Goal: Check status: Check status

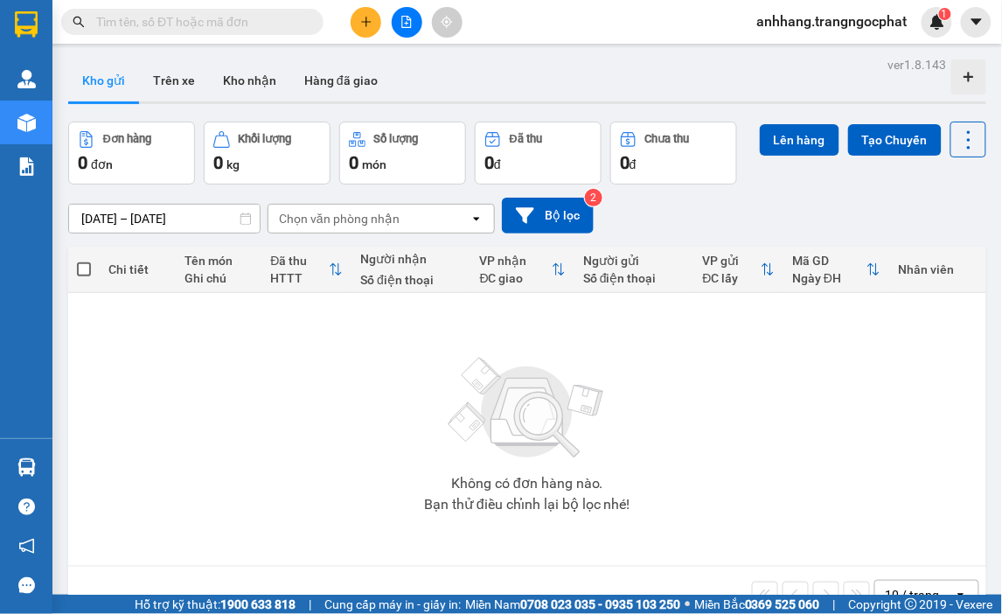
click at [118, 84] on button "Kho gửi" at bounding box center [103, 80] width 71 height 42
click at [176, 222] on input "[DATE] – [DATE]" at bounding box center [164, 219] width 191 height 28
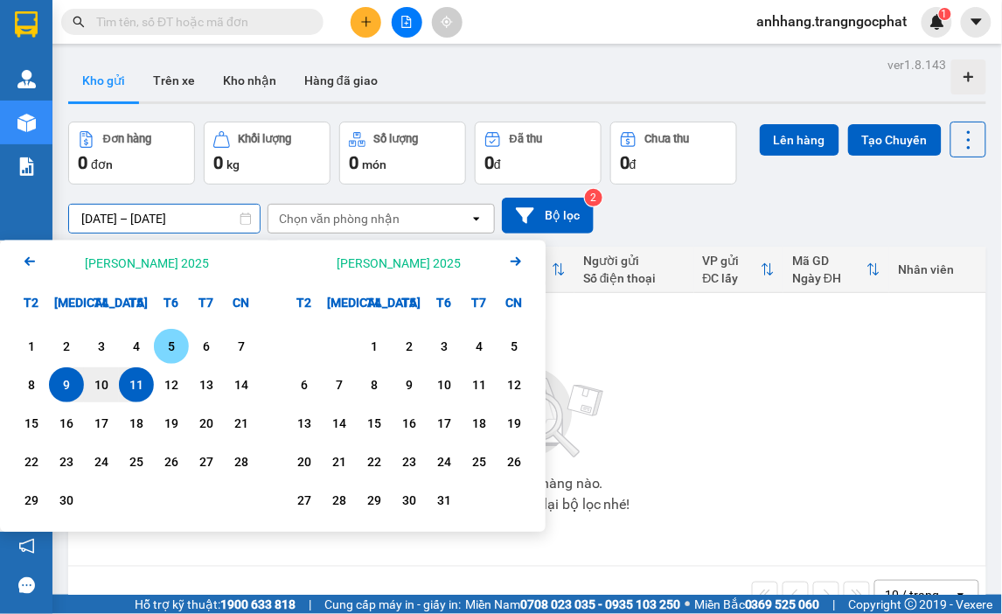
click at [137, 376] on div "11" at bounding box center [136, 384] width 24 height 21
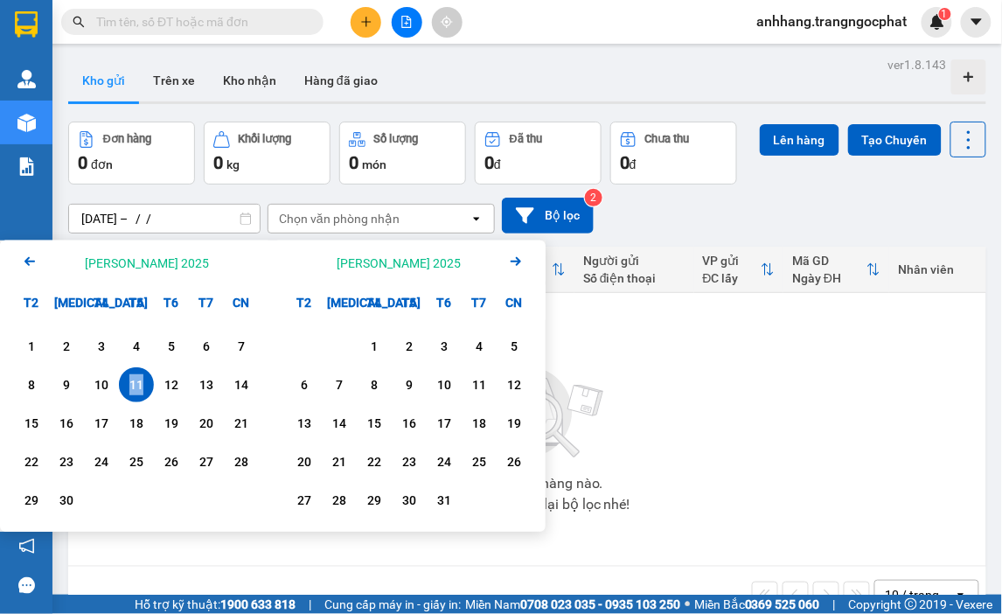
click at [137, 376] on div "11" at bounding box center [136, 384] width 24 height 21
type input "[DATE] – [DATE]"
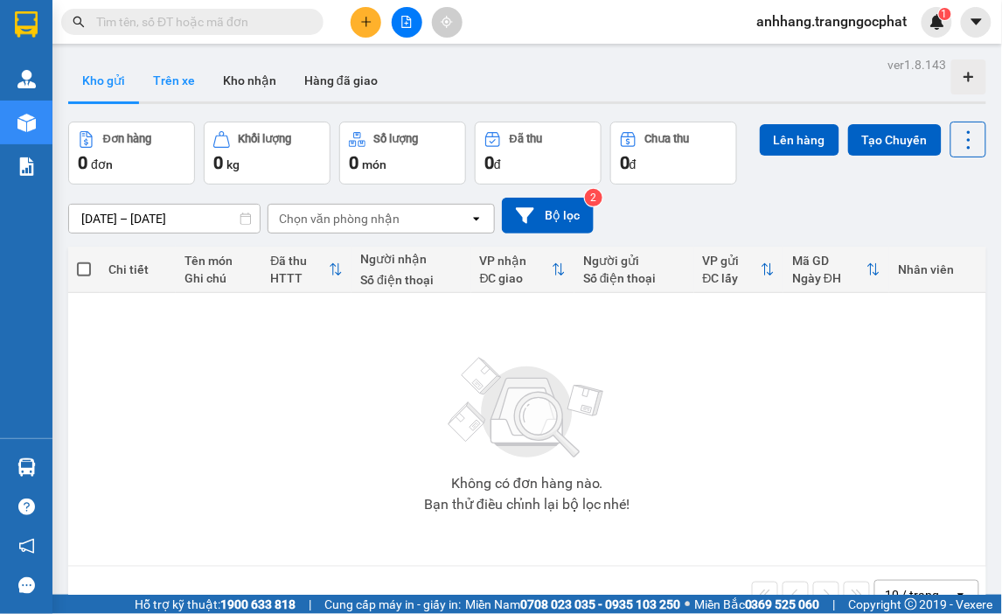
click at [177, 86] on button "Trên xe" at bounding box center [174, 80] width 70 height 42
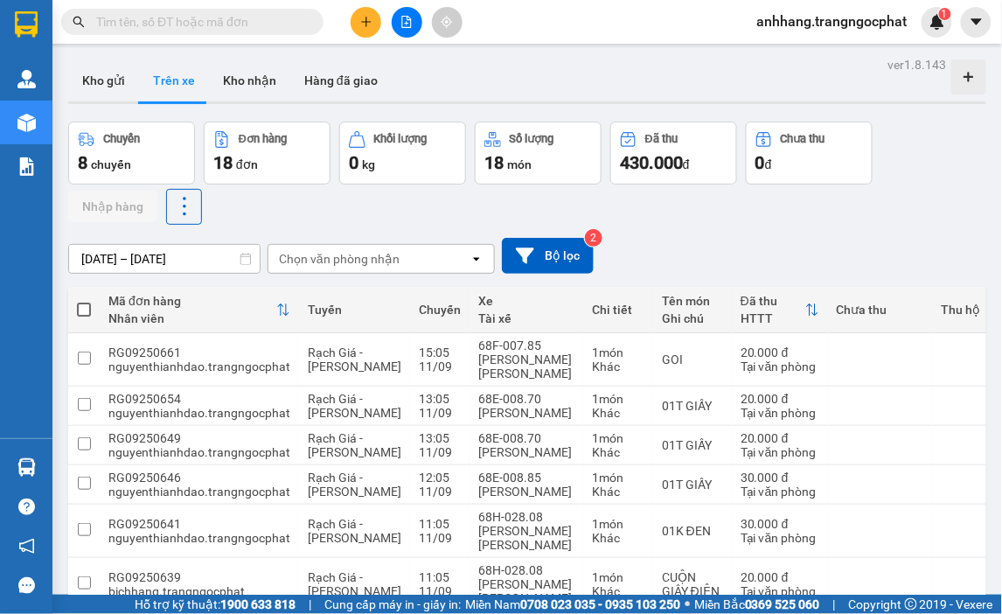
click at [184, 263] on input "[DATE] – [DATE]" at bounding box center [164, 259] width 191 height 28
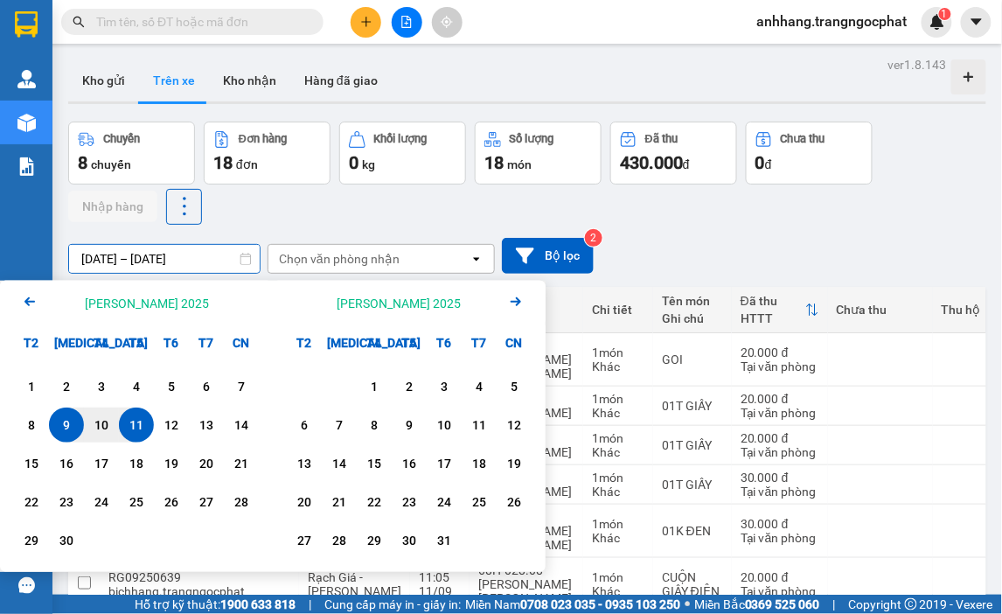
click at [143, 418] on div "11" at bounding box center [136, 424] width 24 height 21
type input "[DATE] – [DATE]"
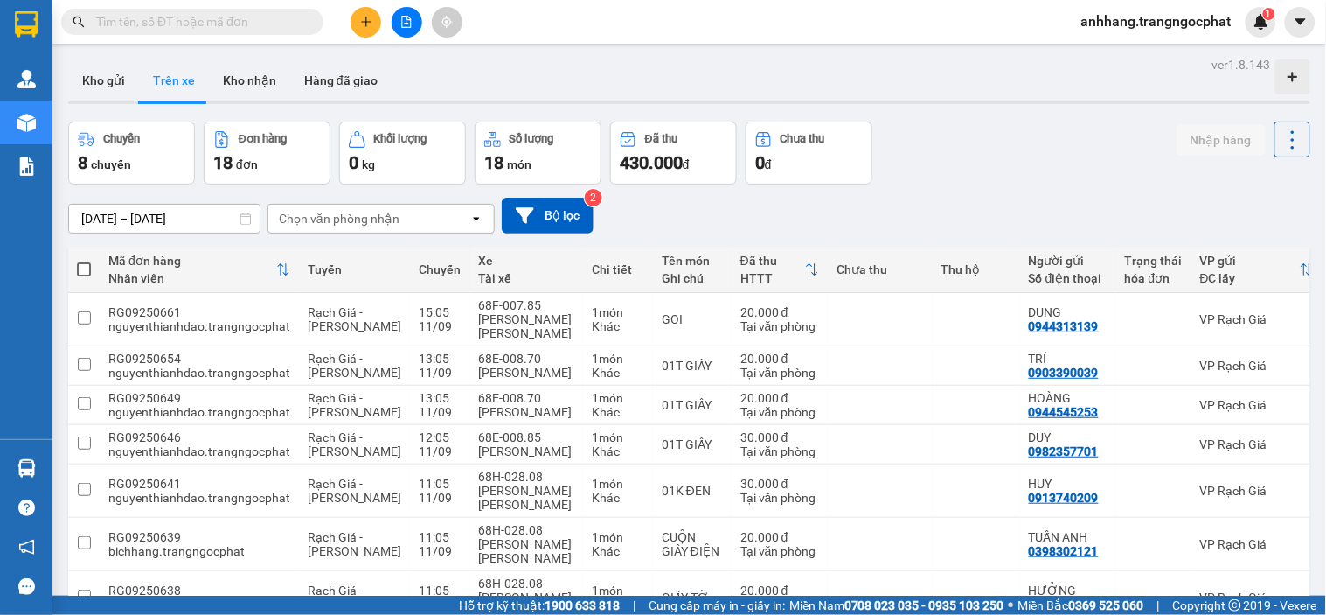
click at [368, 219] on div "Chọn văn phòng nhận" at bounding box center [339, 218] width 121 height 17
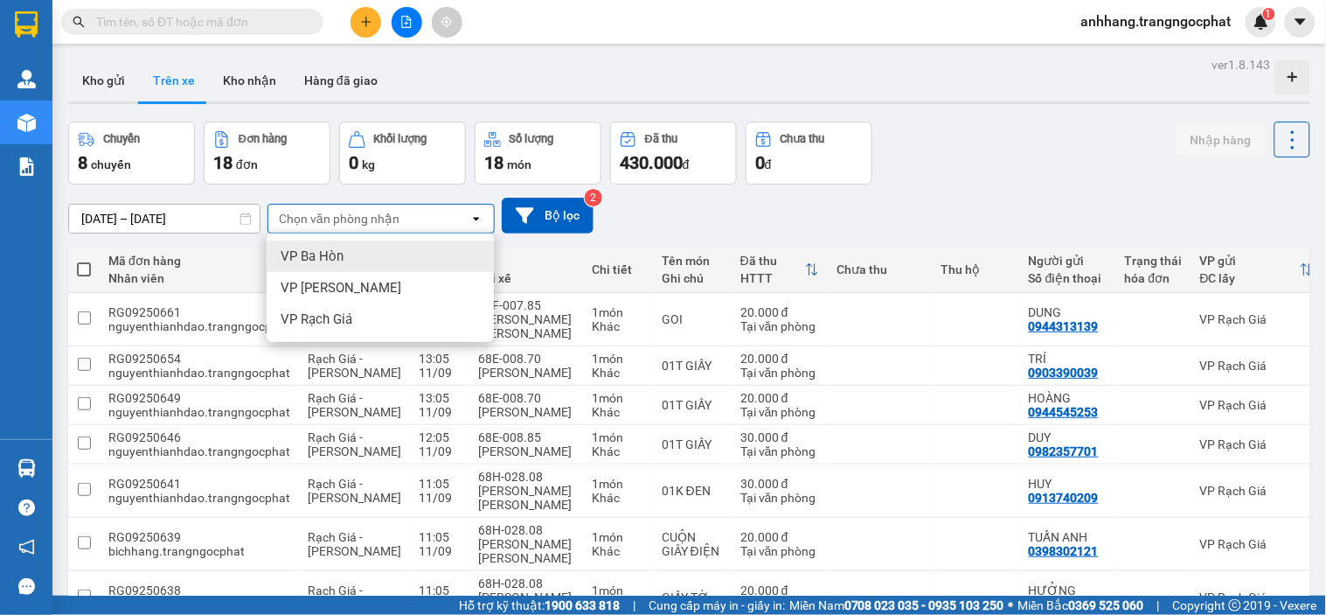
click at [347, 258] on div "VP Ba Hòn" at bounding box center [380, 255] width 227 height 31
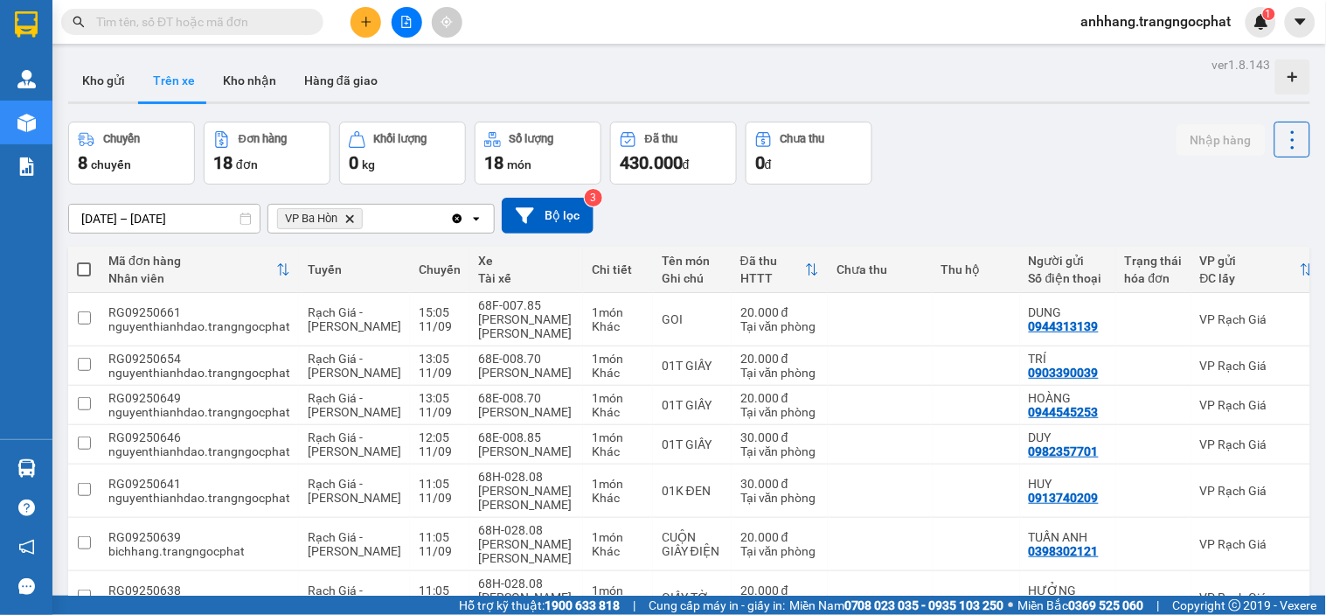
scroll to position [254, 0]
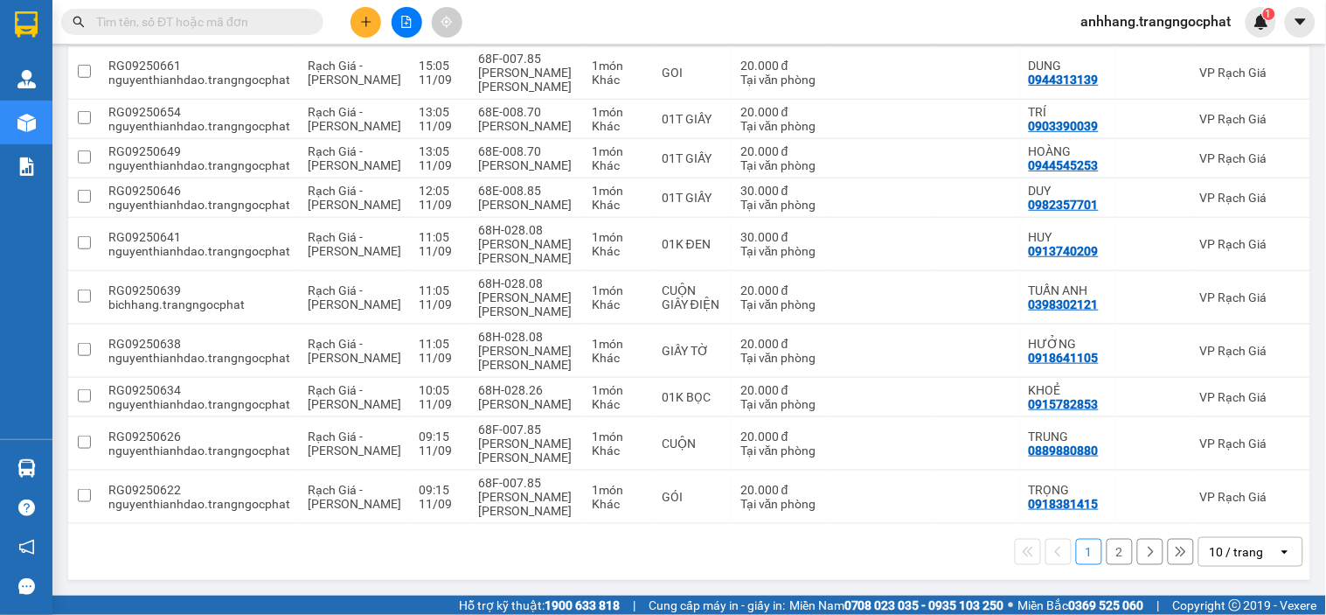
click at [1001, 553] on div "10 / trang" at bounding box center [1237, 551] width 54 height 17
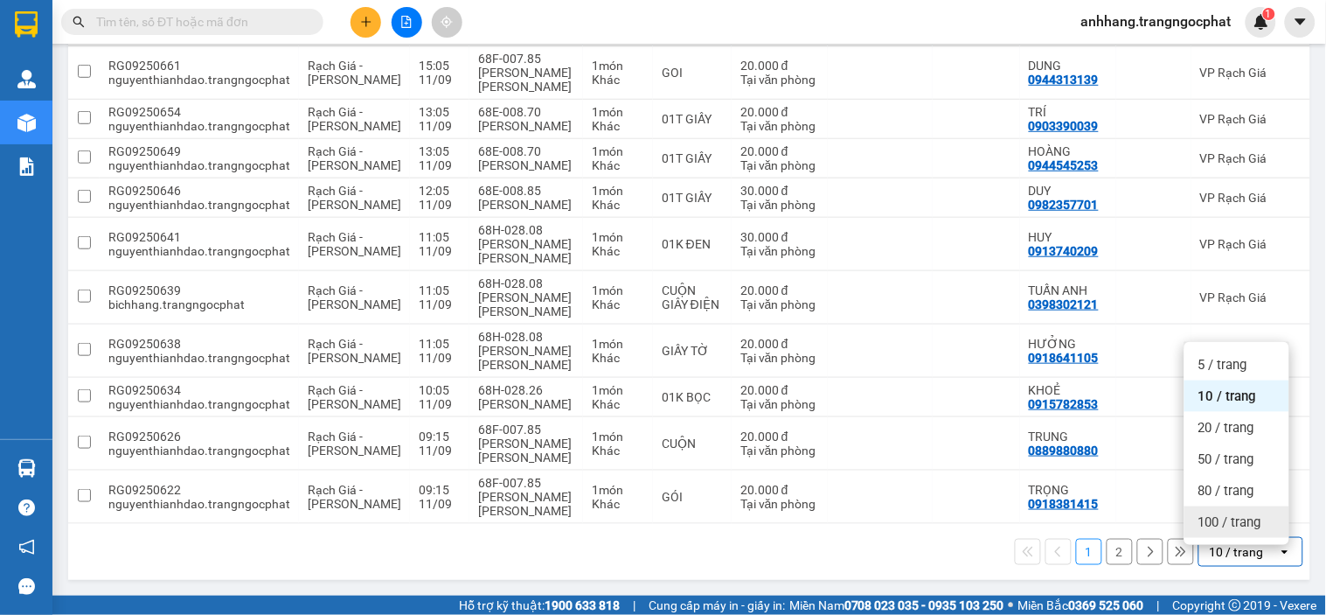
click at [1001, 514] on span "100 / trang" at bounding box center [1230, 521] width 63 height 17
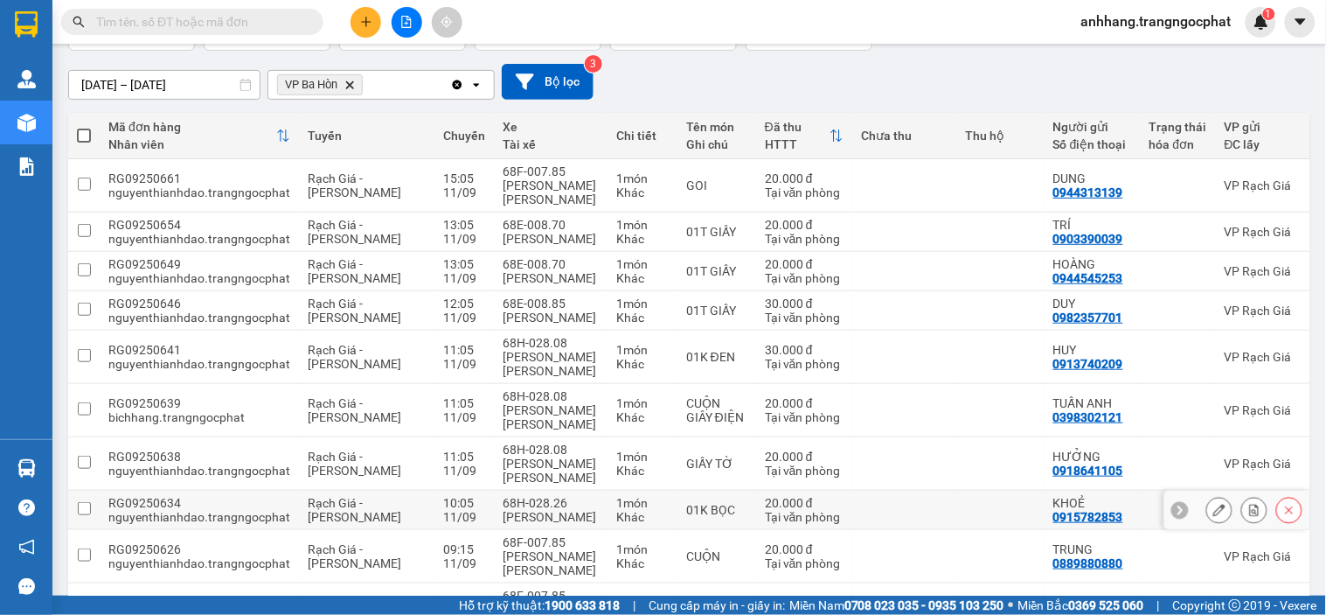
scroll to position [126, 0]
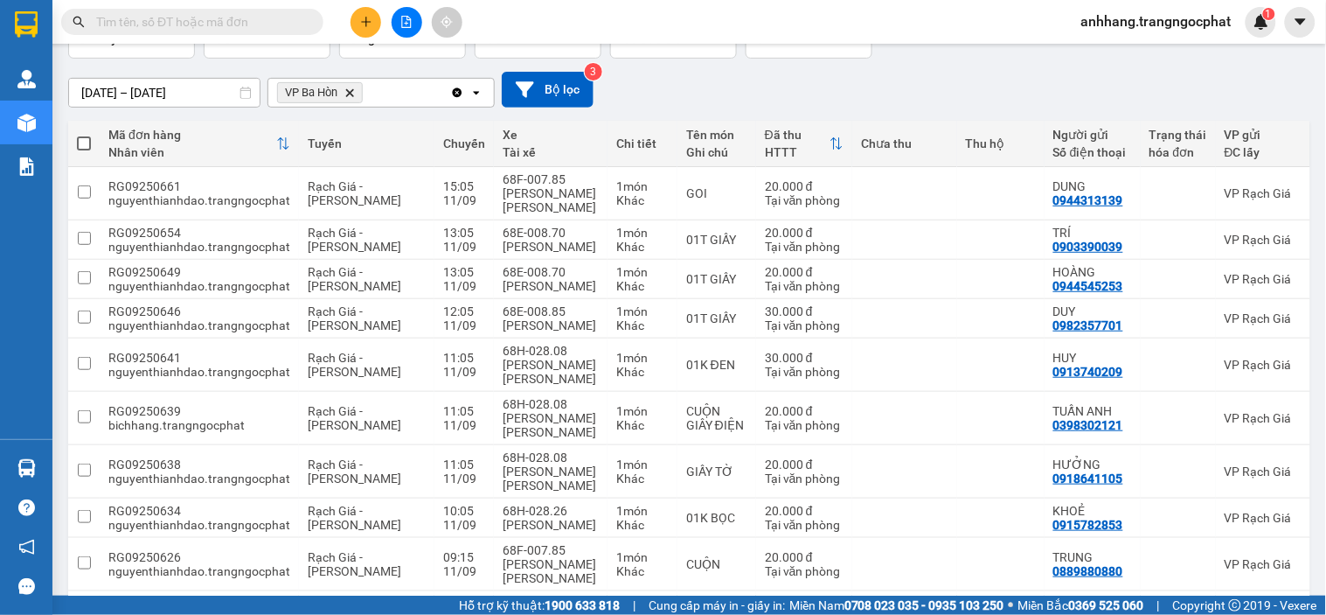
click at [84, 141] on span at bounding box center [84, 143] width 14 height 14
click at [84, 135] on input "checkbox" at bounding box center [84, 135] width 0 height 0
checkbox input "true"
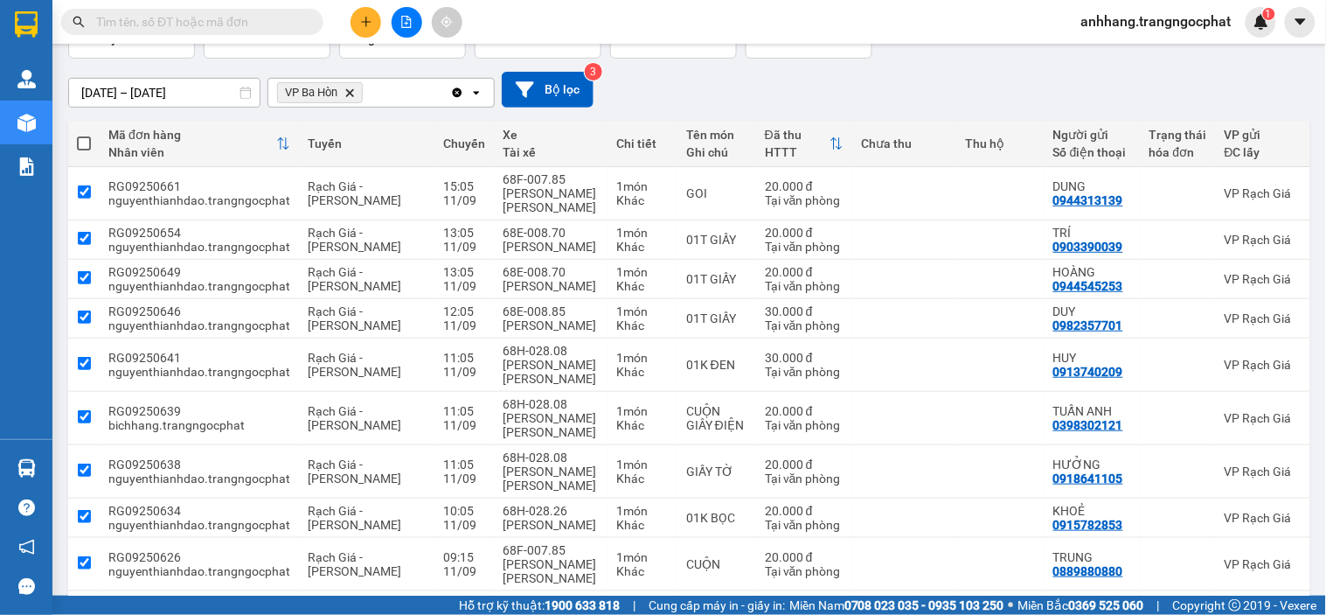
checkbox input "true"
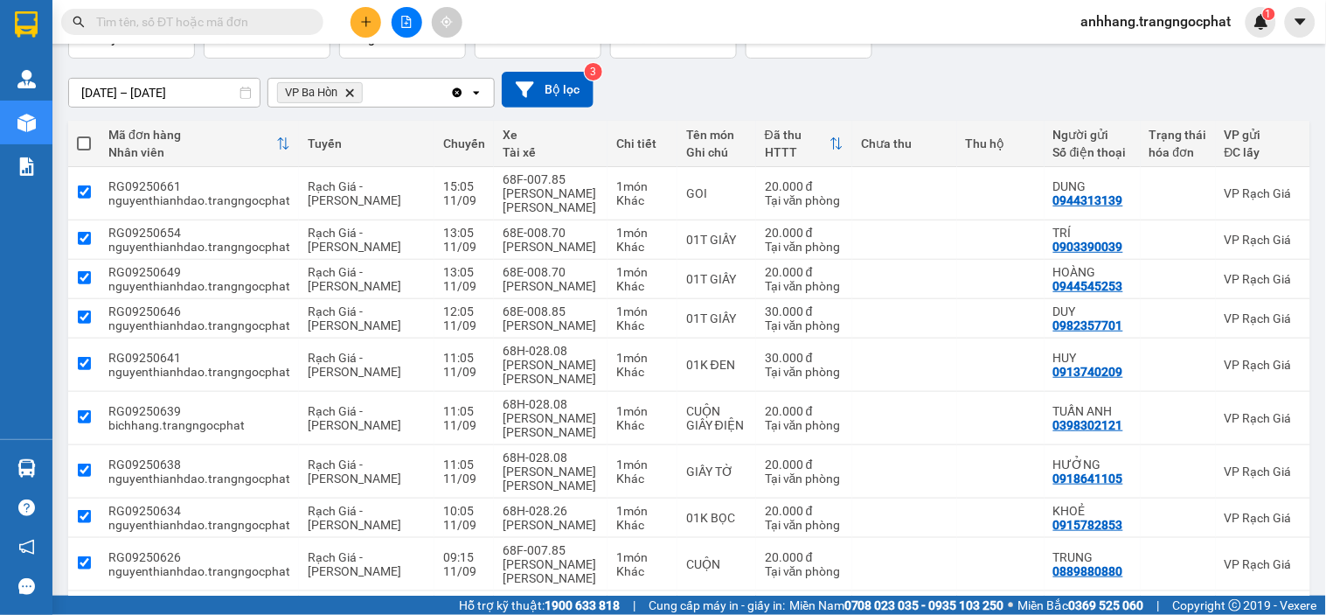
checkbox input "true"
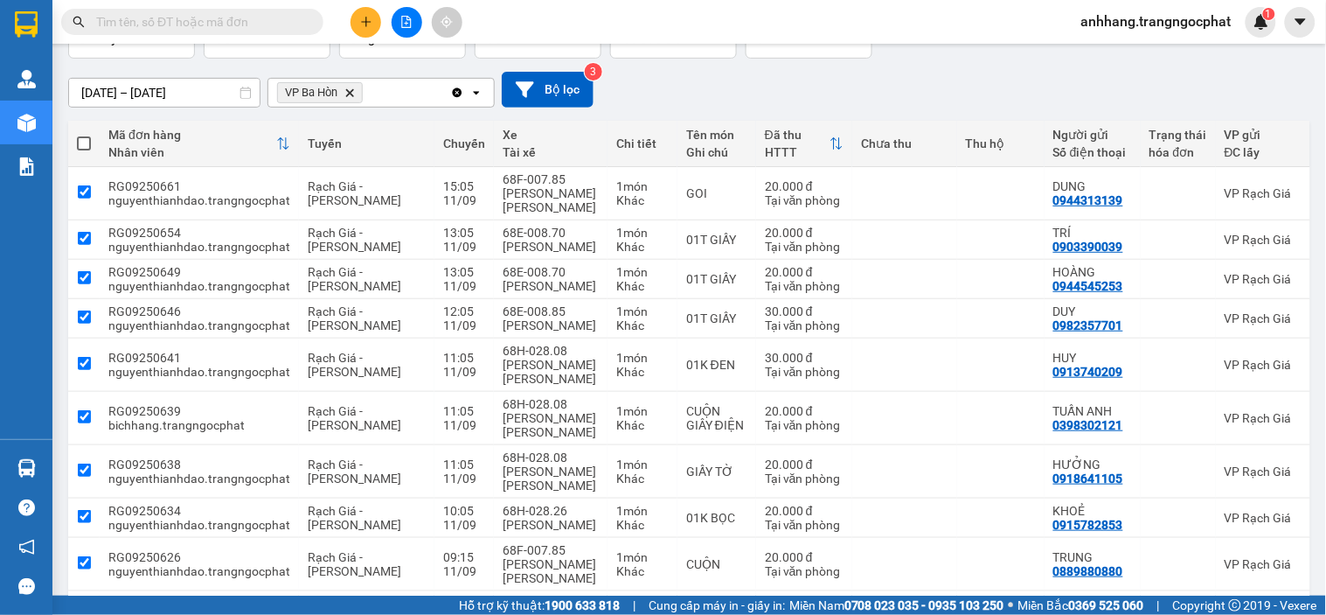
checkbox input "true"
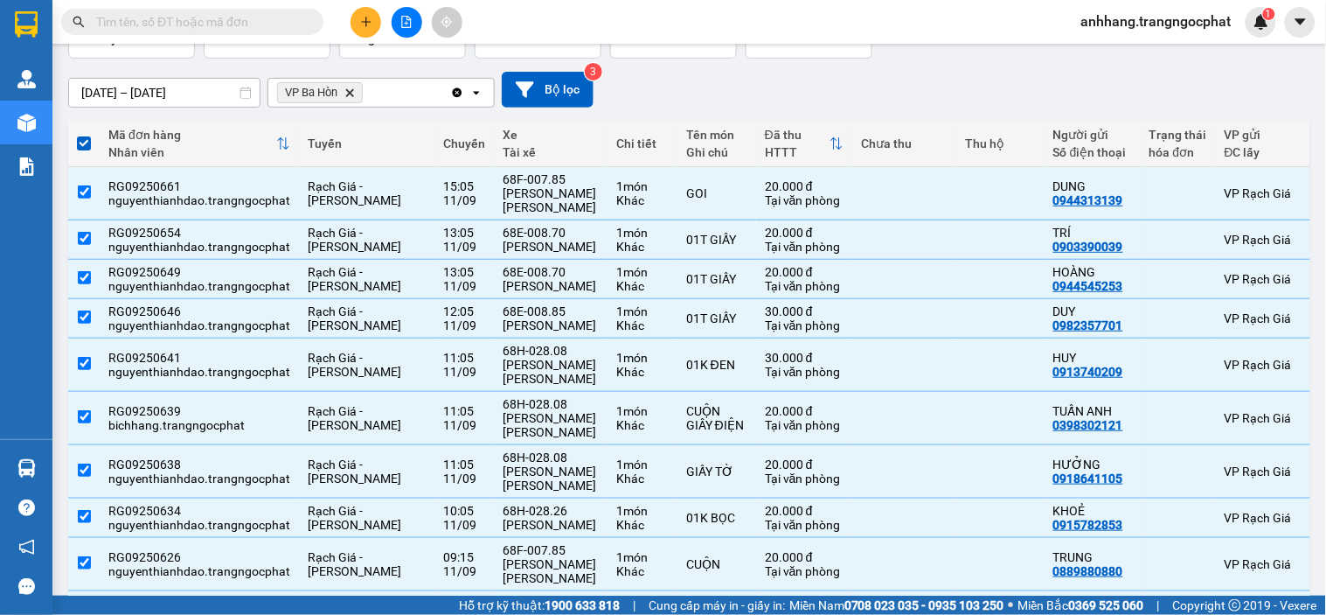
scroll to position [0, 0]
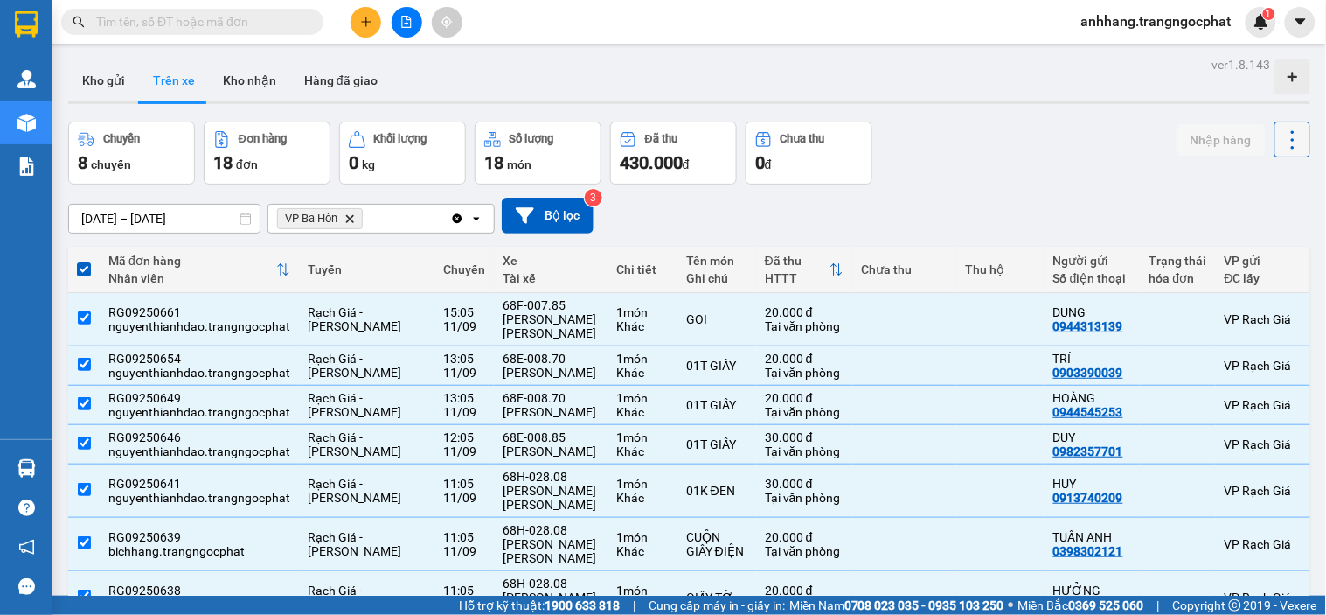
click at [1001, 142] on icon at bounding box center [1293, 140] width 24 height 24
click at [1001, 212] on span "Xóa hoàn toàn" at bounding box center [1259, 218] width 80 height 17
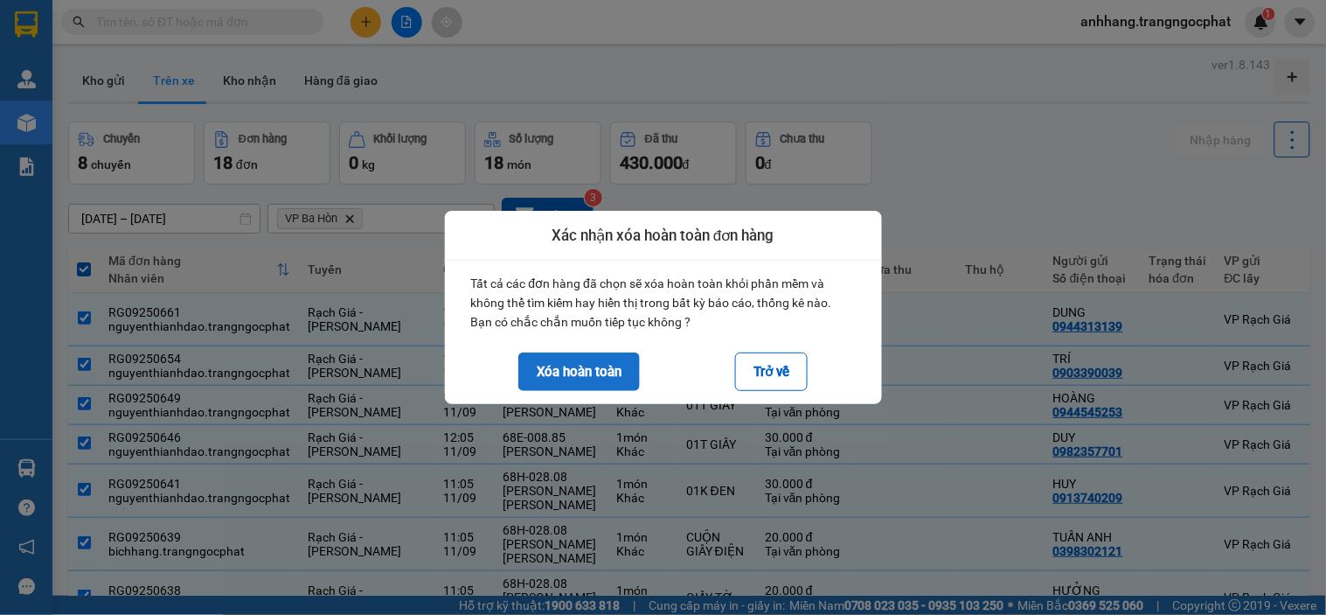
click at [588, 361] on button "Xóa hoàn toàn" at bounding box center [579, 371] width 122 height 38
checkbox input "false"
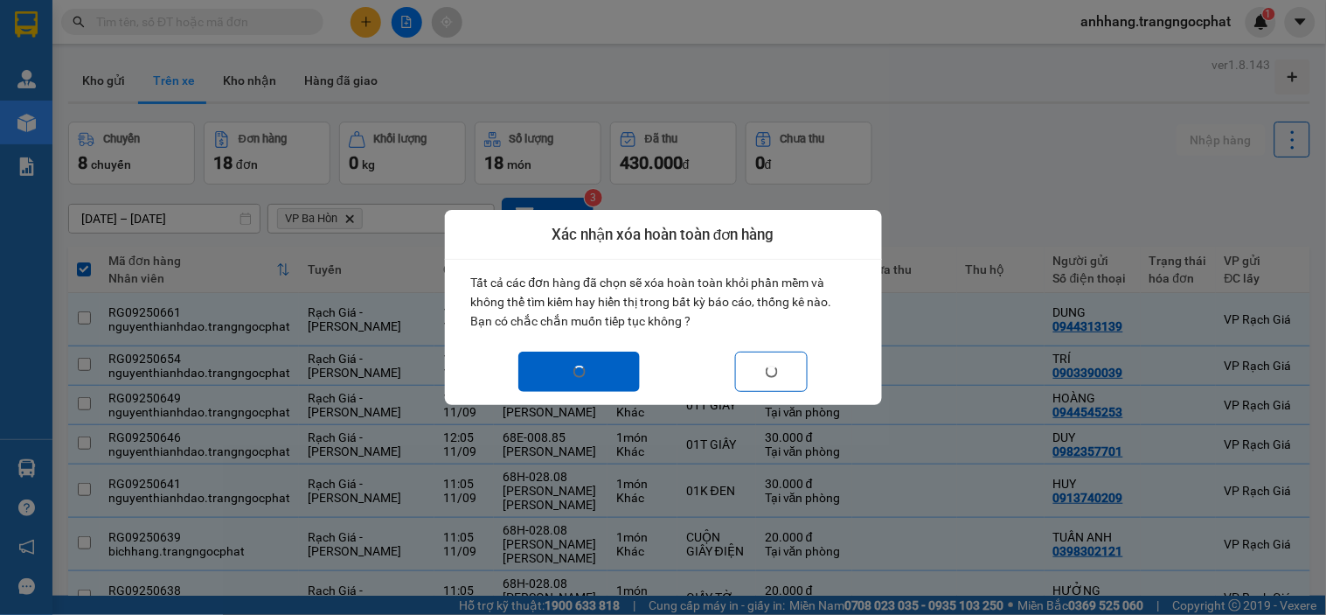
checkbox input "false"
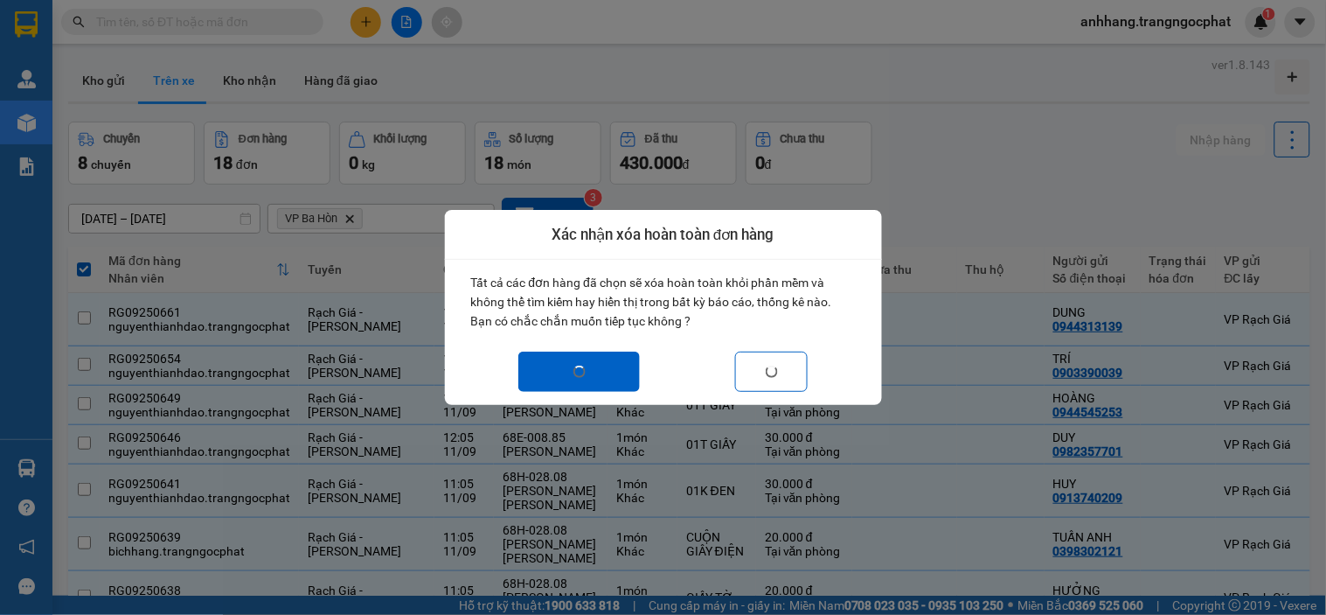
checkbox input "false"
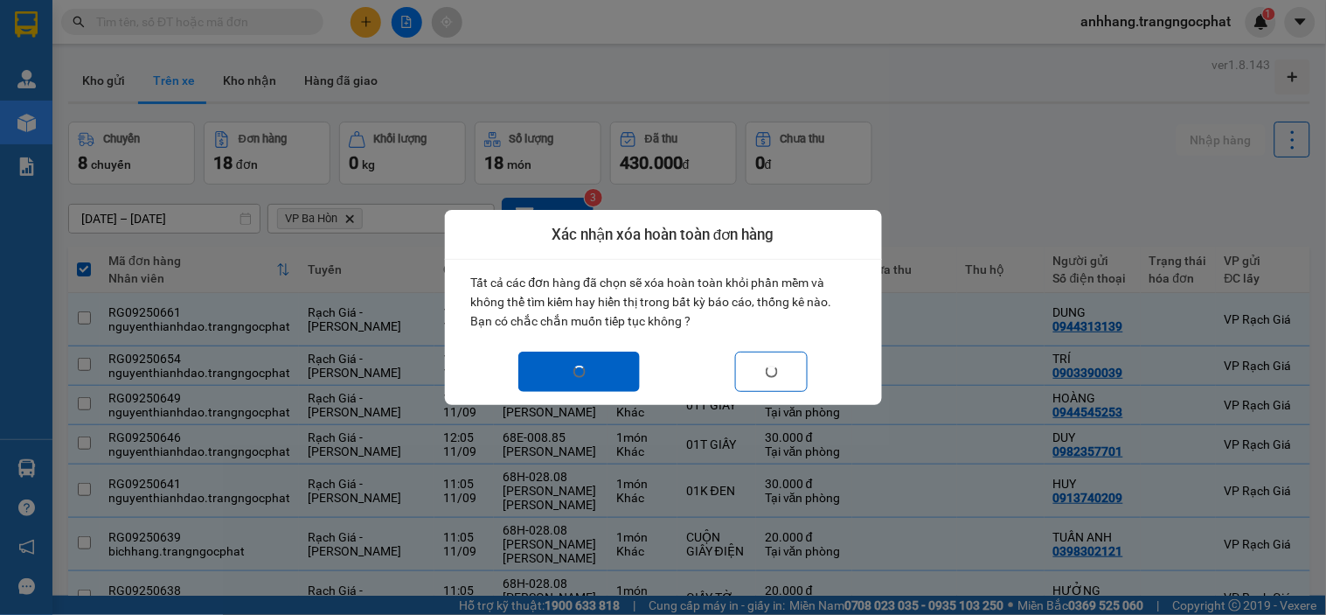
checkbox input "false"
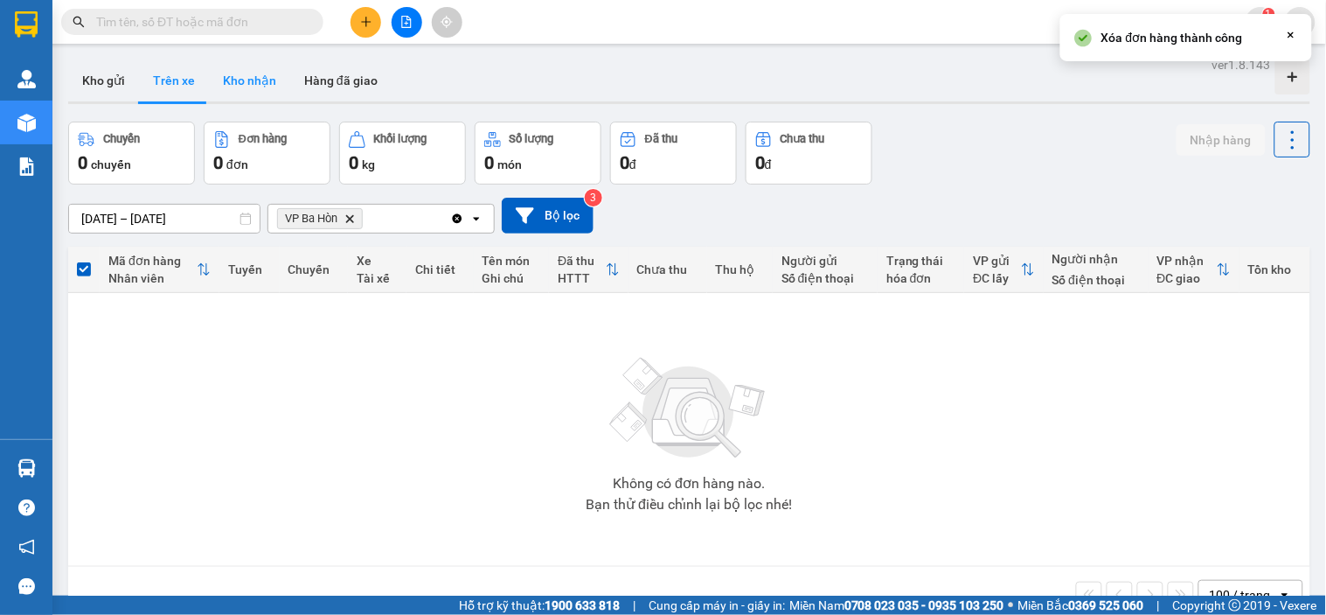
click at [255, 83] on button "Kho nhận" at bounding box center [249, 80] width 81 height 42
type input "[DATE] – [DATE]"
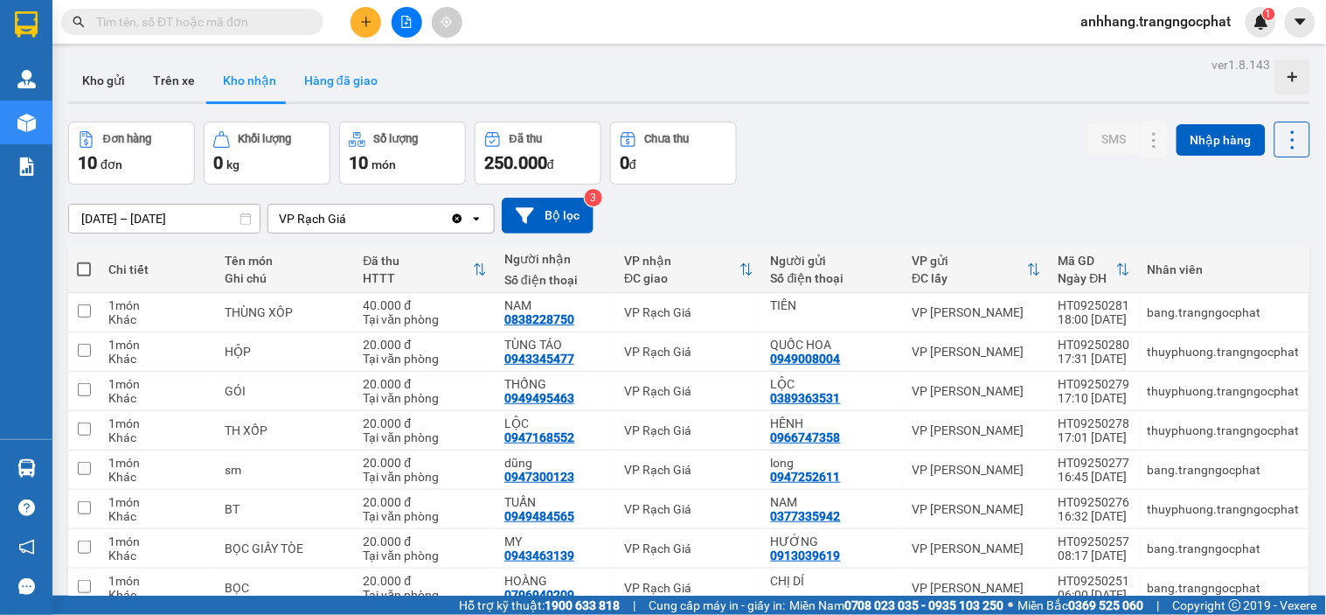
click at [328, 87] on button "Hàng đã giao" at bounding box center [340, 80] width 101 height 42
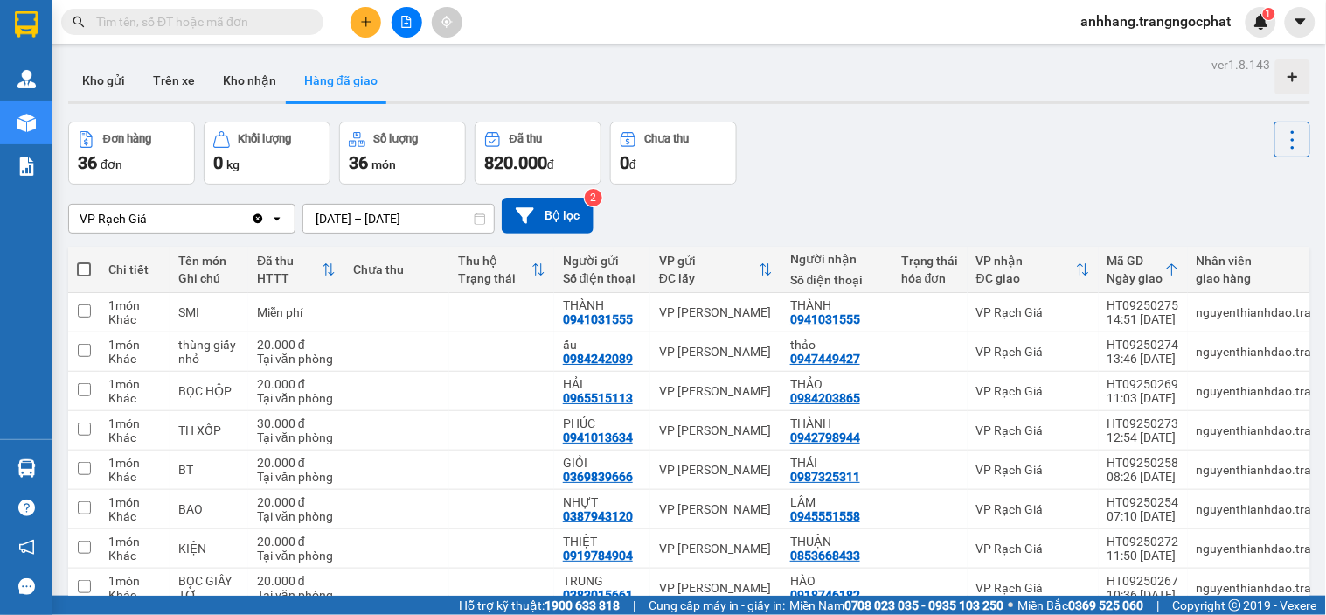
click at [451, 213] on input "[DATE] – [DATE]" at bounding box center [398, 219] width 191 height 28
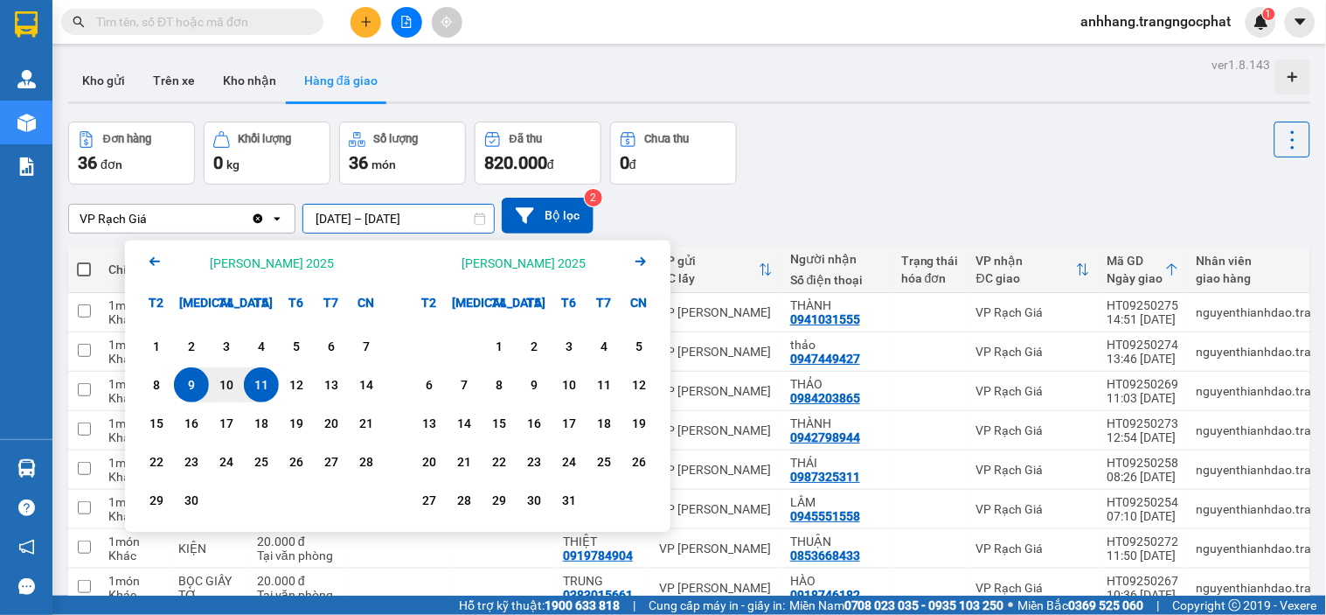
click at [261, 379] on div "11" at bounding box center [261, 384] width 24 height 21
type input "[DATE] – [DATE]"
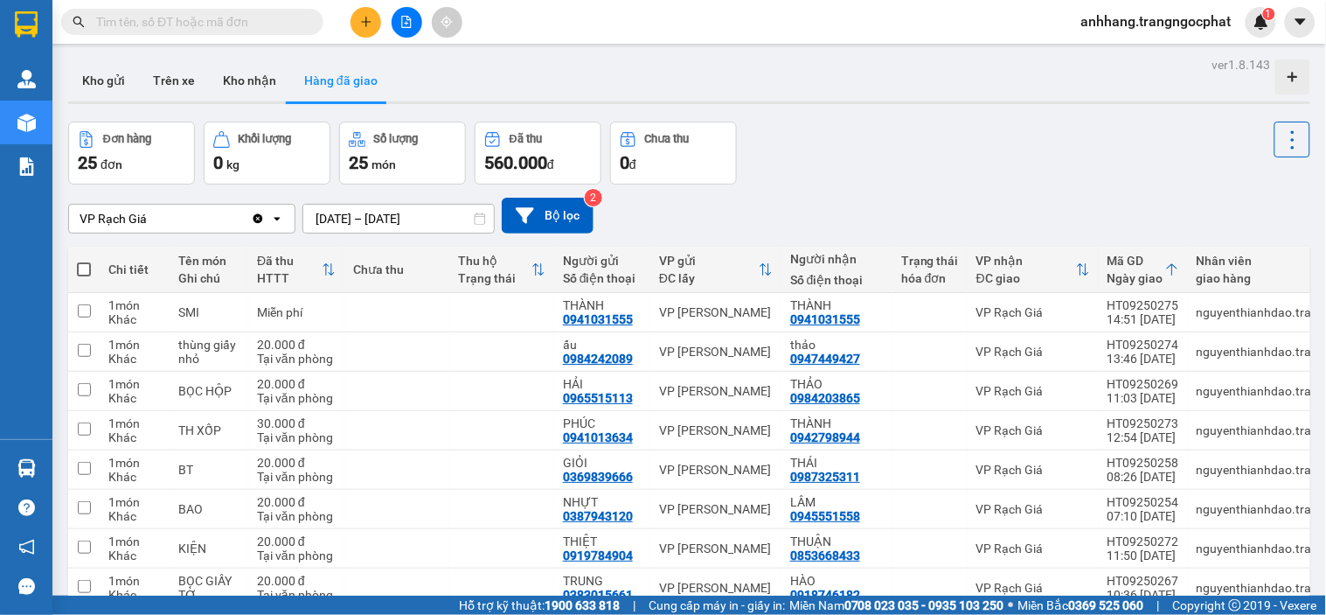
click at [262, 221] on icon "Clear value" at bounding box center [258, 219] width 14 height 14
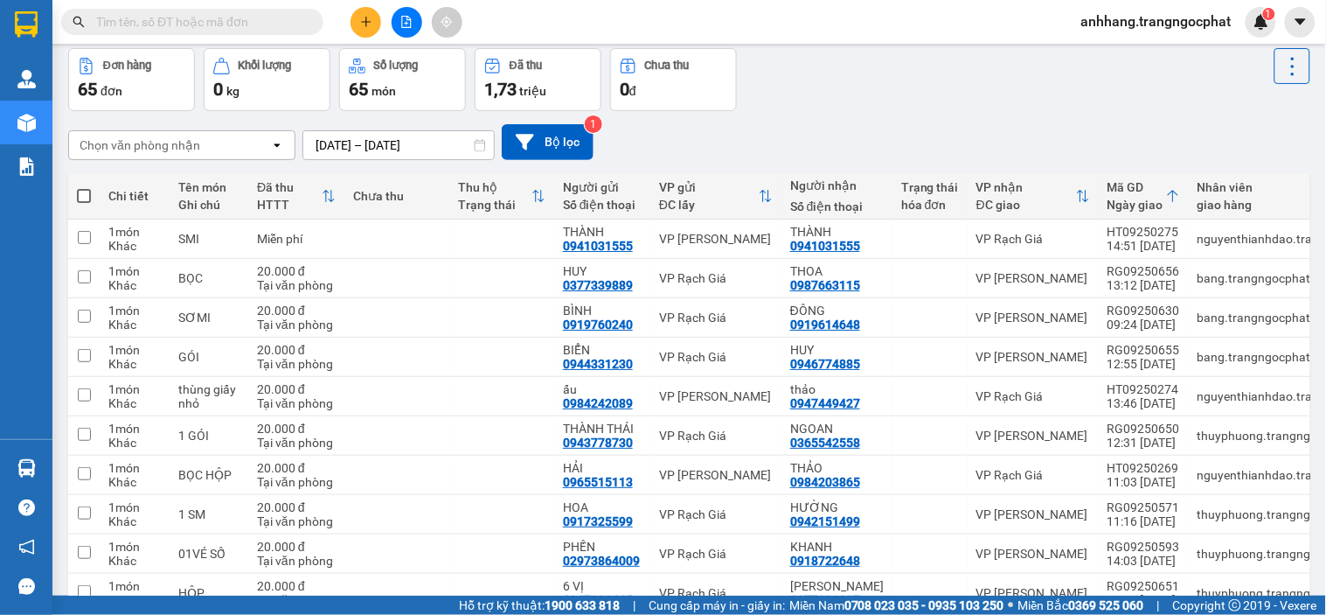
scroll to position [170, 0]
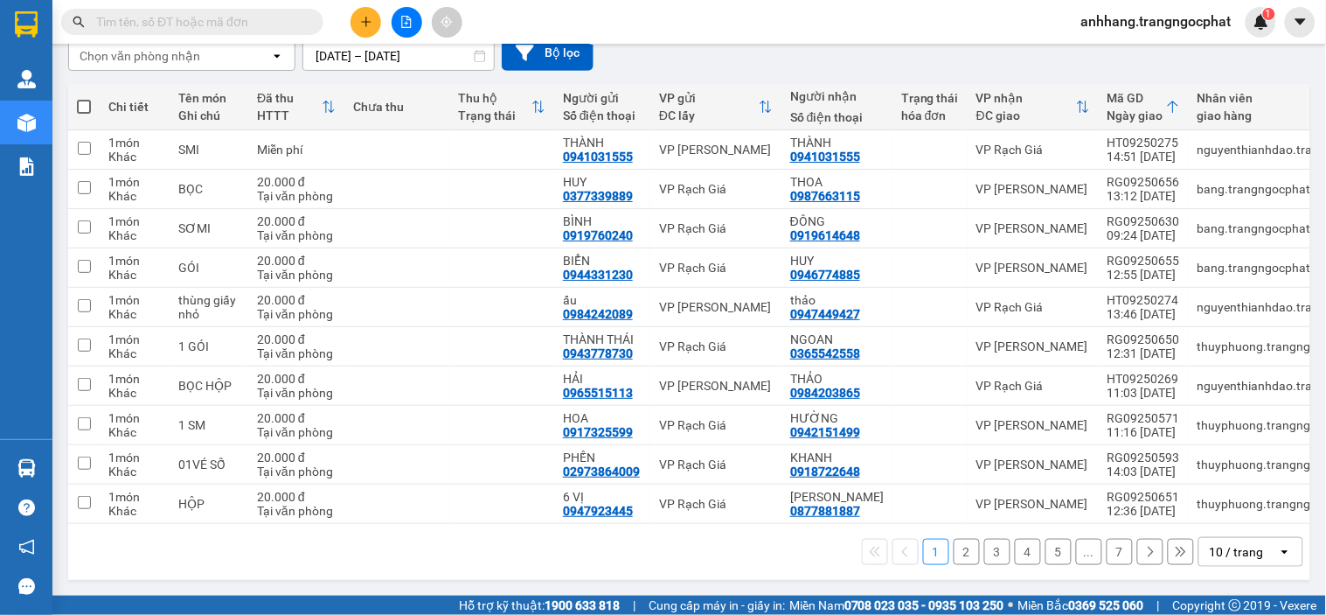
click at [1001, 543] on div "10 / trang" at bounding box center [1237, 551] width 54 height 17
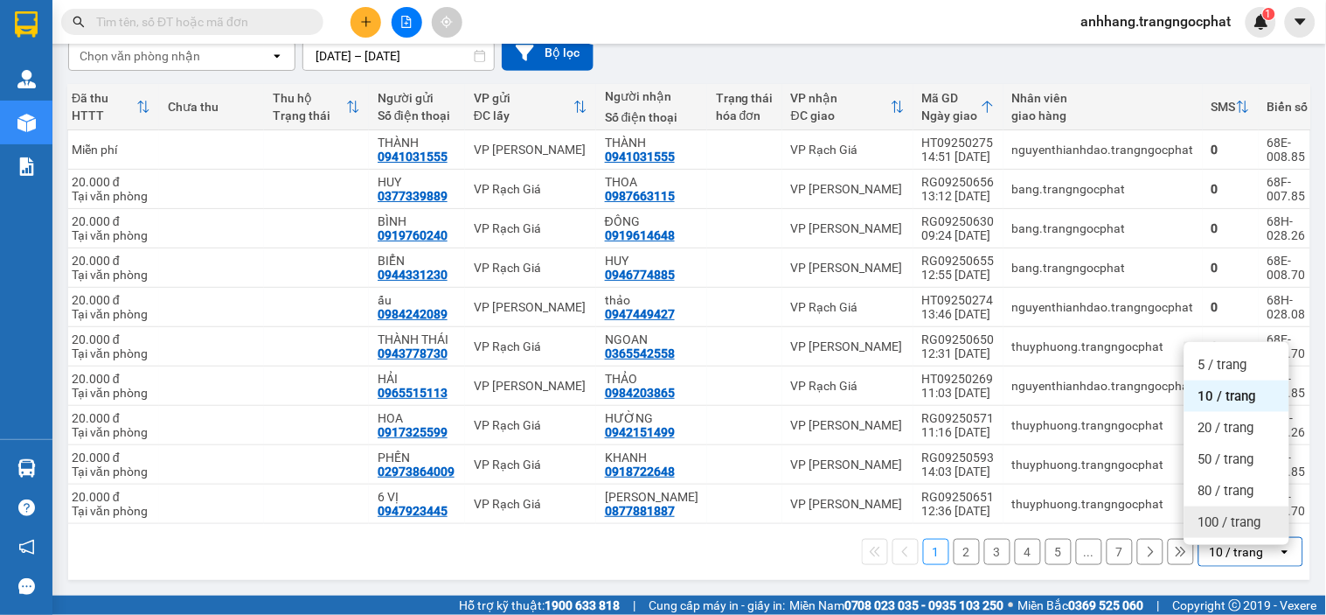
scroll to position [0, 199]
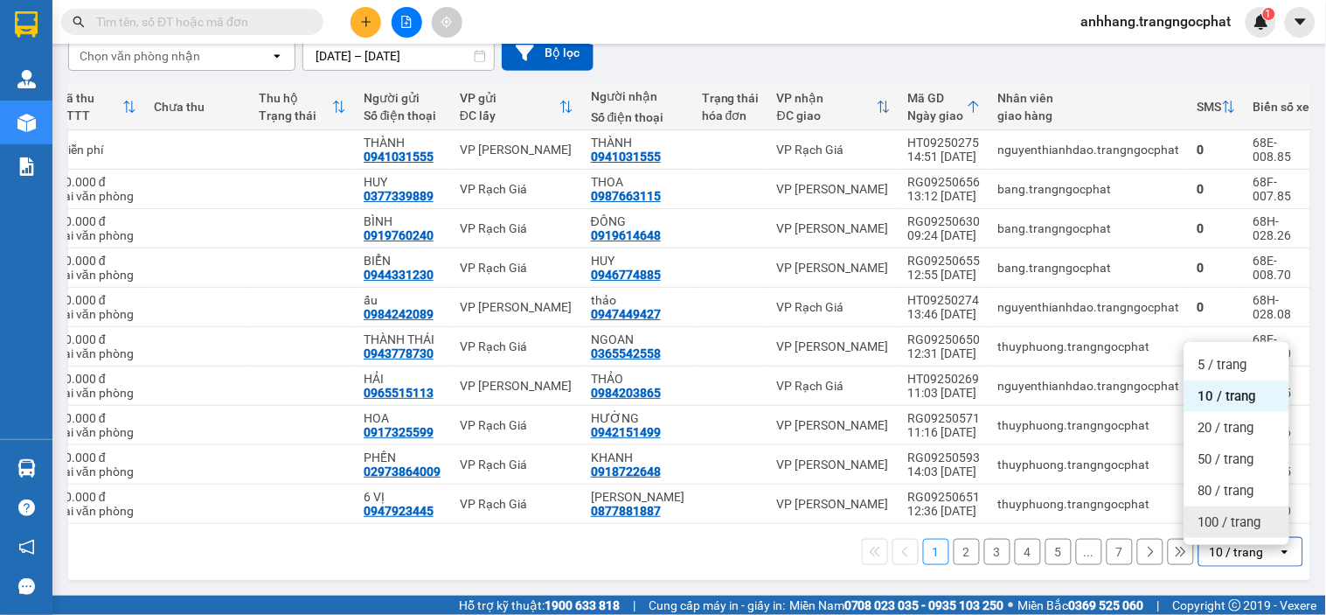
click at [1001, 518] on span "100 / trang" at bounding box center [1230, 521] width 63 height 17
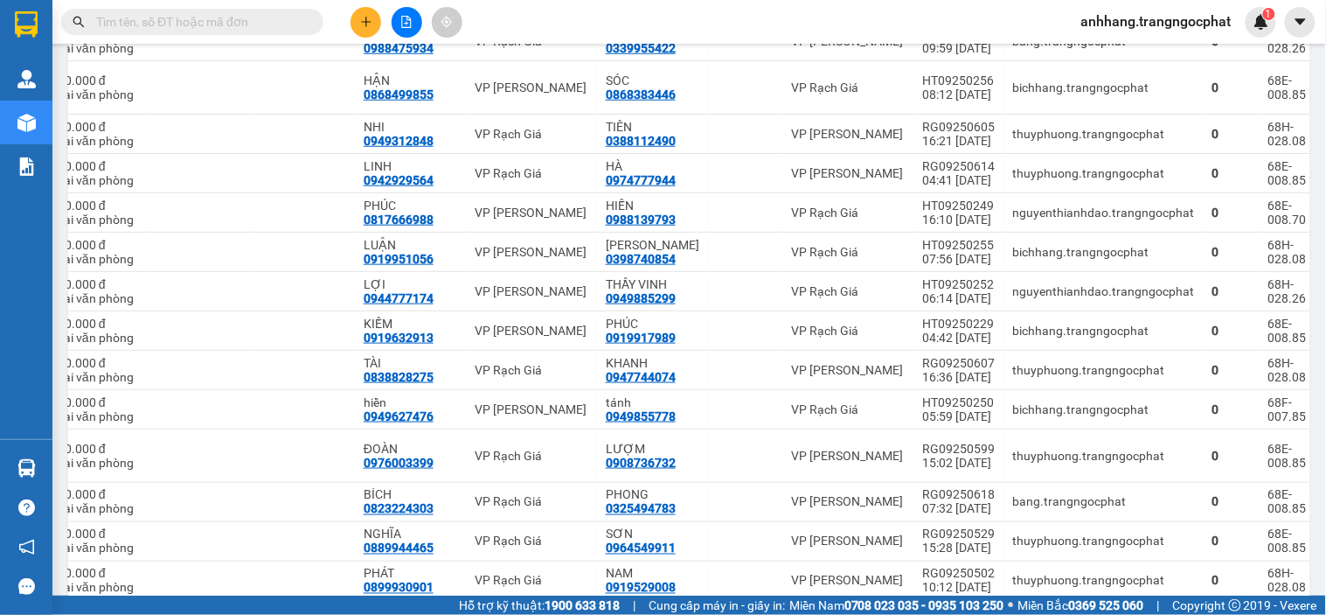
scroll to position [2437, 0]
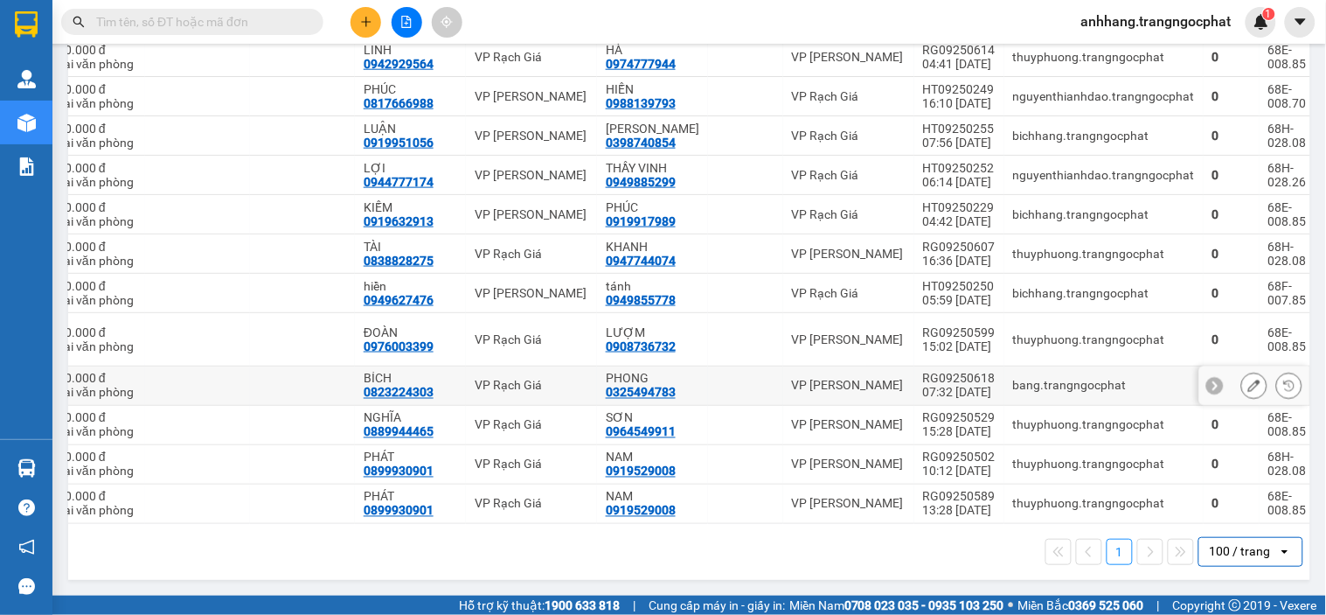
click at [936, 386] on div "07:32 [DATE]" at bounding box center [959, 393] width 73 height 14
checkbox input "true"
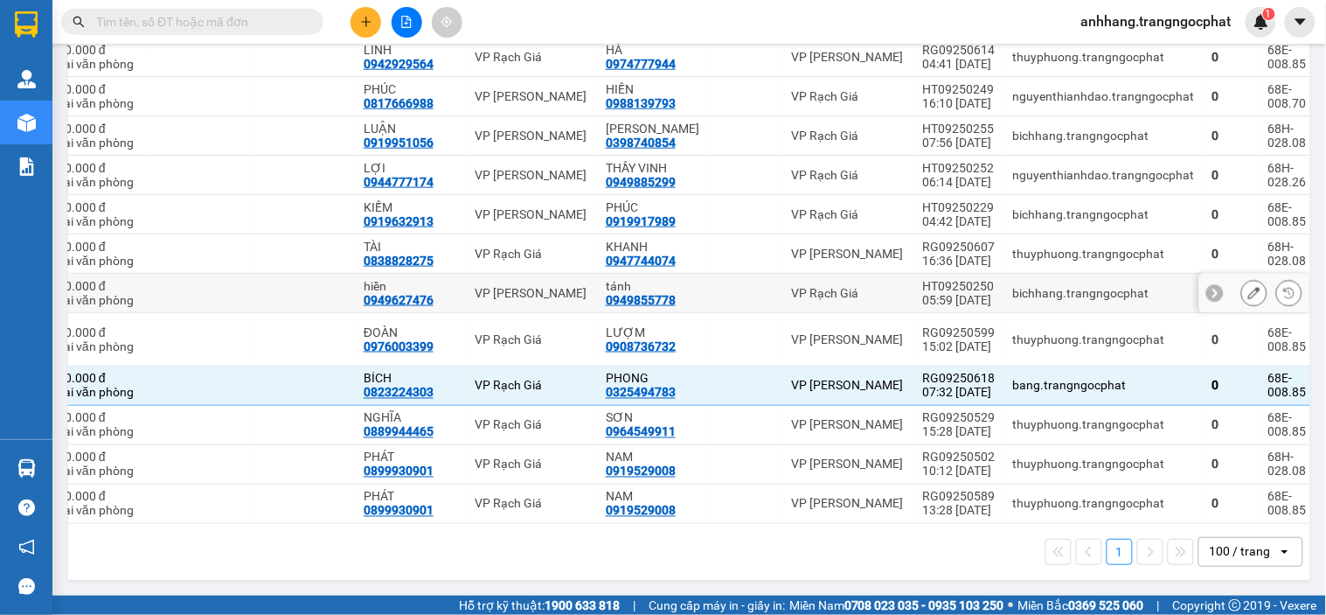
click at [929, 293] on div "05:59 [DATE]" at bounding box center [959, 300] width 73 height 14
checkbox input "true"
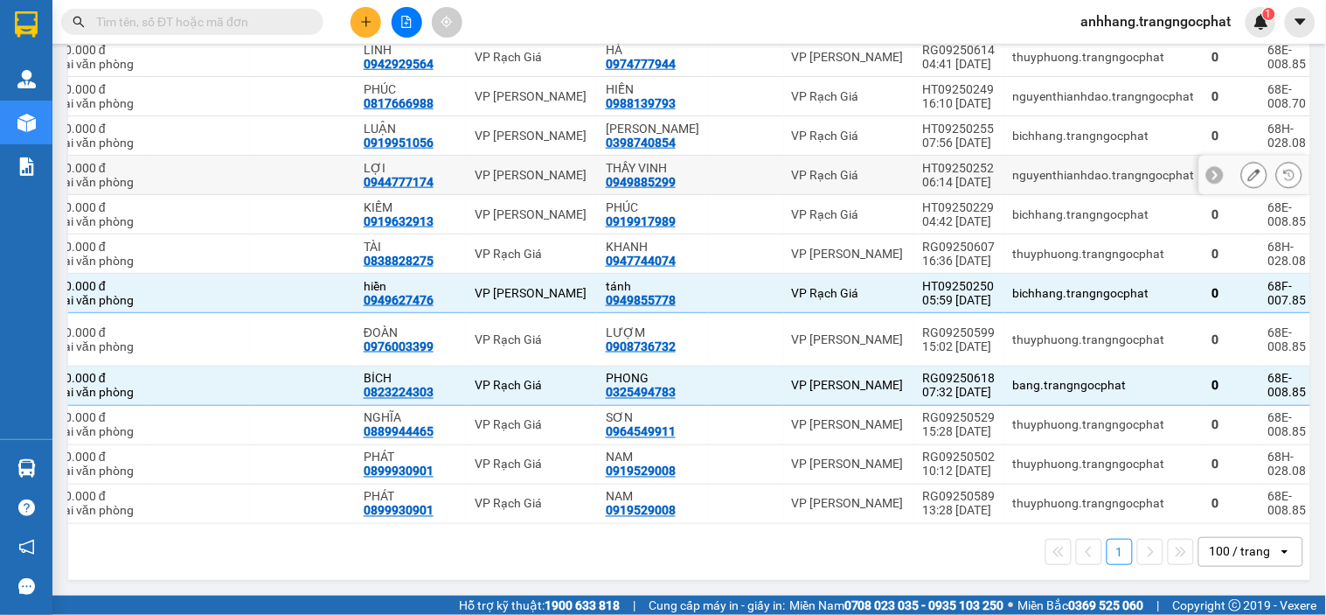
click at [932, 175] on div "06:14 [DATE]" at bounding box center [959, 182] width 73 height 14
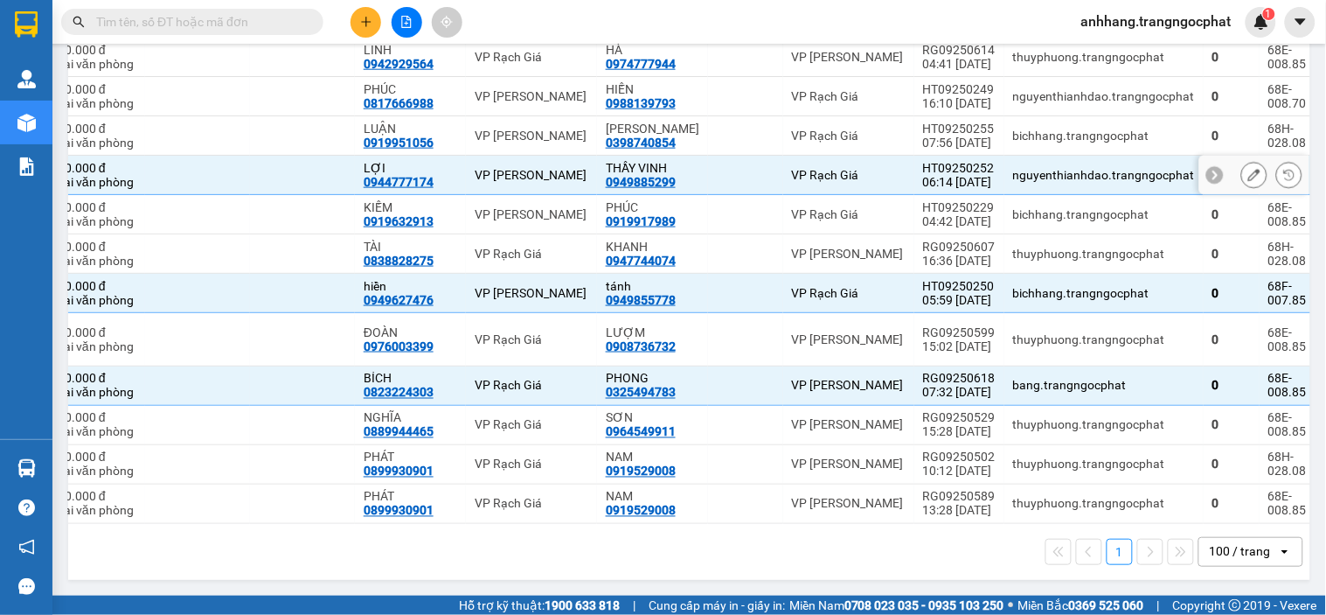
checkbox input "true"
click at [930, 136] on div "07:56 [DATE]" at bounding box center [959, 143] width 73 height 14
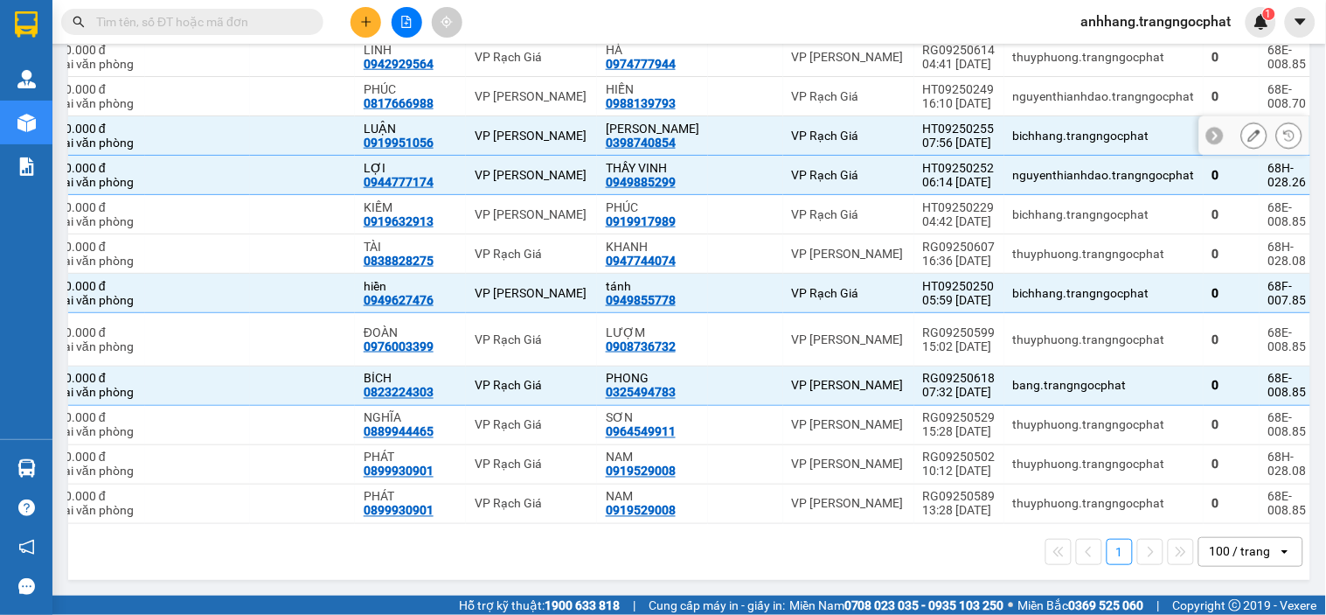
checkbox input "true"
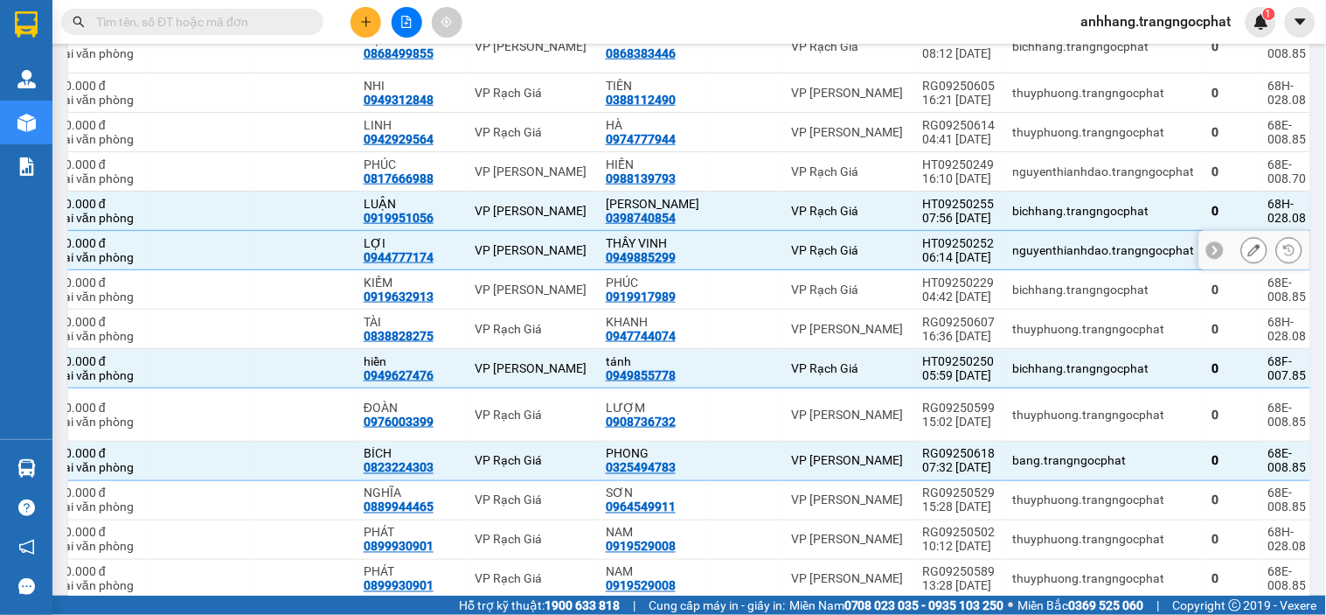
scroll to position [2146, 0]
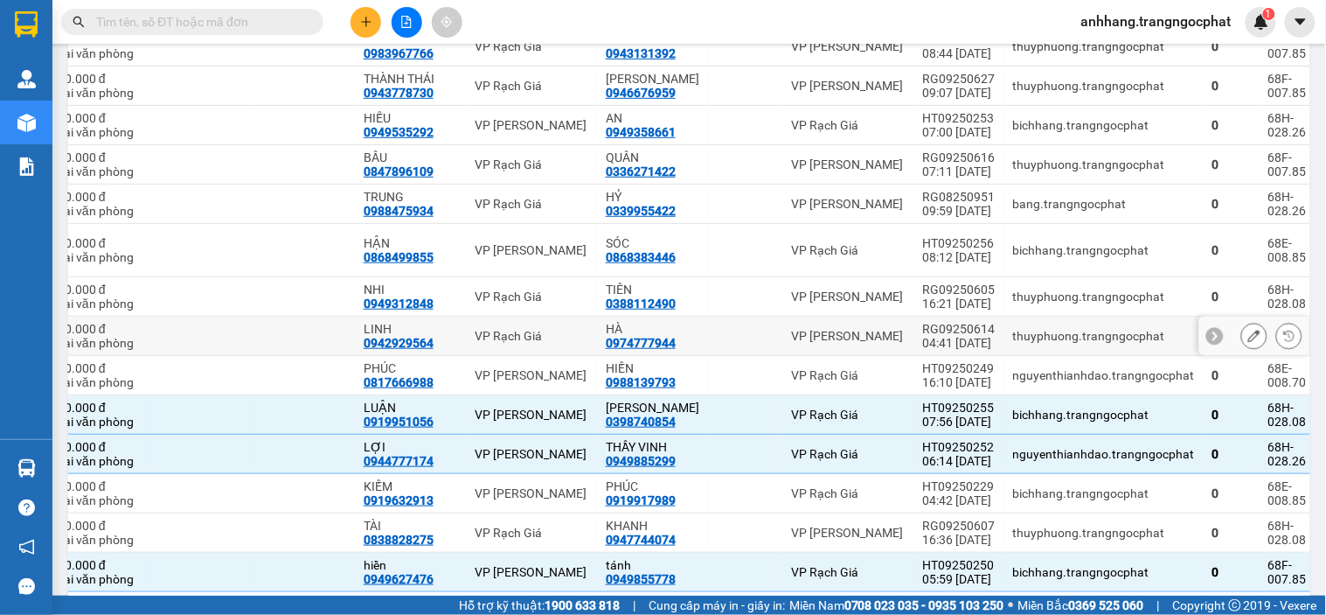
click at [943, 338] on div "04:41 [DATE]" at bounding box center [959, 343] width 73 height 14
checkbox input "true"
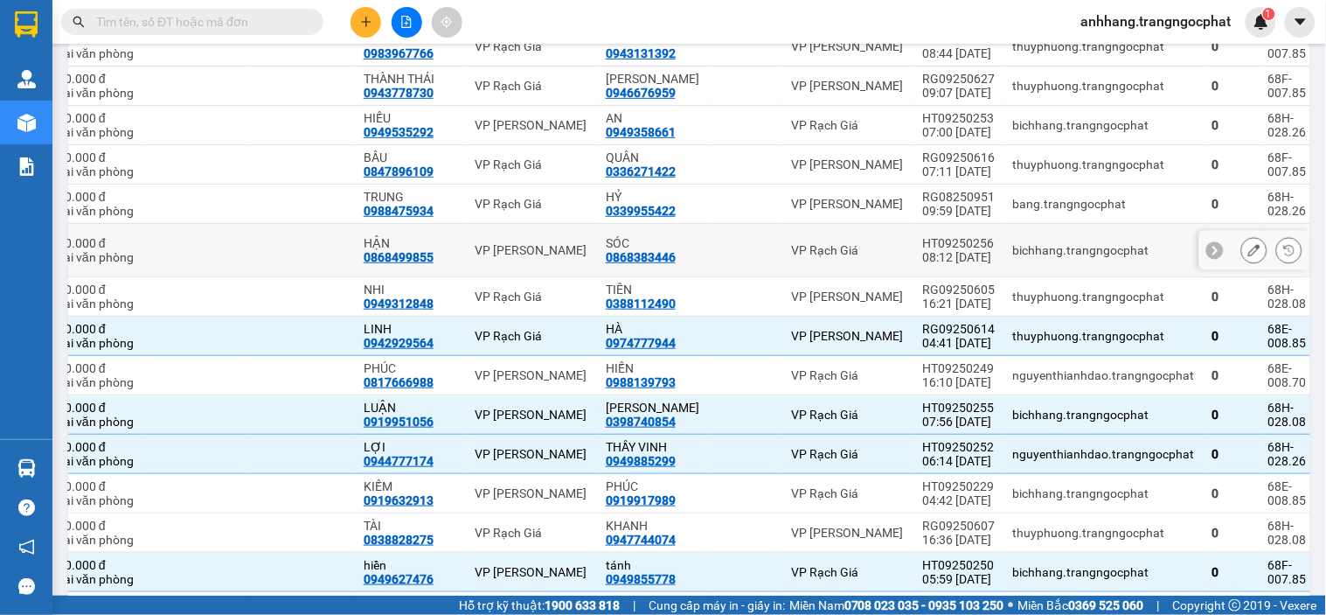
click at [932, 258] on div "08:12 [DATE]" at bounding box center [959, 257] width 73 height 14
checkbox input "true"
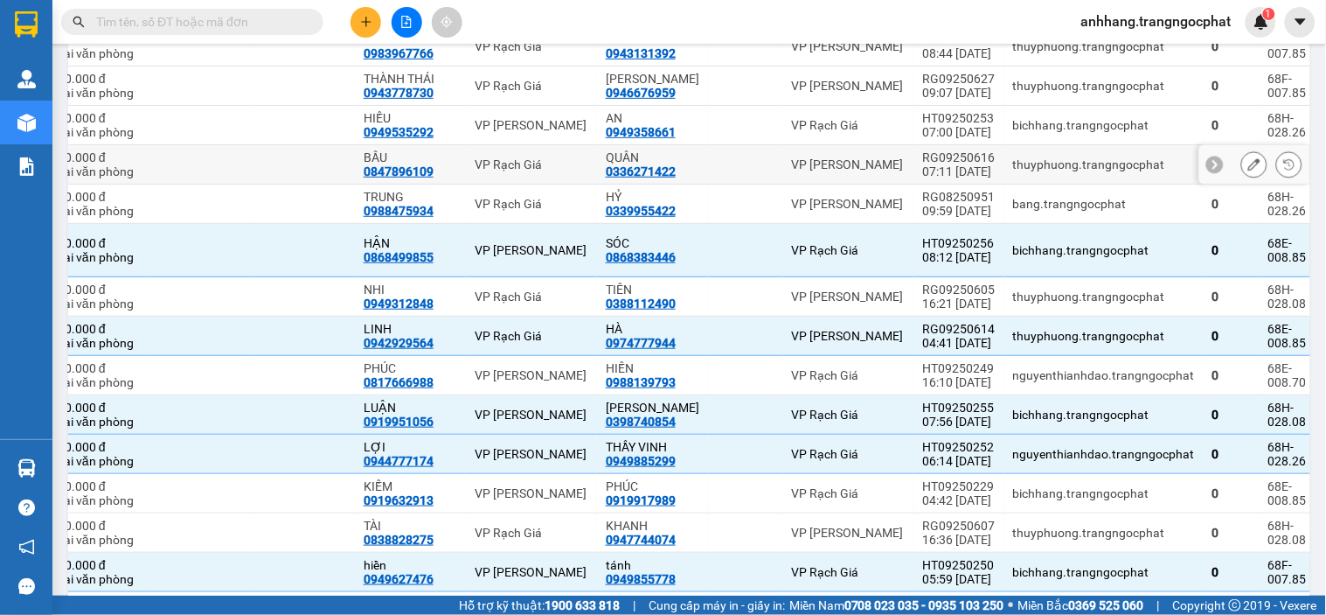
click at [943, 169] on div "07:11 [DATE]" at bounding box center [959, 171] width 73 height 14
checkbox input "true"
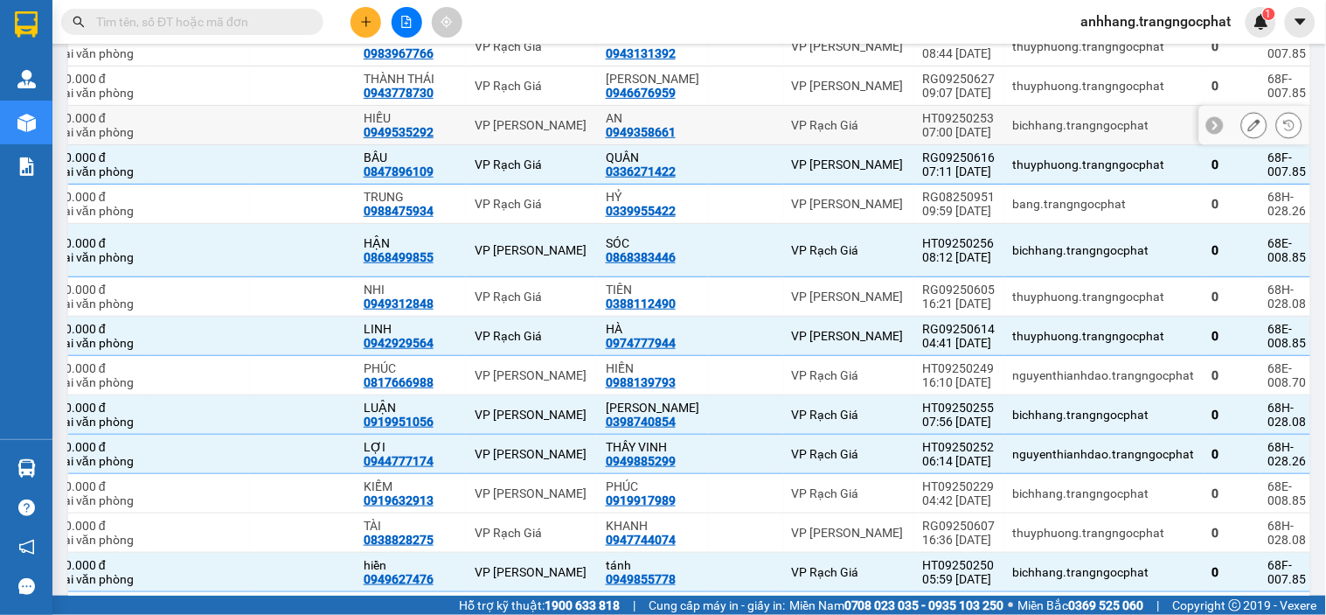
click at [940, 124] on div "HT09250253" at bounding box center [959, 118] width 73 height 14
checkbox input "true"
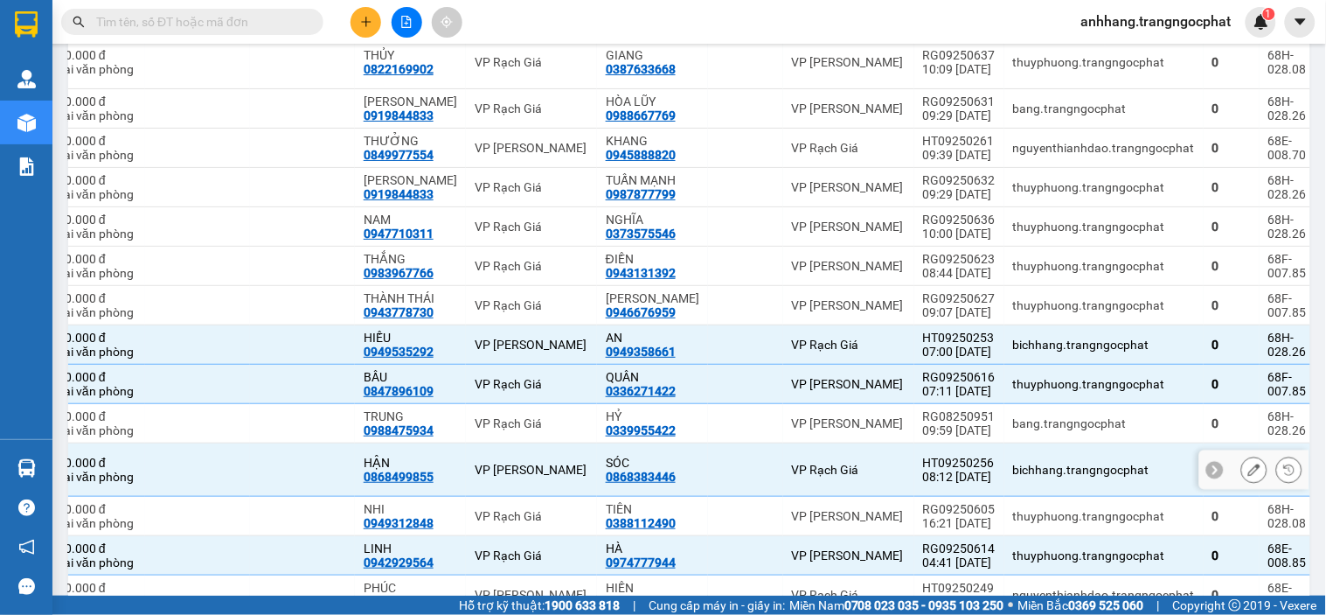
scroll to position [1854, 0]
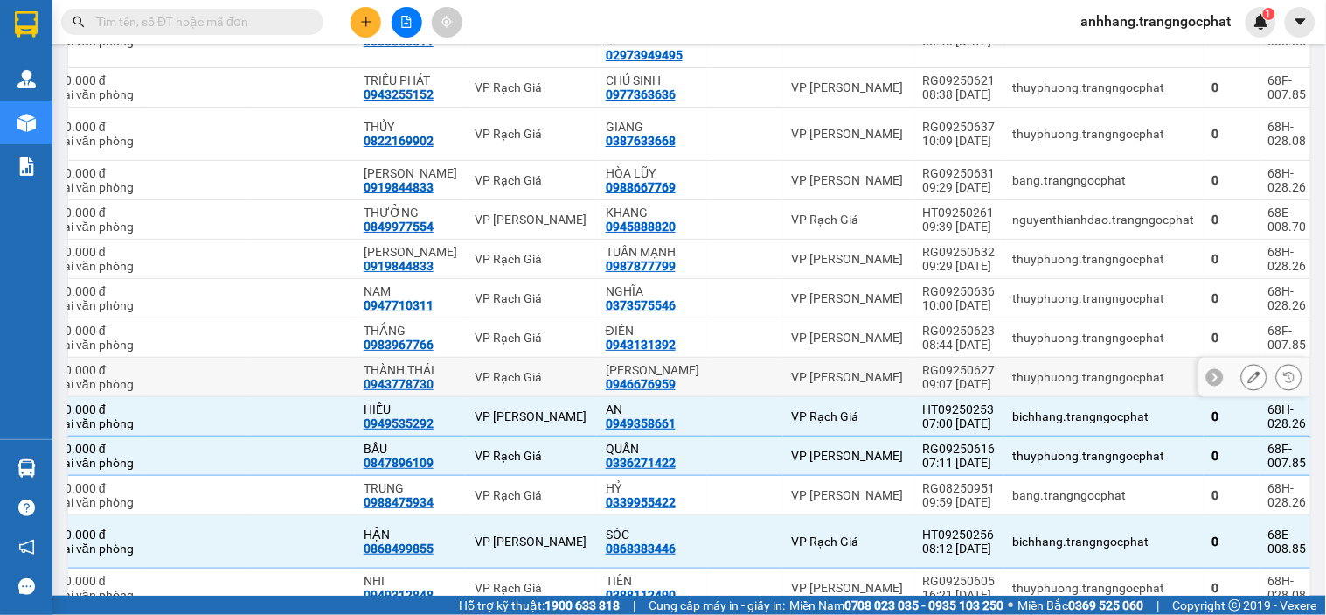
click at [932, 381] on div "09:07 [DATE]" at bounding box center [959, 384] width 73 height 14
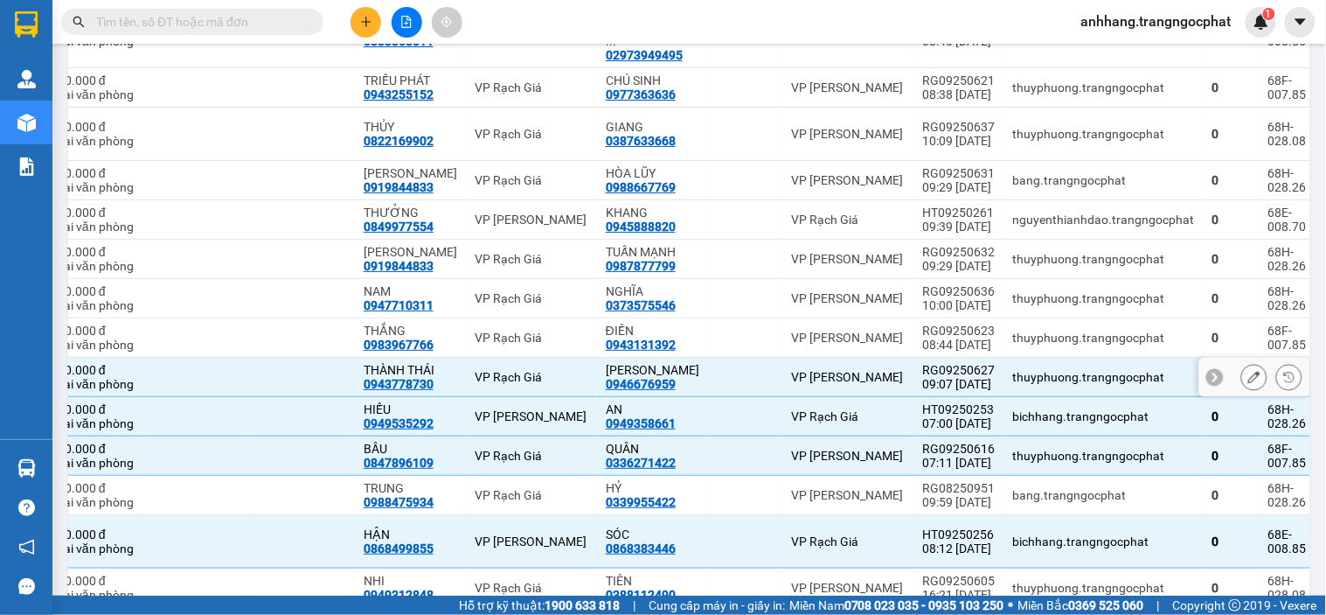
checkbox input "true"
click at [932, 339] on div "08:44 [DATE]" at bounding box center [959, 344] width 73 height 14
checkbox input "true"
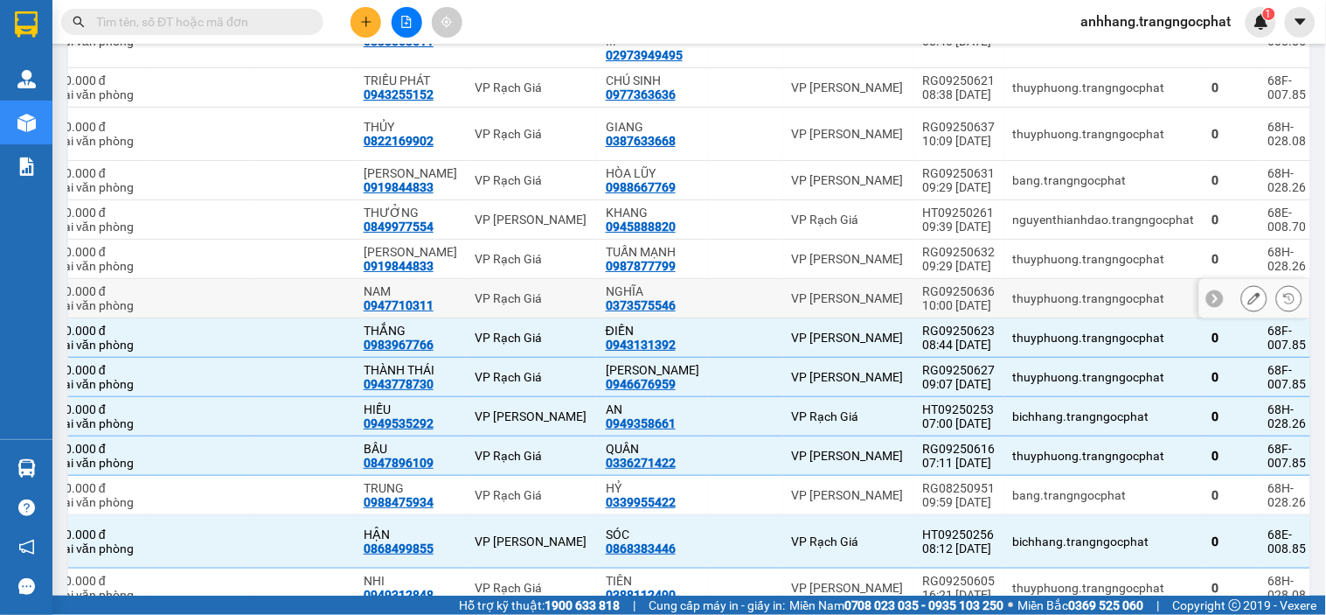
click at [934, 298] on div "RG09250636" at bounding box center [959, 291] width 73 height 14
checkbox input "true"
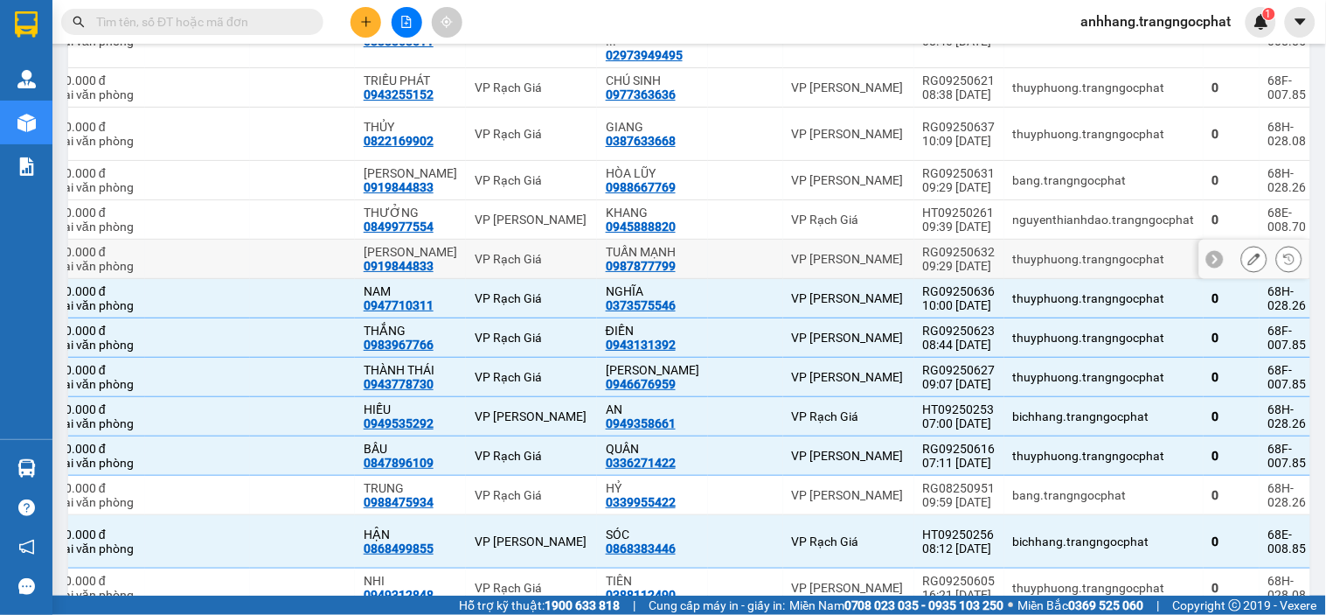
click at [934, 252] on div "RG09250632" at bounding box center [959, 252] width 73 height 14
checkbox input "true"
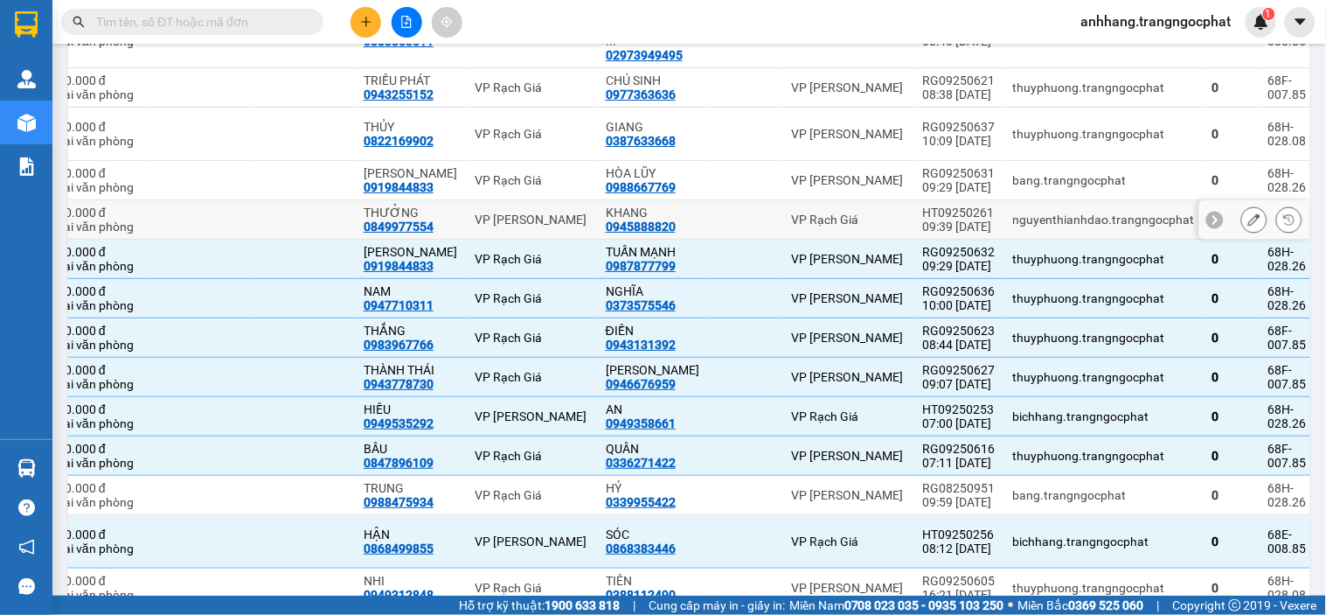
click at [929, 205] on div "HT09250261" at bounding box center [959, 212] width 73 height 14
checkbox input "true"
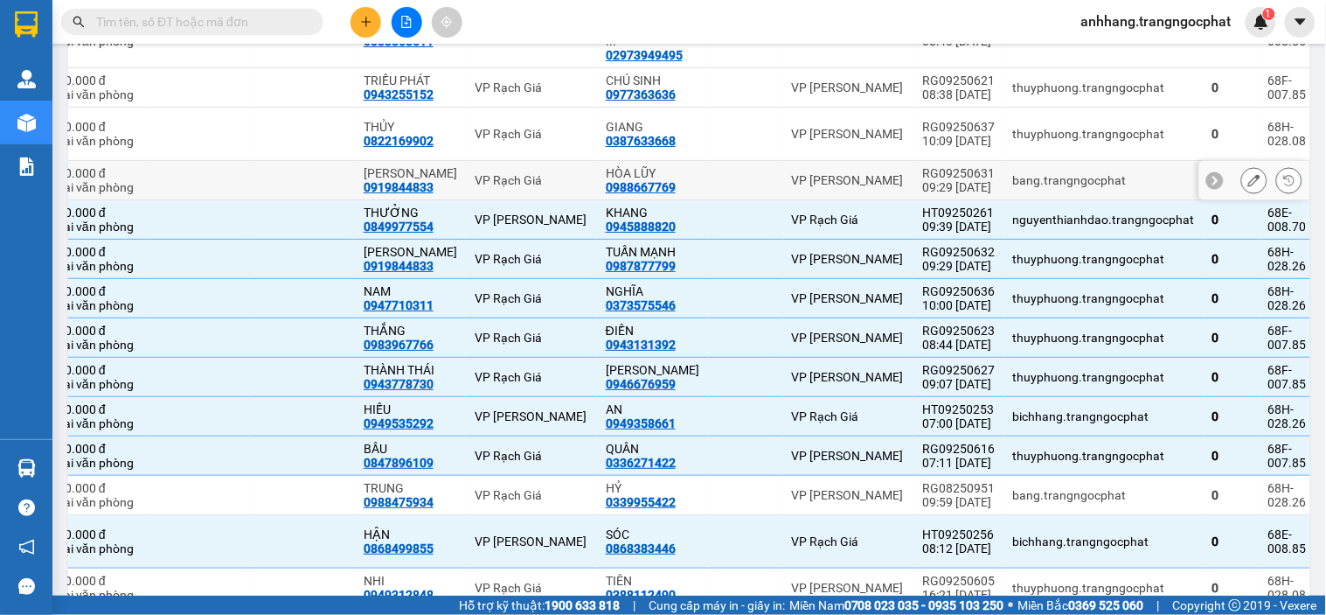
click at [930, 166] on div "RG09250631" at bounding box center [959, 173] width 73 height 14
checkbox input "true"
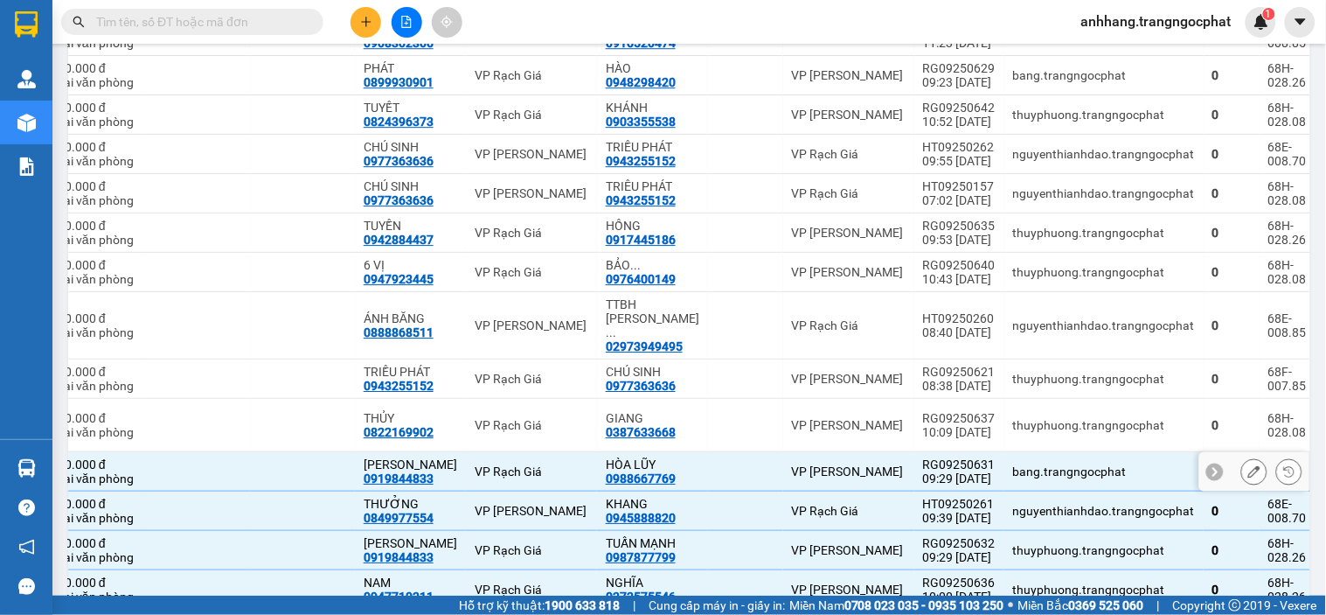
scroll to position [1562, 0]
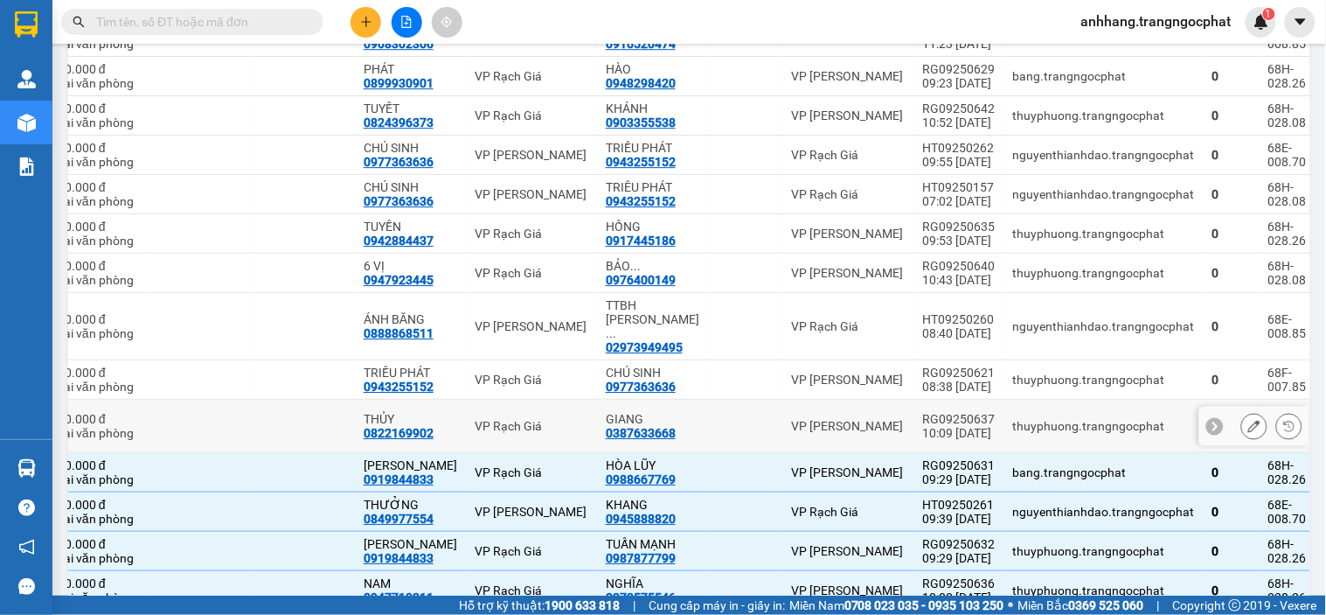
click at [930, 426] on div "10:09 [DATE]" at bounding box center [959, 433] width 73 height 14
checkbox input "true"
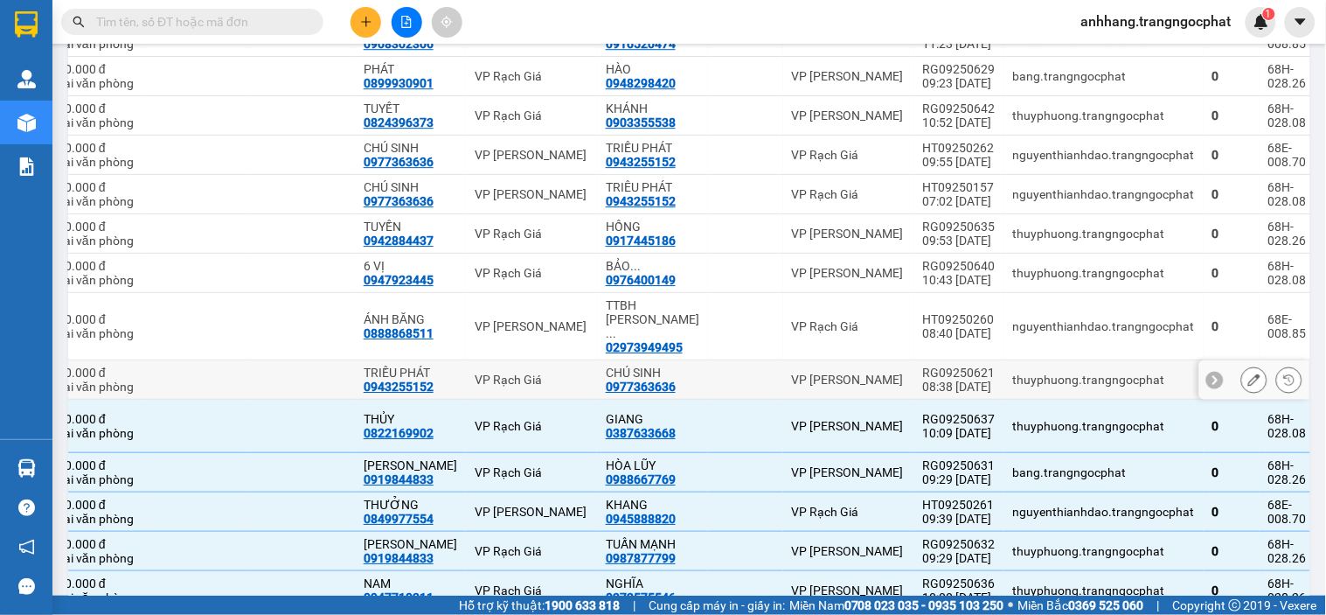
click at [936, 379] on div "08:38 [DATE]" at bounding box center [959, 386] width 73 height 14
checkbox input "true"
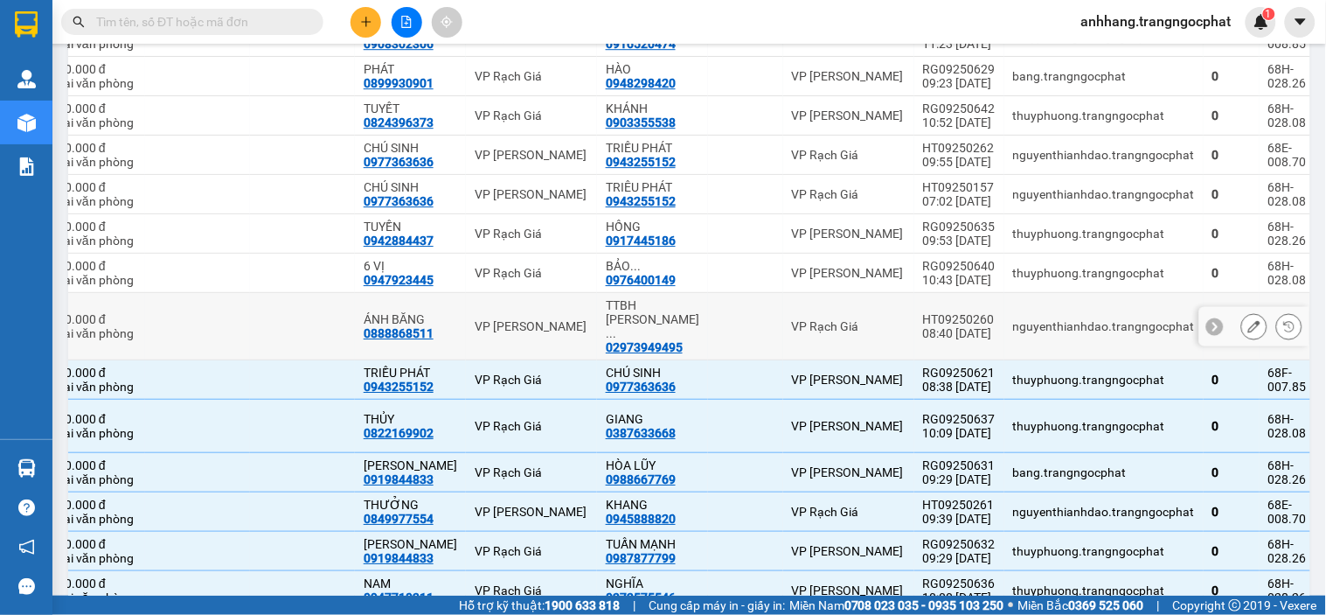
click at [928, 312] on div "HT09250260" at bounding box center [959, 319] width 73 height 14
checkbox input "true"
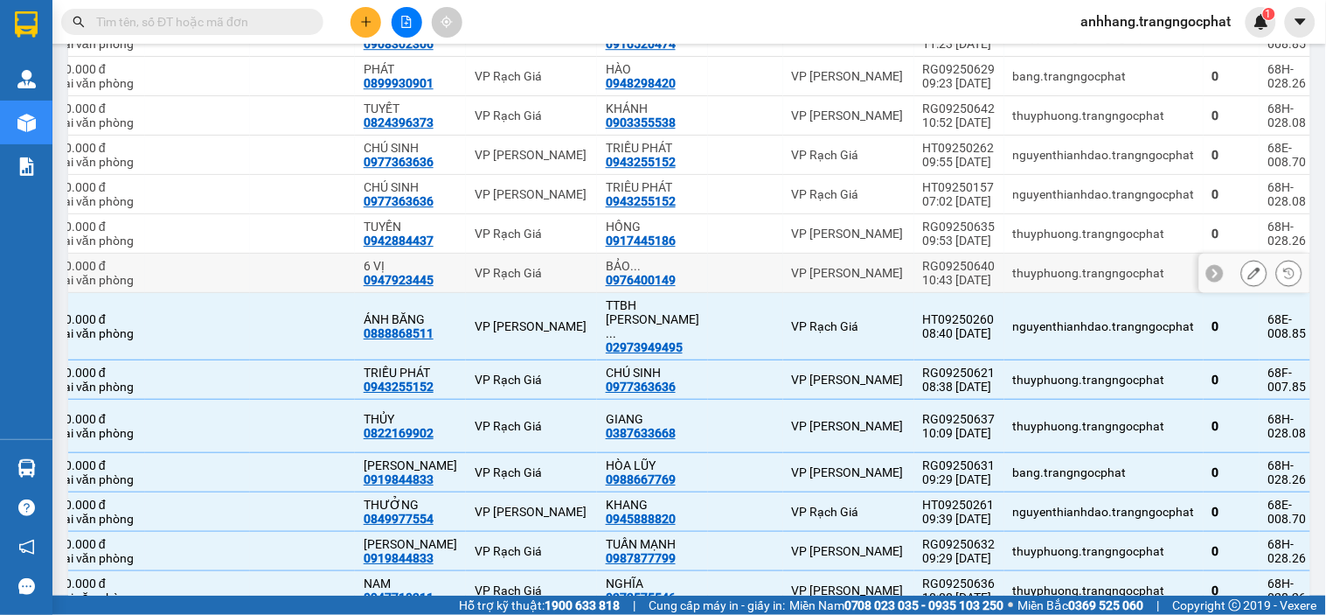
click at [929, 269] on div "RG09250640" at bounding box center [959, 266] width 73 height 14
checkbox input "true"
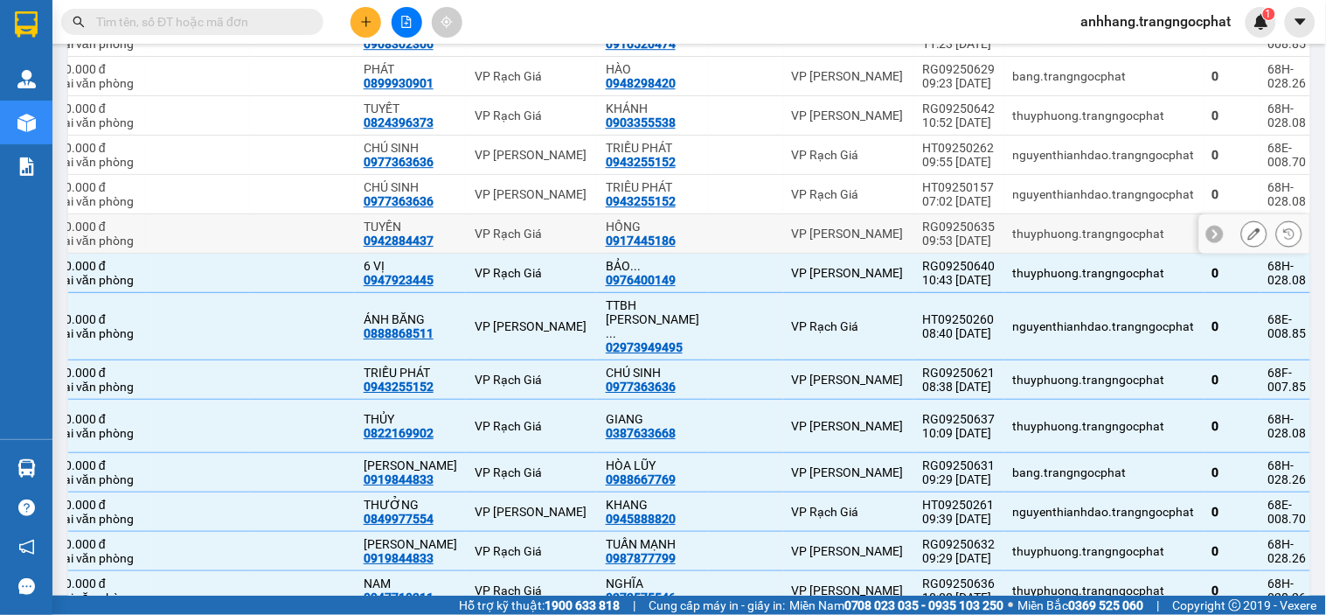
click at [929, 236] on div "09:53 [DATE]" at bounding box center [959, 240] width 73 height 14
checkbox input "true"
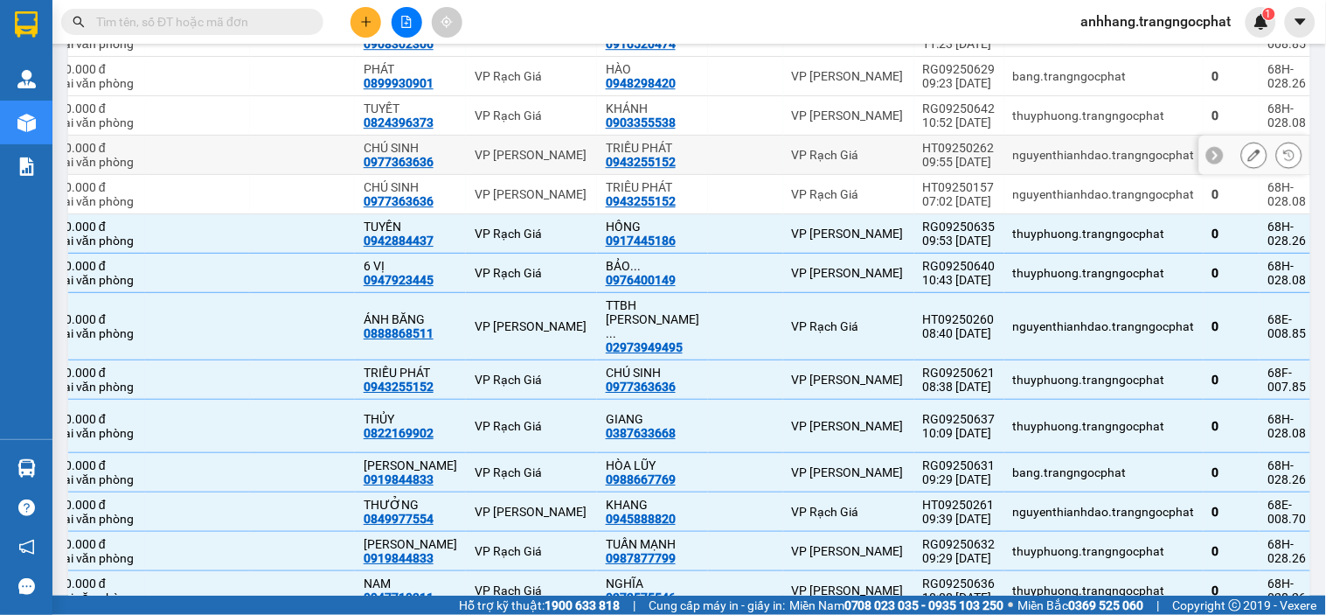
click at [924, 158] on div "09:55 [DATE]" at bounding box center [959, 162] width 73 height 14
checkbox input "true"
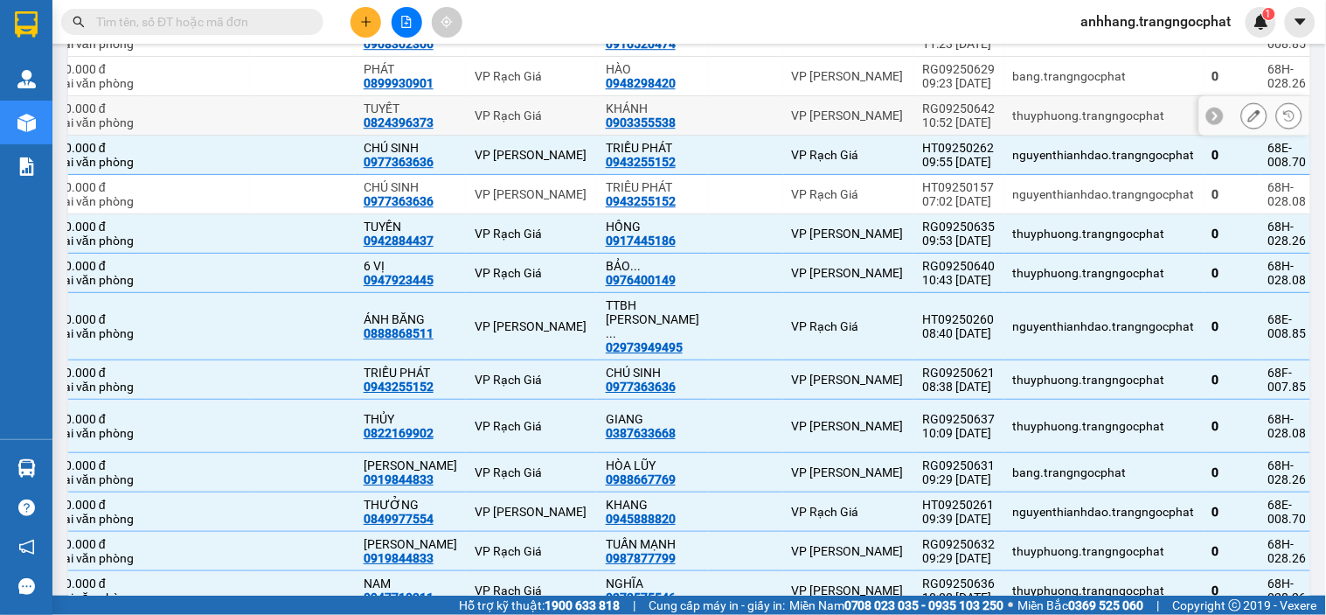
click at [929, 116] on div "10:52 [DATE]" at bounding box center [959, 122] width 73 height 14
checkbox input "true"
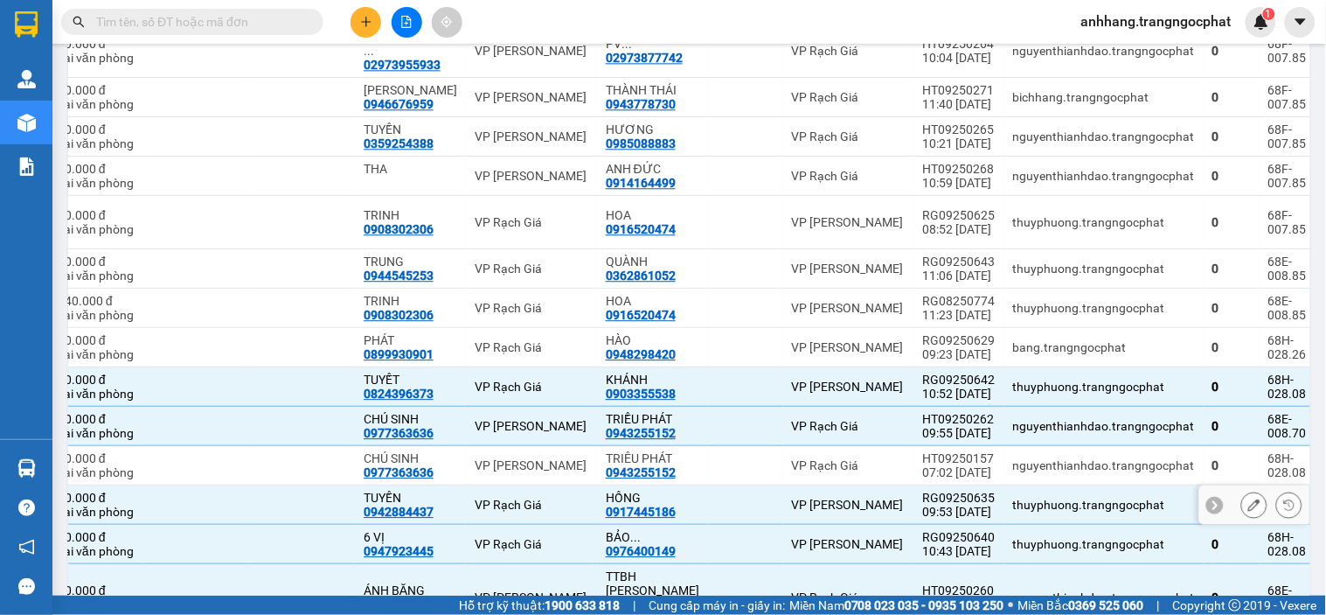
scroll to position [1271, 0]
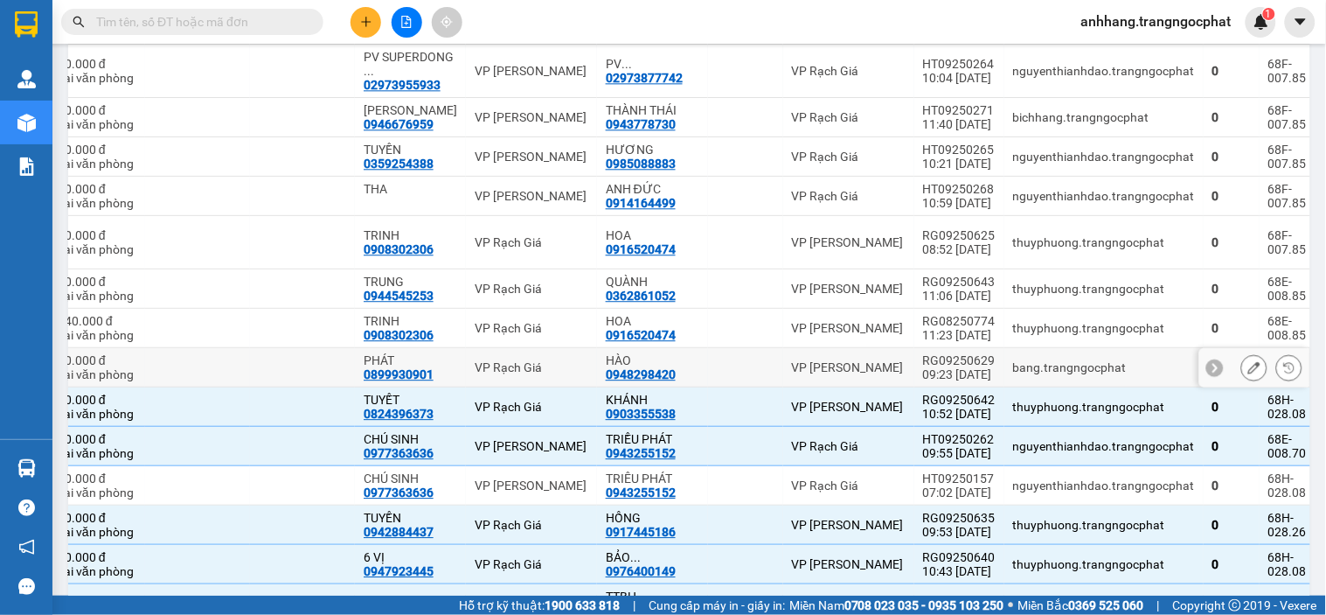
click at [940, 367] on div "RG09250629" at bounding box center [959, 360] width 73 height 14
checkbox input "true"
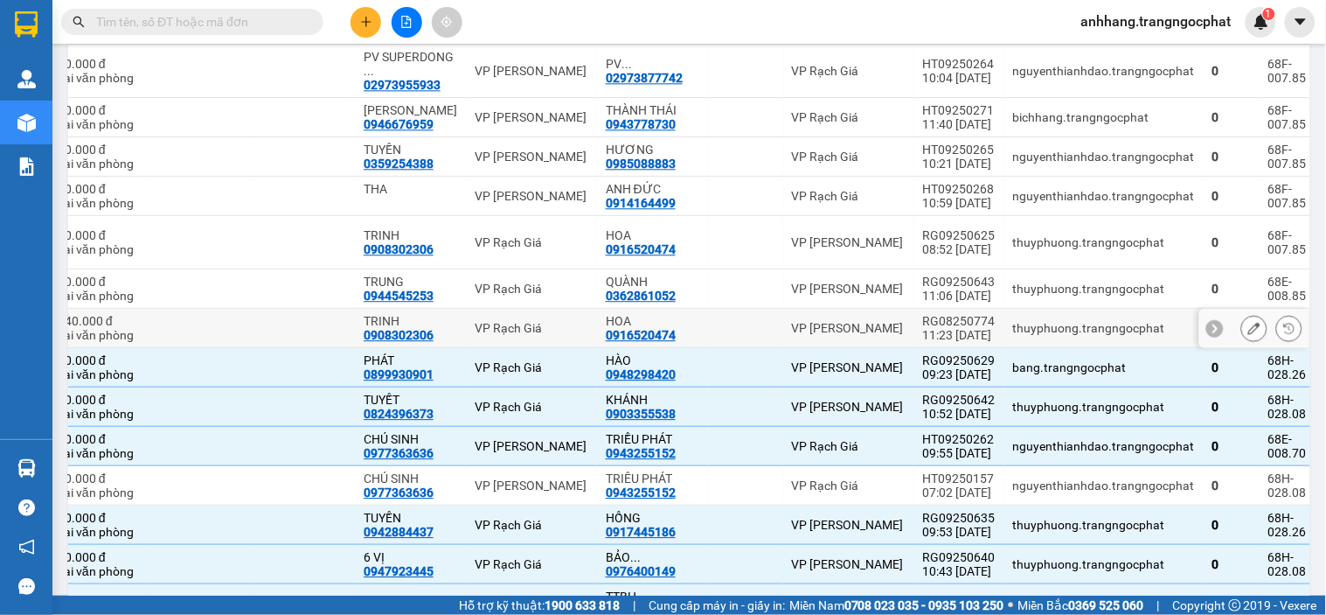
click at [925, 334] on div "11:23 [DATE]" at bounding box center [959, 335] width 73 height 14
checkbox input "true"
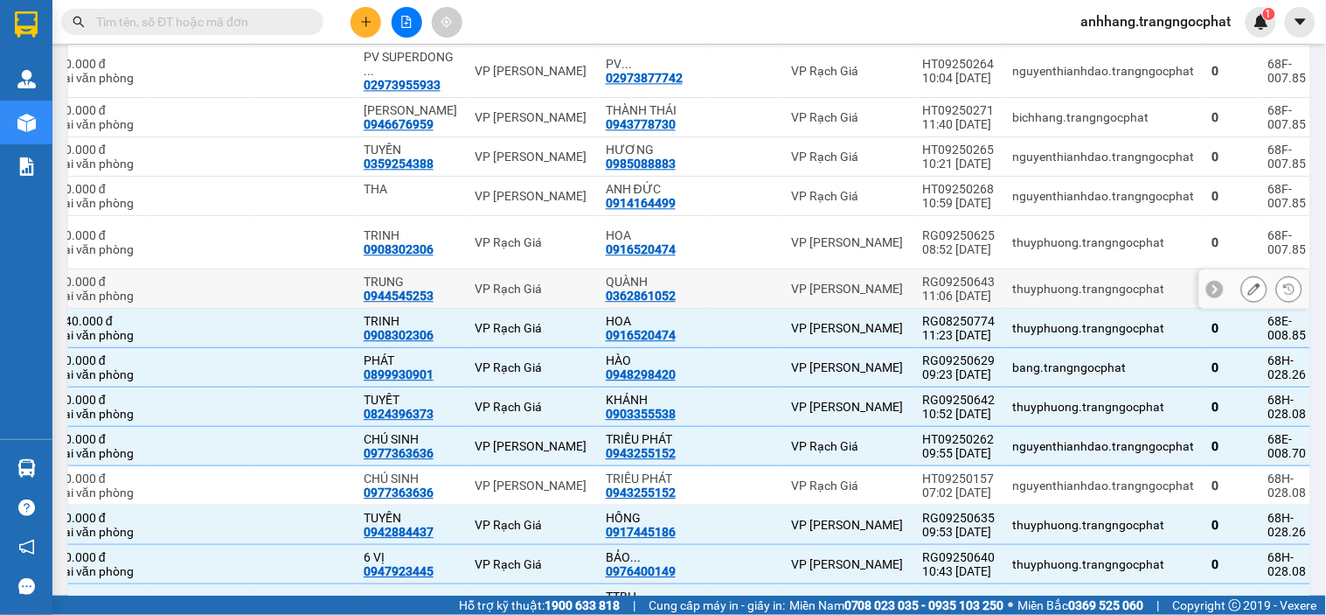
click at [925, 293] on div "11:06 [DATE]" at bounding box center [959, 296] width 73 height 14
checkbox input "true"
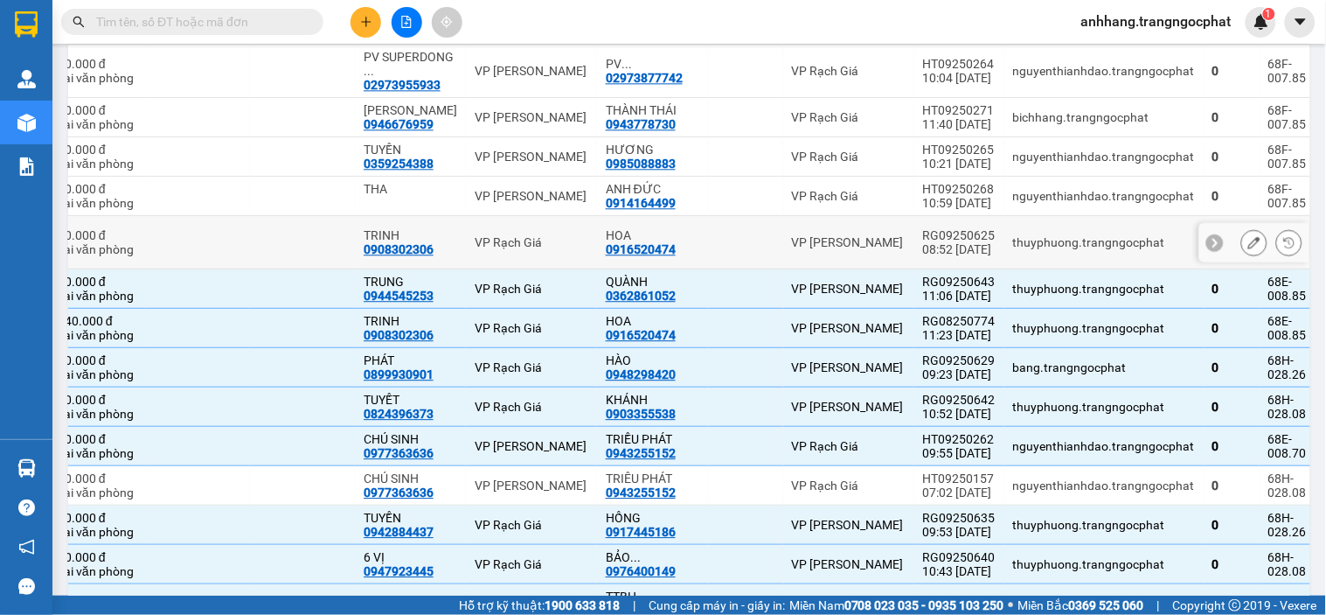
click at [933, 241] on div "RG09250625" at bounding box center [959, 235] width 73 height 14
checkbox input "true"
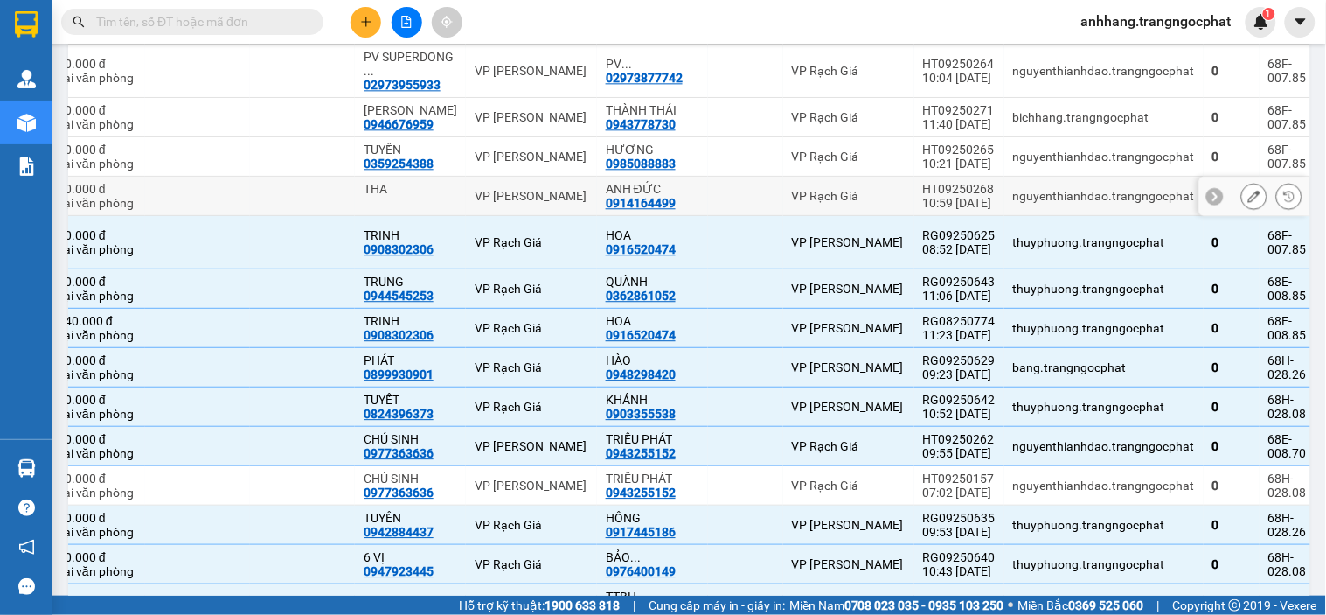
click at [931, 197] on div "10:59 [DATE]" at bounding box center [959, 203] width 73 height 14
checkbox input "true"
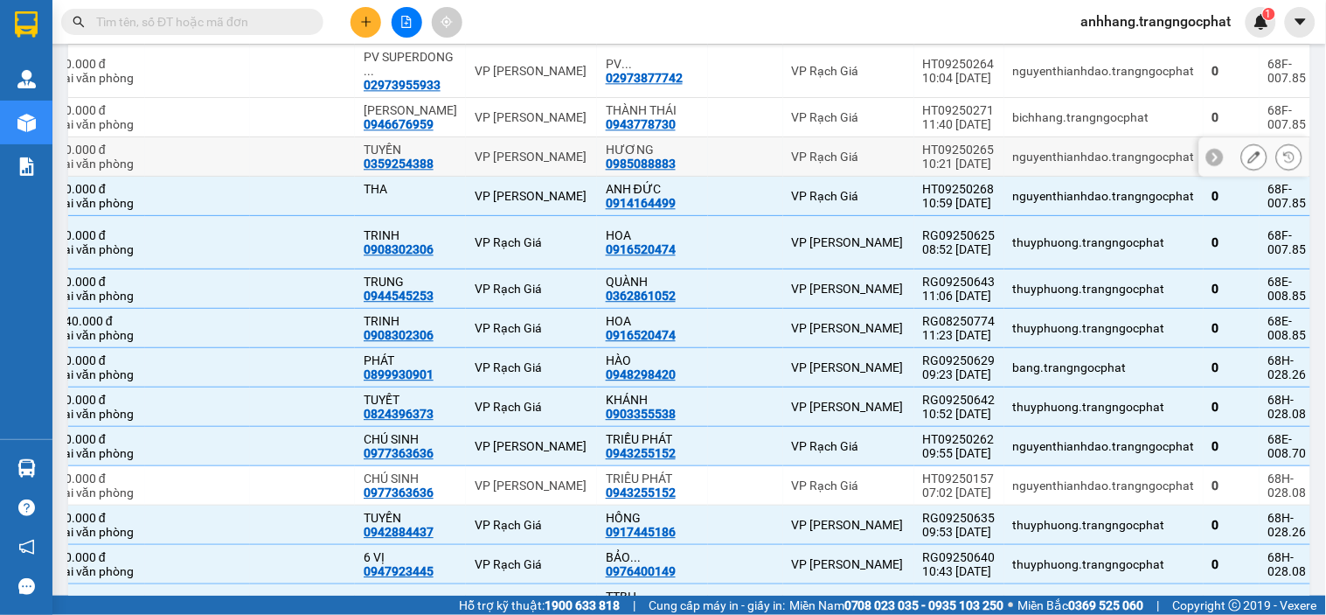
click at [931, 157] on div "10:21 [DATE]" at bounding box center [959, 164] width 73 height 14
checkbox input "true"
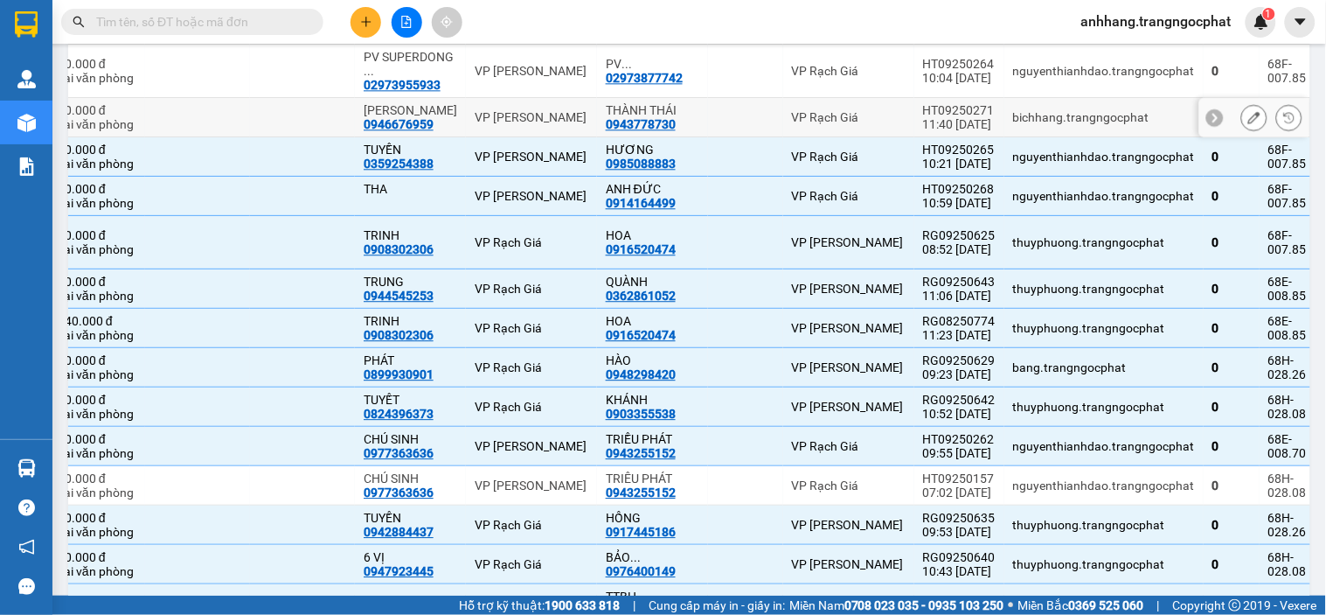
click at [931, 123] on div "11:40 [DATE]" at bounding box center [959, 124] width 73 height 14
checkbox input "true"
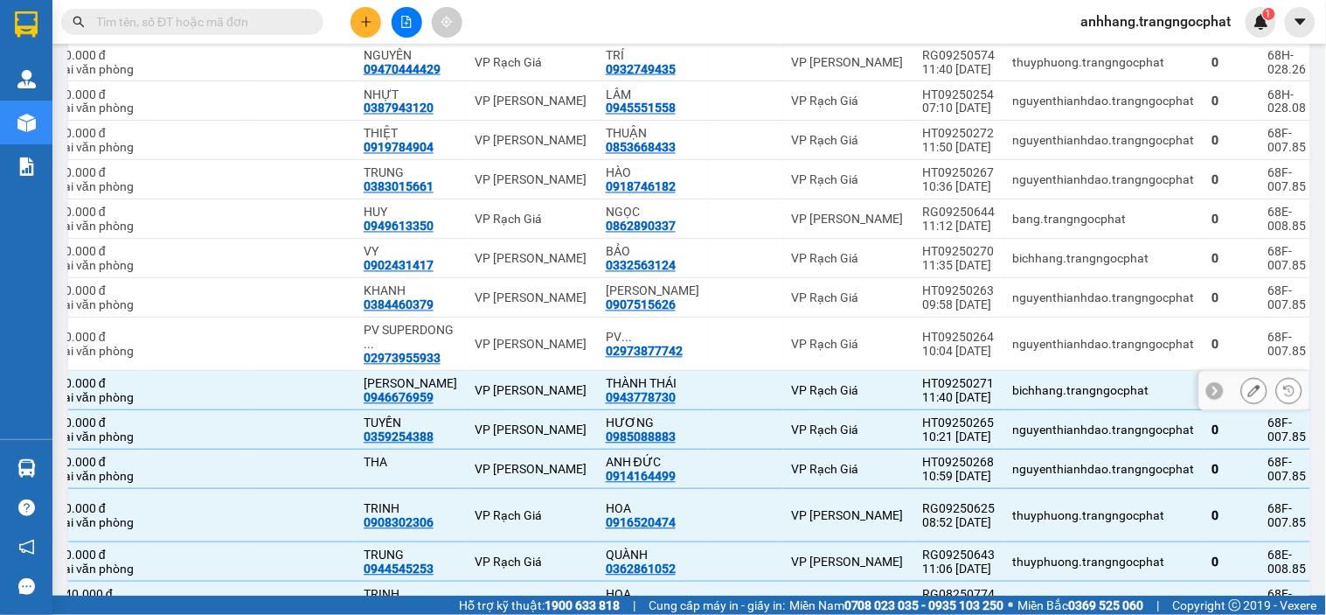
scroll to position [980, 0]
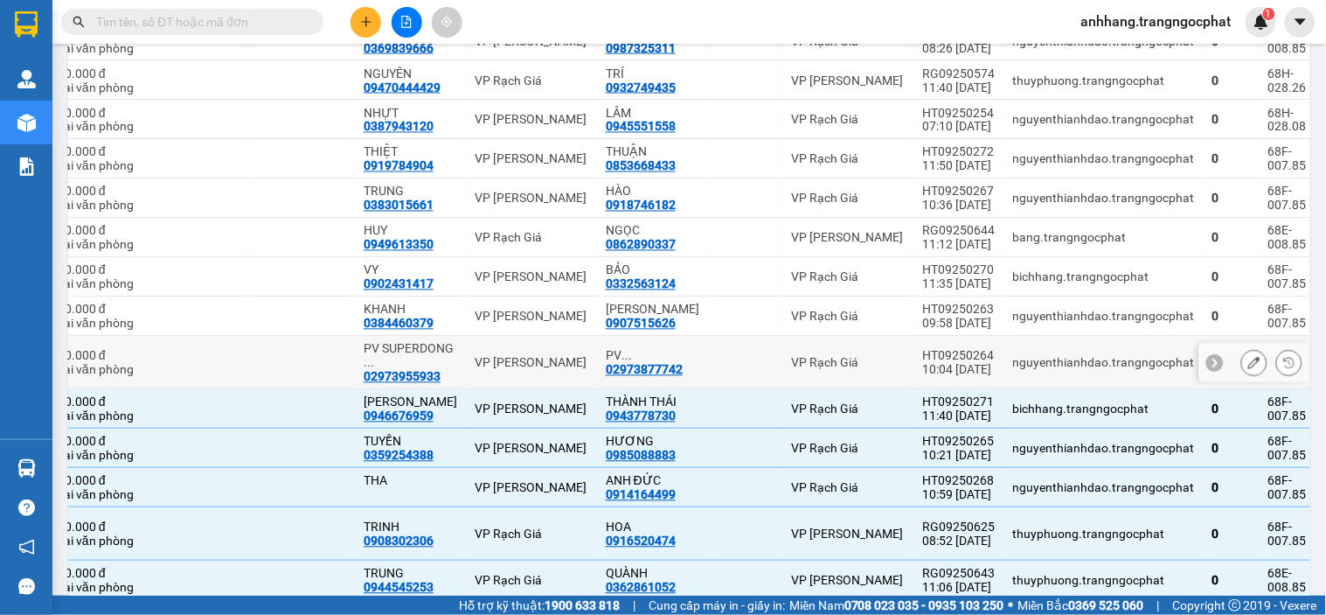
click at [937, 368] on div "10:04 [DATE]" at bounding box center [959, 369] width 73 height 14
checkbox input "true"
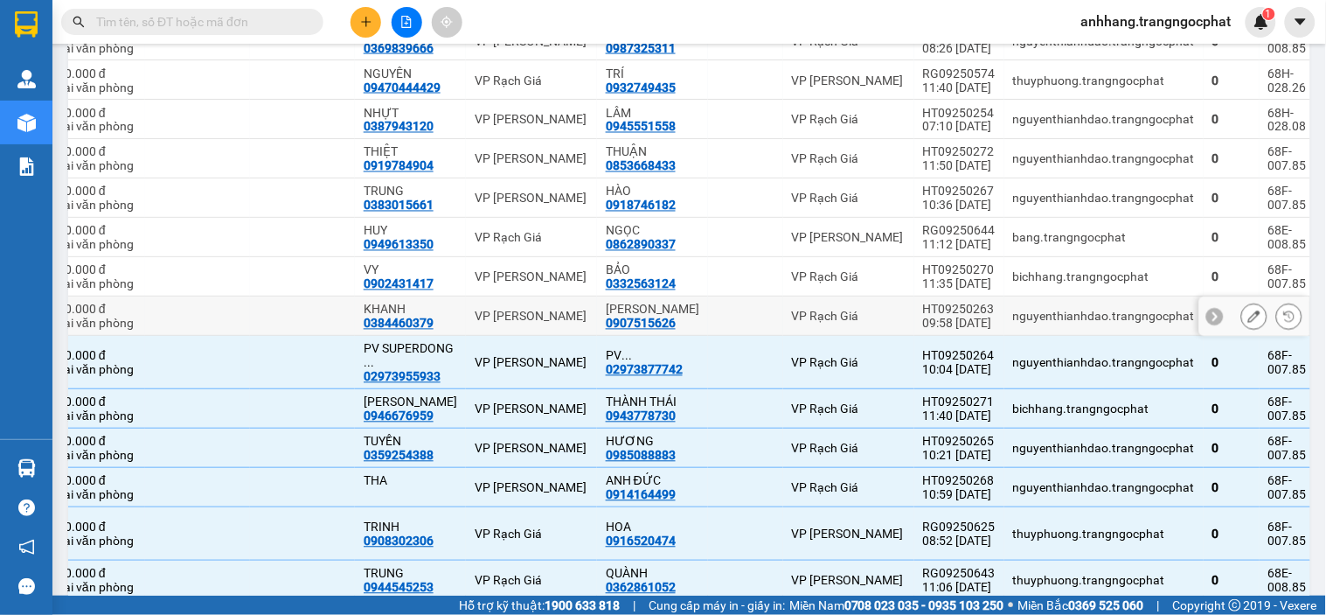
click at [940, 319] on div "09:58 [DATE]" at bounding box center [959, 323] width 73 height 14
checkbox input "true"
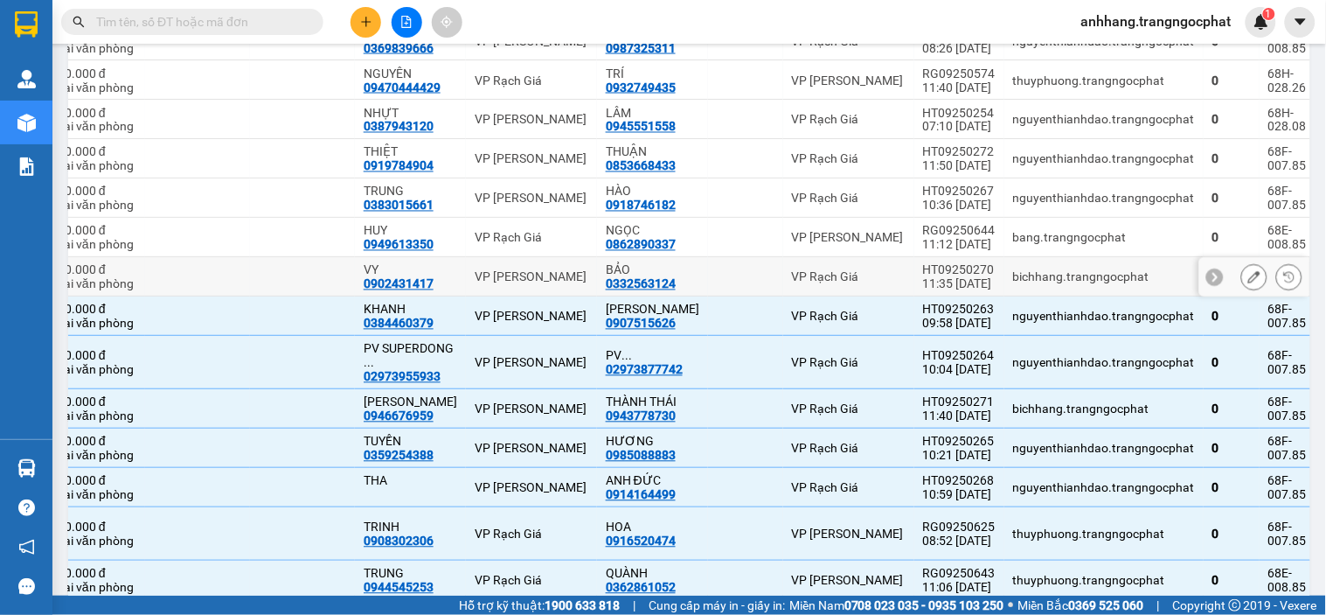
click at [944, 277] on div "11:35 [DATE]" at bounding box center [959, 283] width 73 height 14
checkbox input "true"
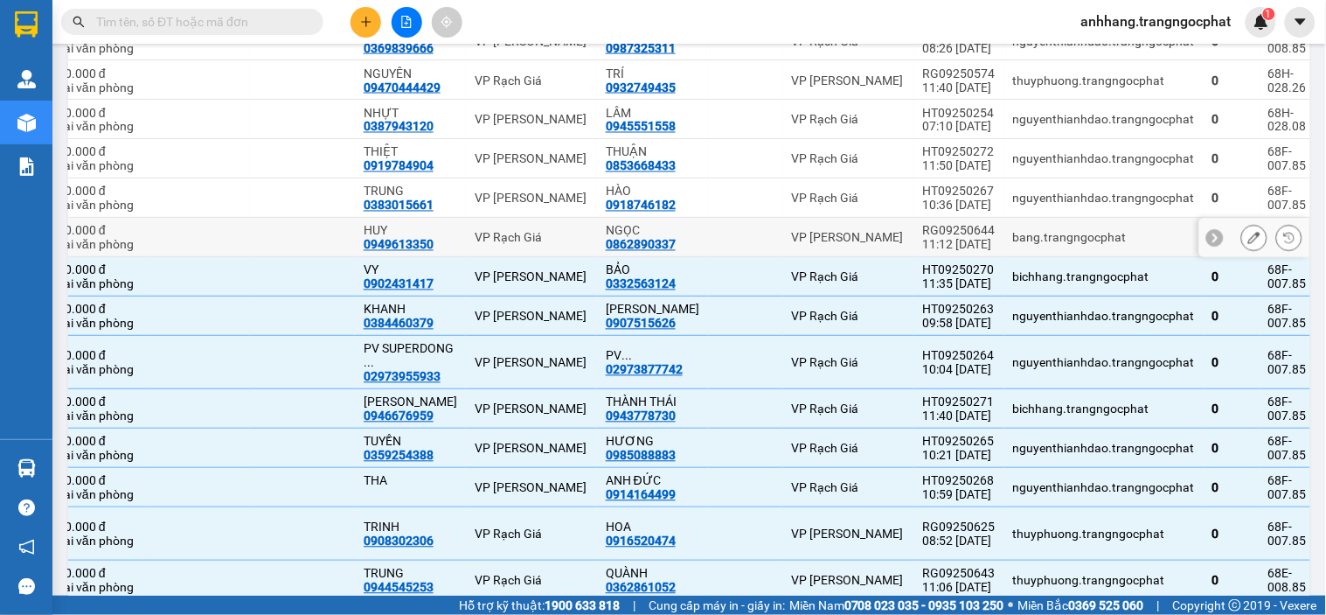
click at [934, 240] on div "11:12 [DATE]" at bounding box center [959, 244] width 73 height 14
checkbox input "true"
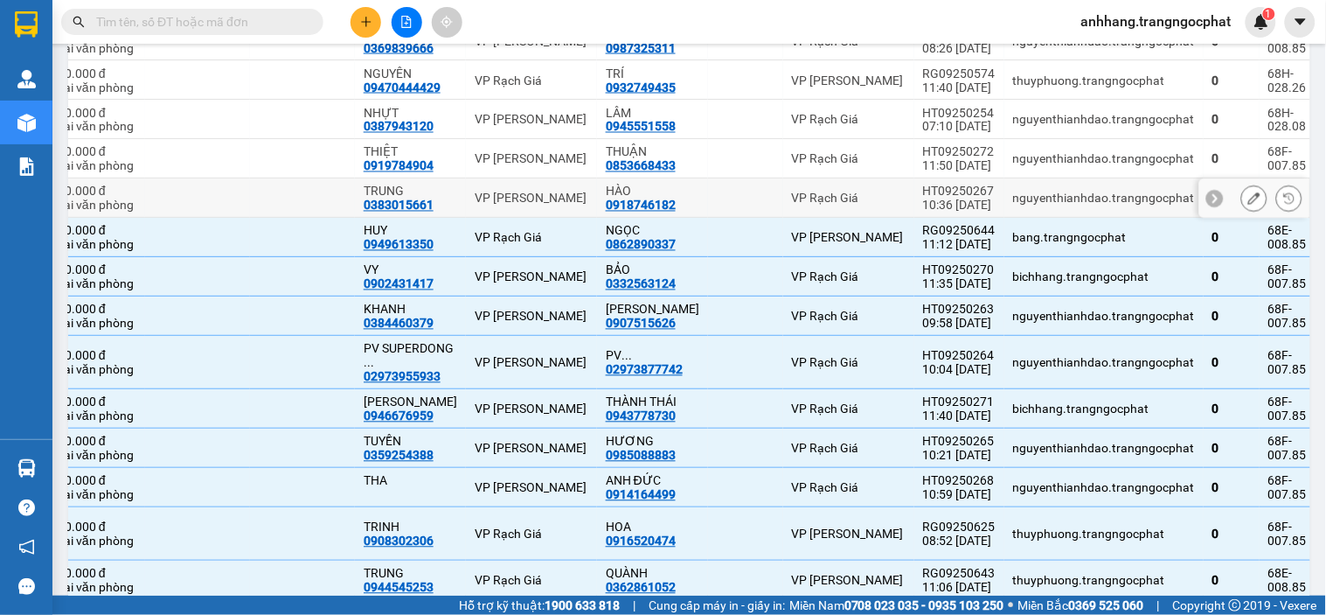
click at [930, 196] on div "HT09250267" at bounding box center [959, 191] width 73 height 14
checkbox input "true"
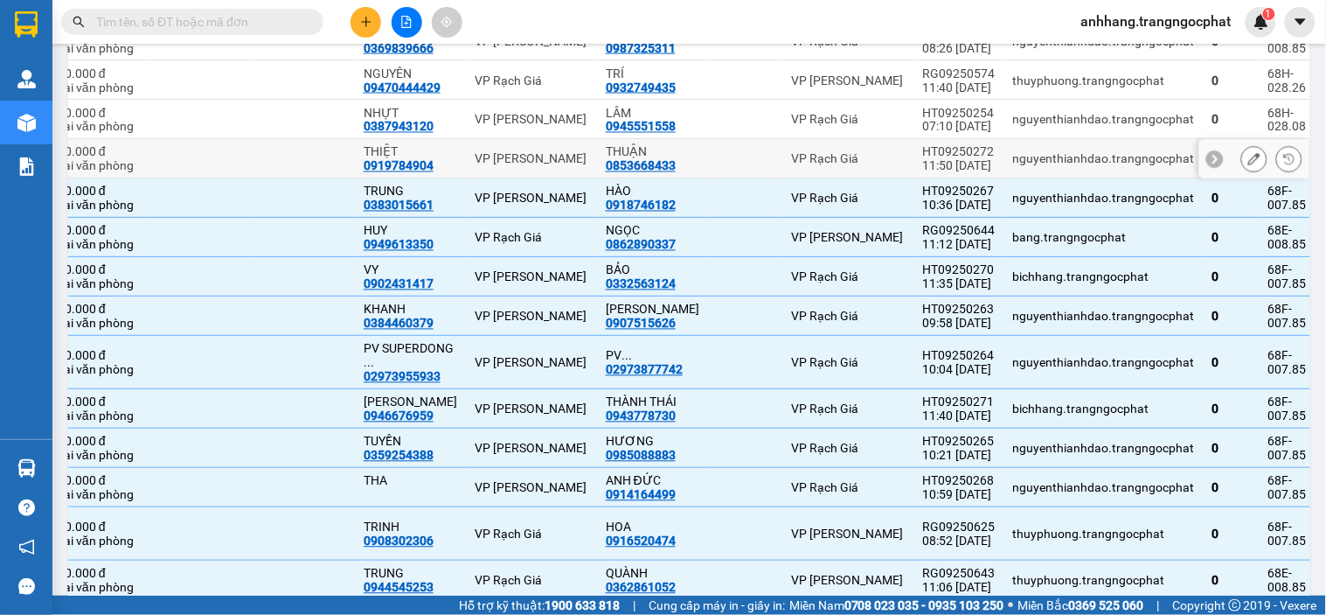
click at [936, 162] on div "11:50 [DATE]" at bounding box center [959, 165] width 73 height 14
checkbox input "true"
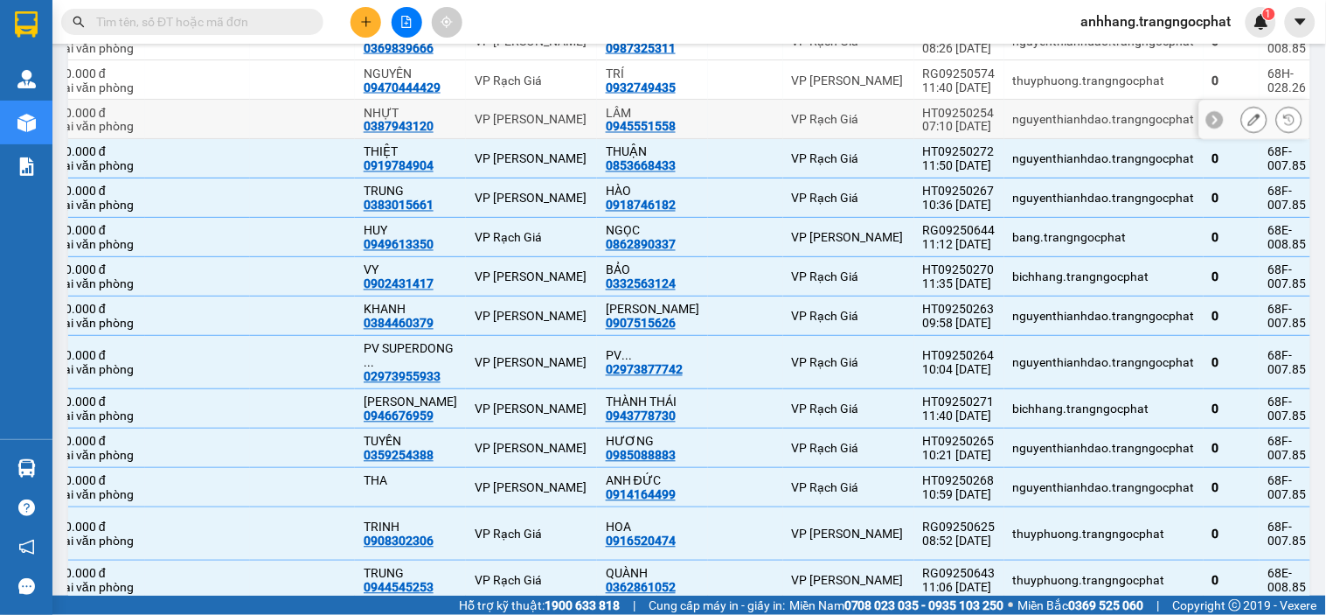
click at [923, 109] on div "HT09250254" at bounding box center [959, 112] width 73 height 14
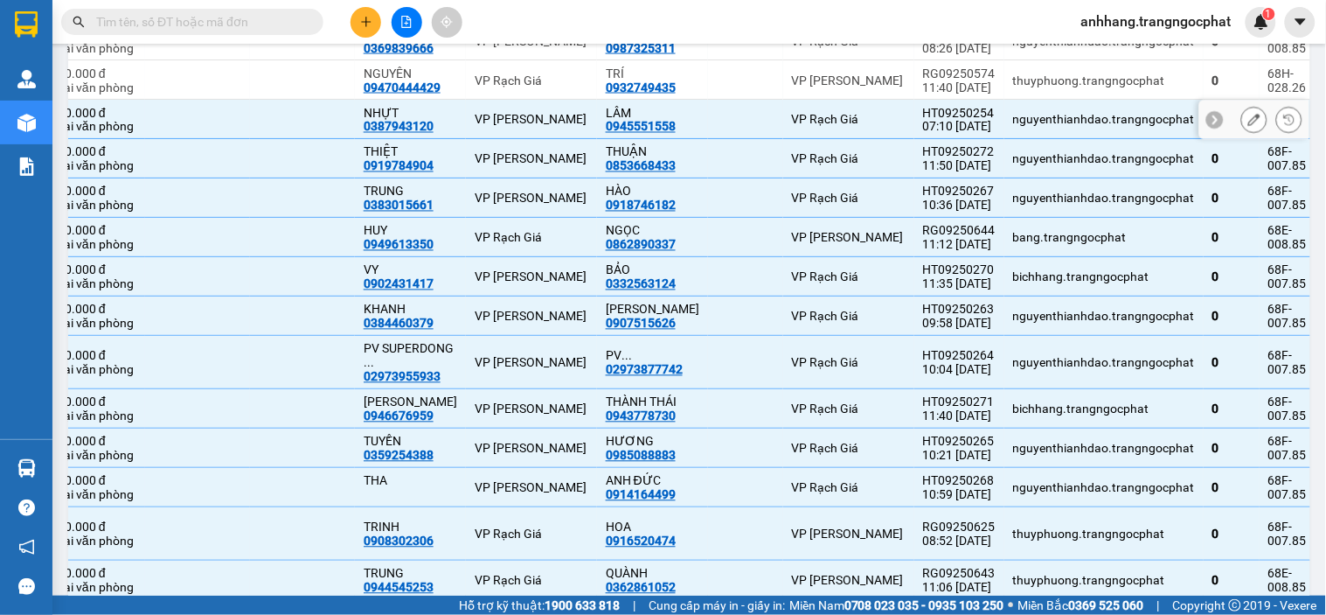
checkbox input "true"
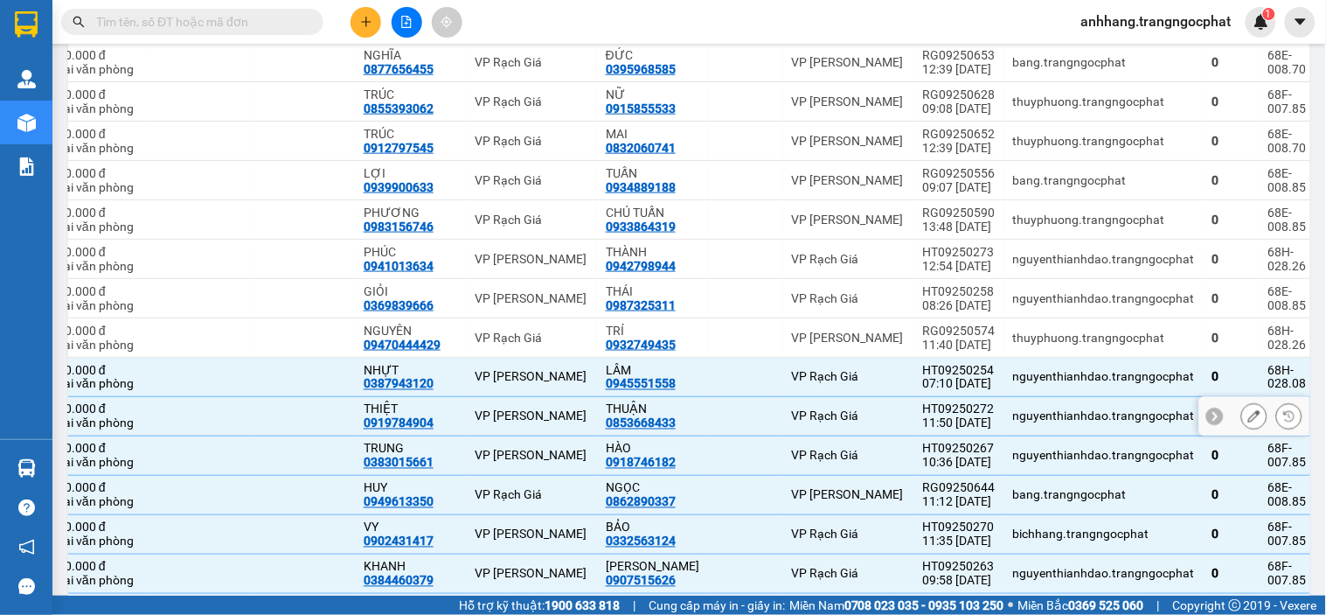
scroll to position [688, 0]
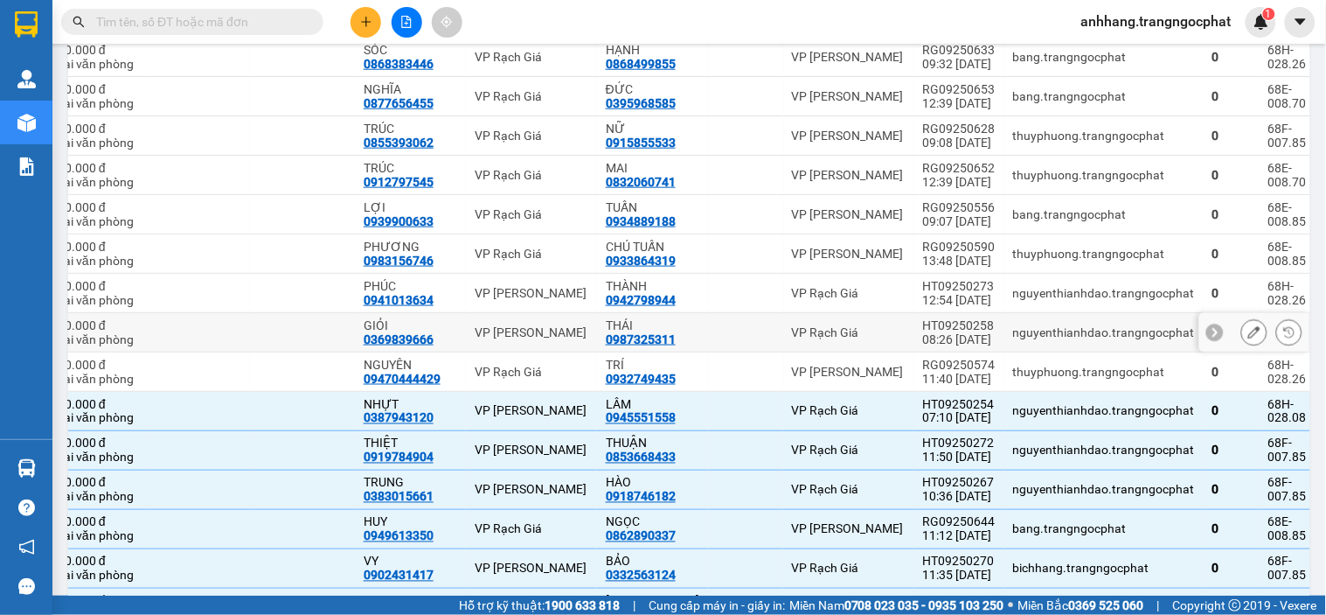
click at [942, 333] on div "08:26 [DATE]" at bounding box center [959, 339] width 73 height 14
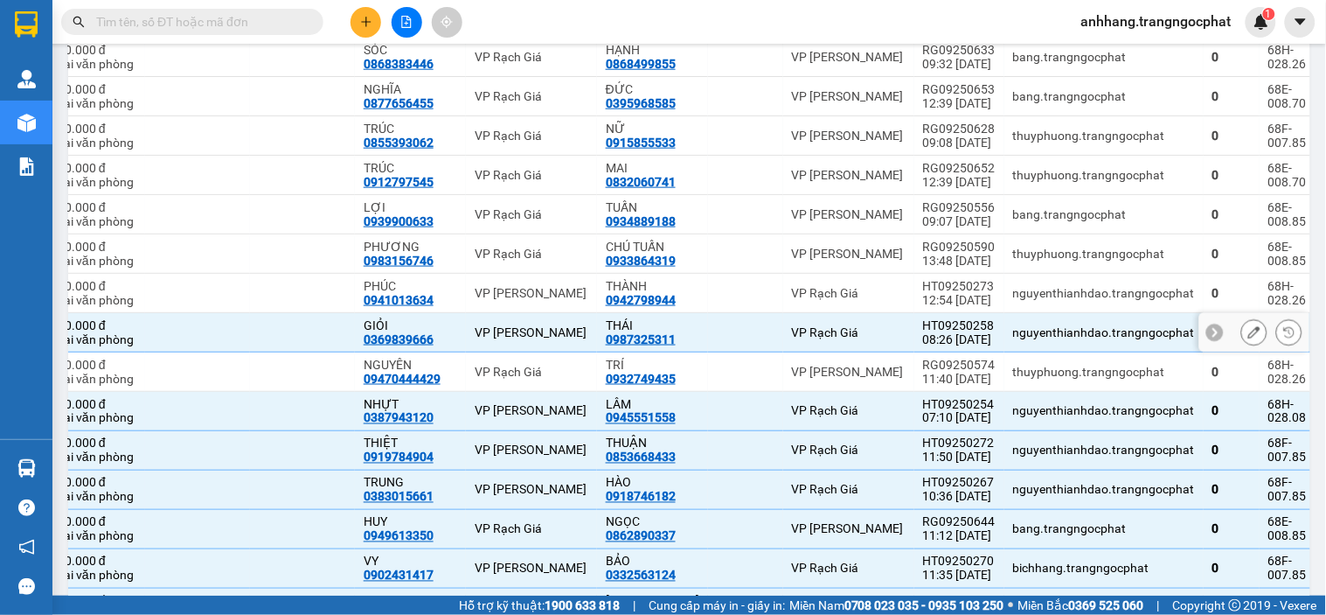
checkbox input "true"
click at [923, 286] on div "HT09250273" at bounding box center [959, 286] width 73 height 14
checkbox input "true"
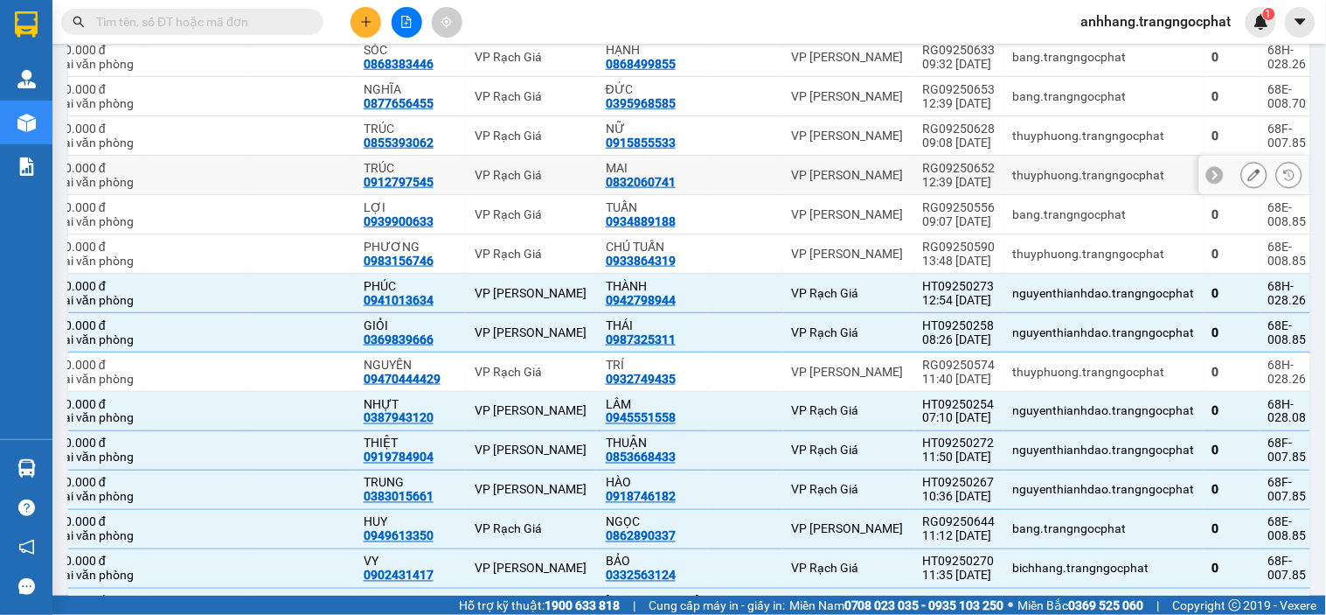
click at [940, 164] on div "RG09250652" at bounding box center [959, 168] width 73 height 14
checkbox input "true"
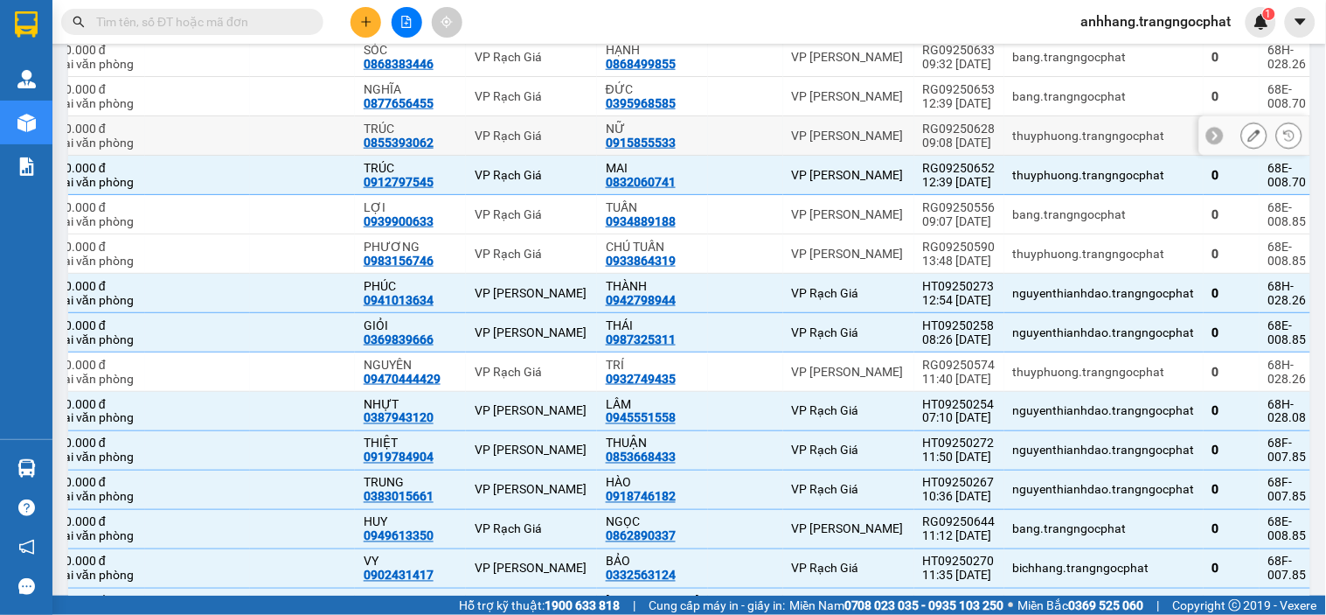
click at [943, 128] on div "RG09250628" at bounding box center [959, 129] width 73 height 14
checkbox input "true"
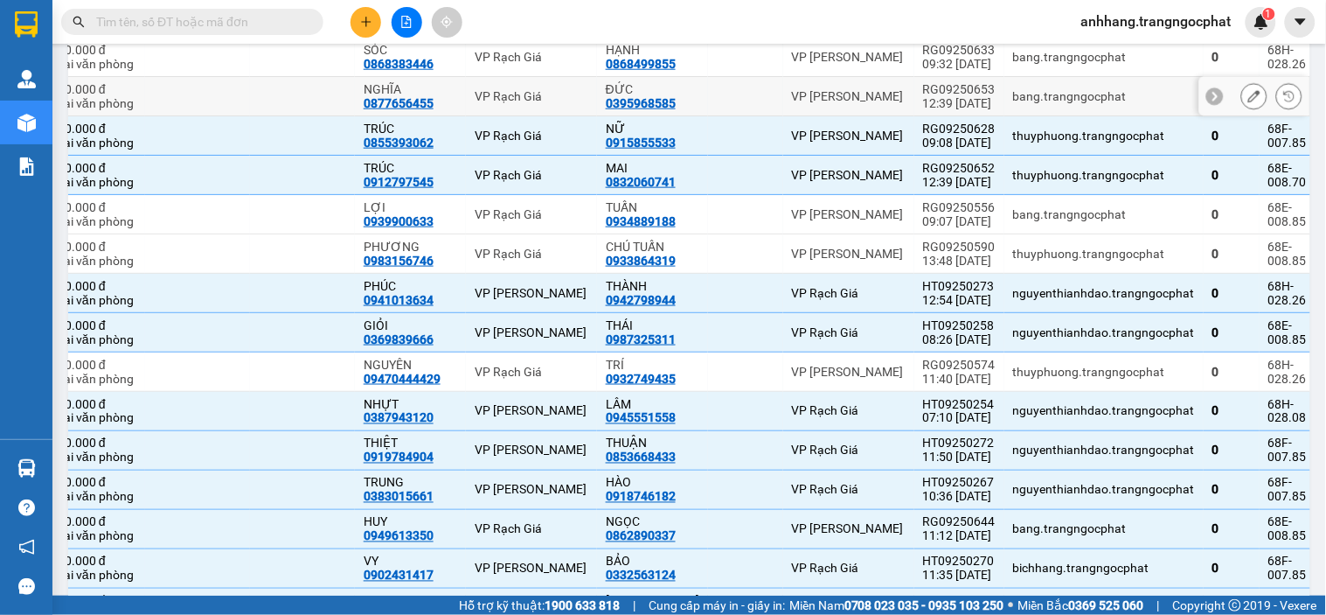
click at [947, 96] on div "12:39 [DATE]" at bounding box center [959, 103] width 73 height 14
checkbox input "true"
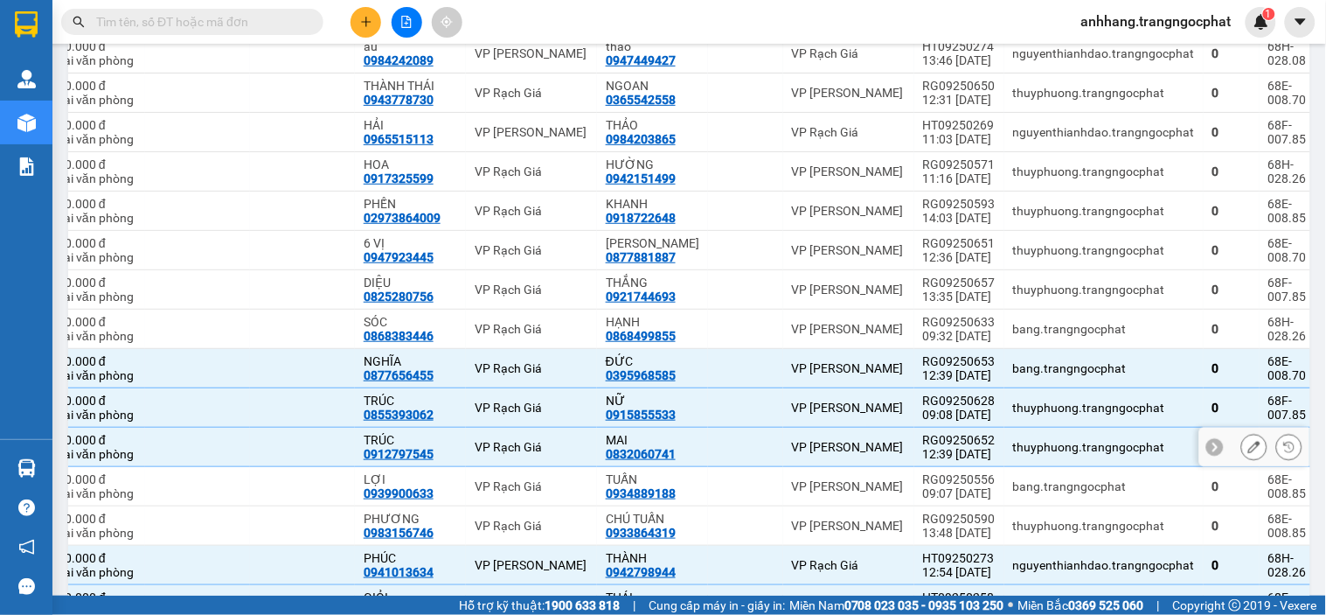
scroll to position [397, 0]
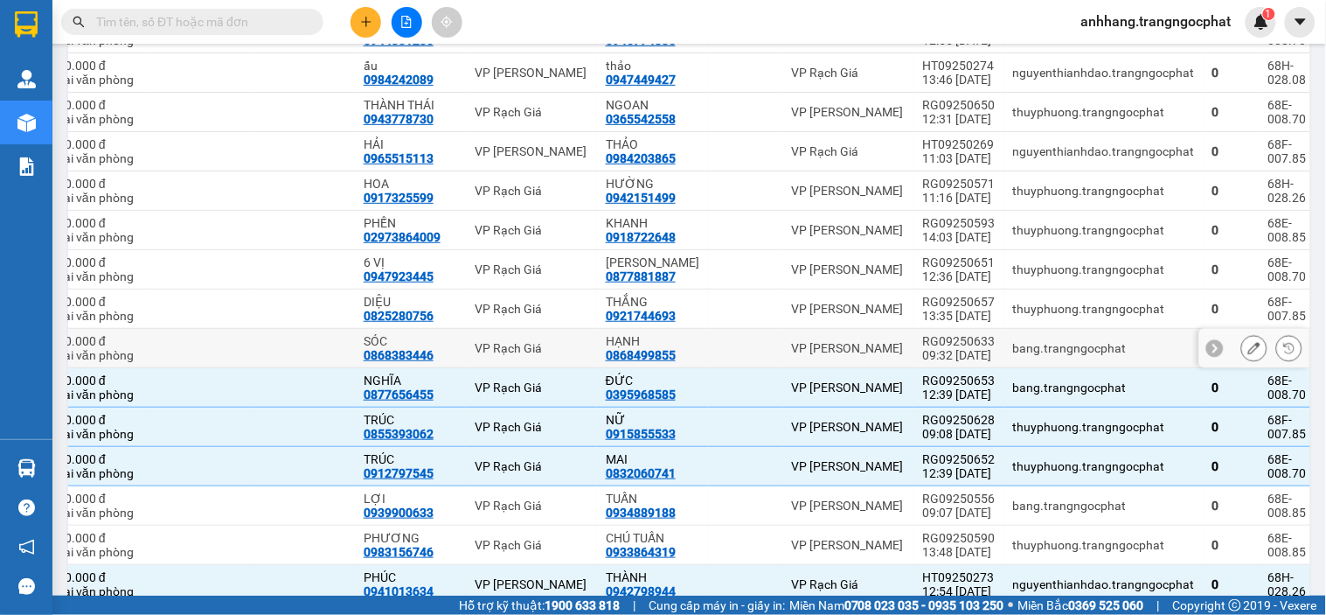
click at [933, 344] on div "RG09250633" at bounding box center [959, 341] width 73 height 14
checkbox input "true"
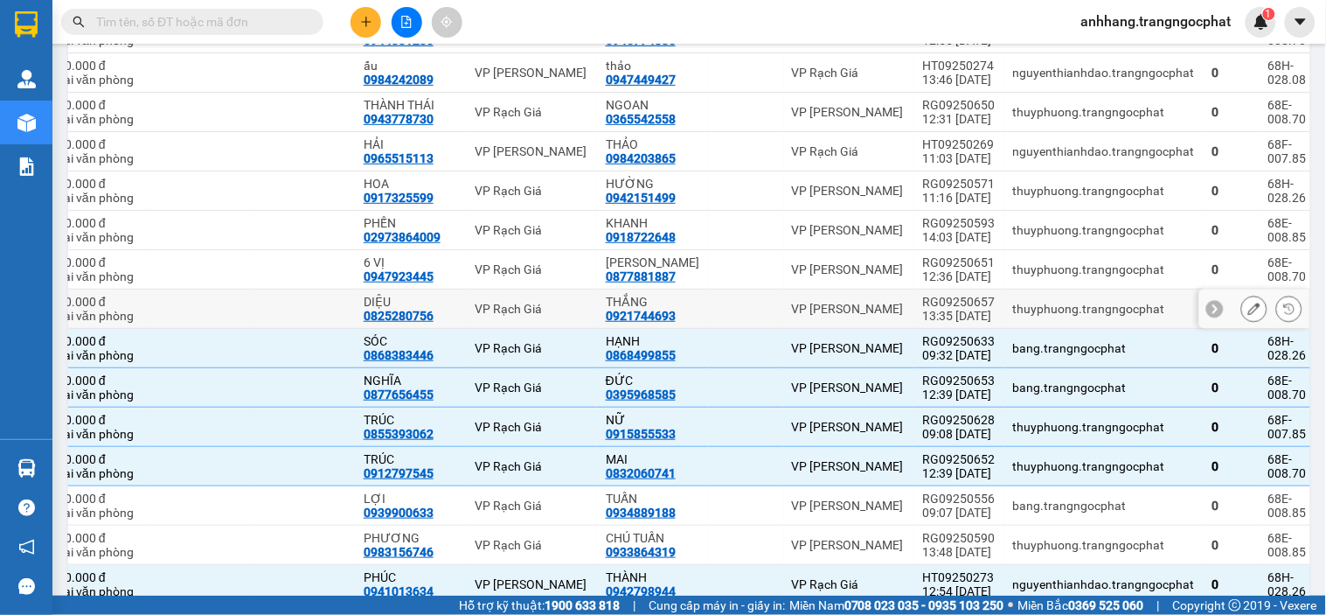
click at [943, 310] on div "13:35 [DATE]" at bounding box center [959, 316] width 73 height 14
checkbox input "true"
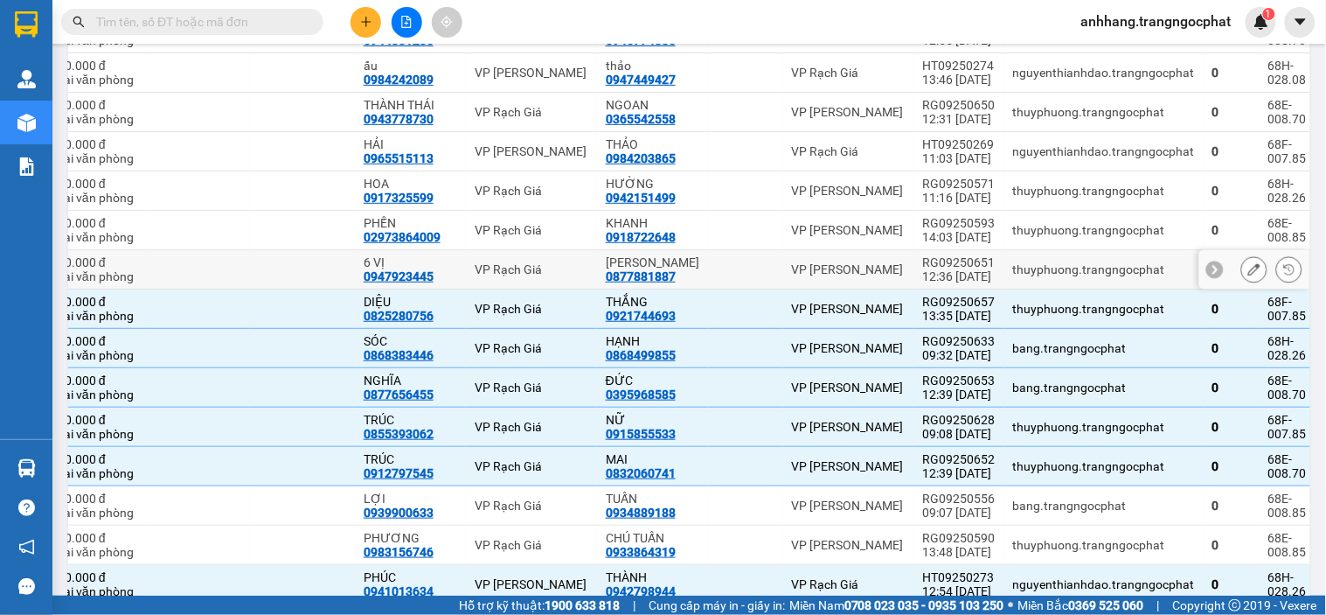
click at [946, 269] on div "12:36 [DATE]" at bounding box center [959, 276] width 73 height 14
checkbox input "true"
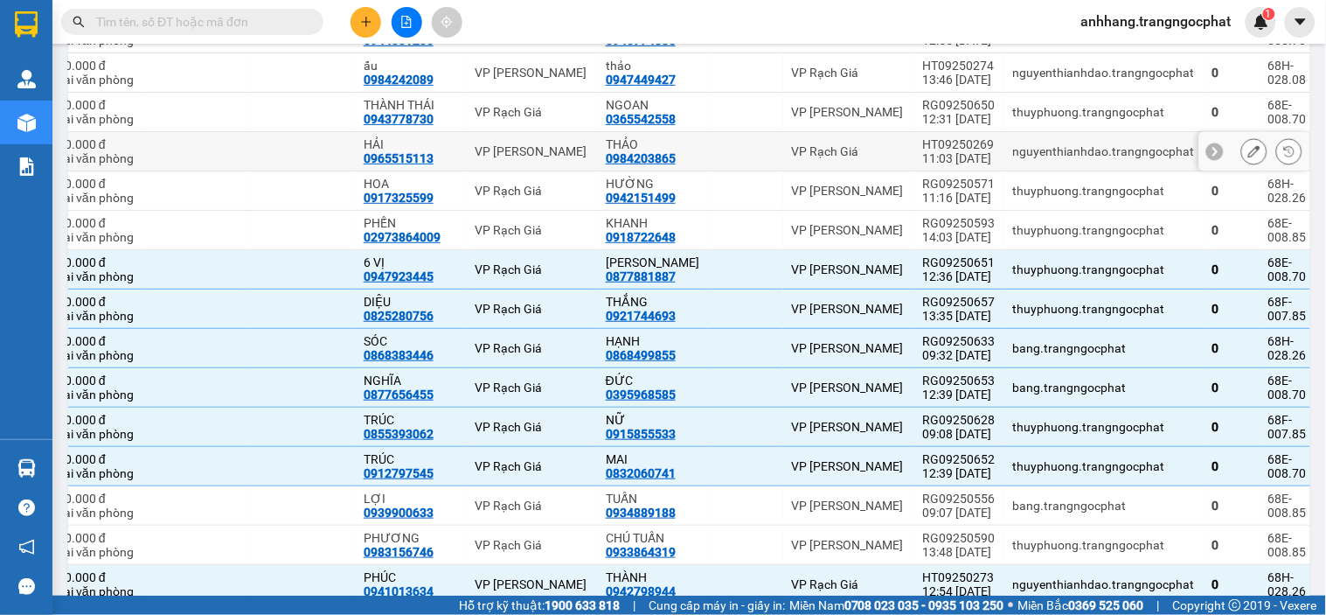
click at [943, 158] on div "11:03 [DATE]" at bounding box center [959, 158] width 73 height 14
checkbox input "true"
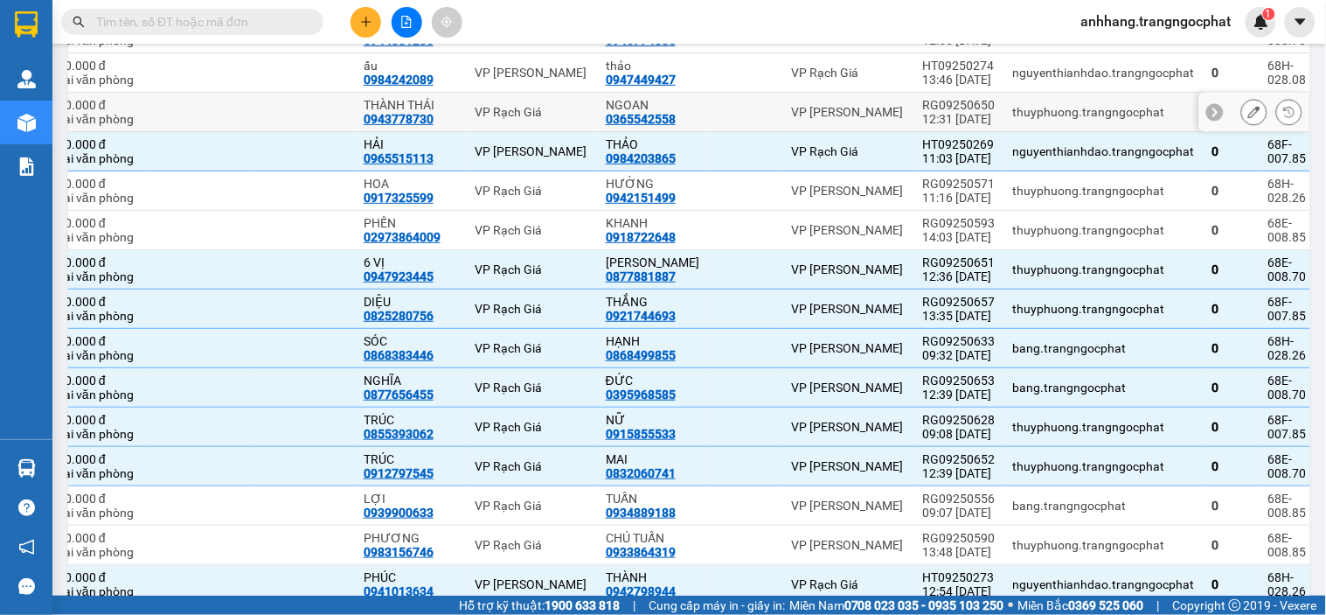
click at [943, 116] on div "12:31 [DATE]" at bounding box center [959, 119] width 73 height 14
checkbox input "true"
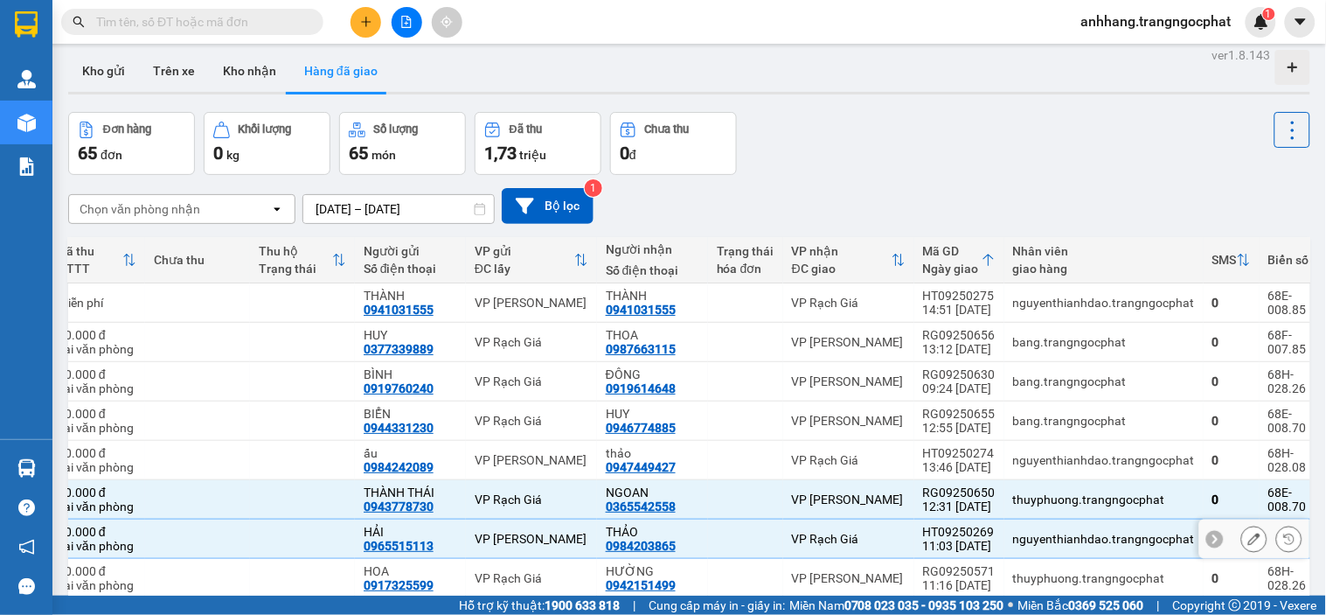
scroll to position [9, 0]
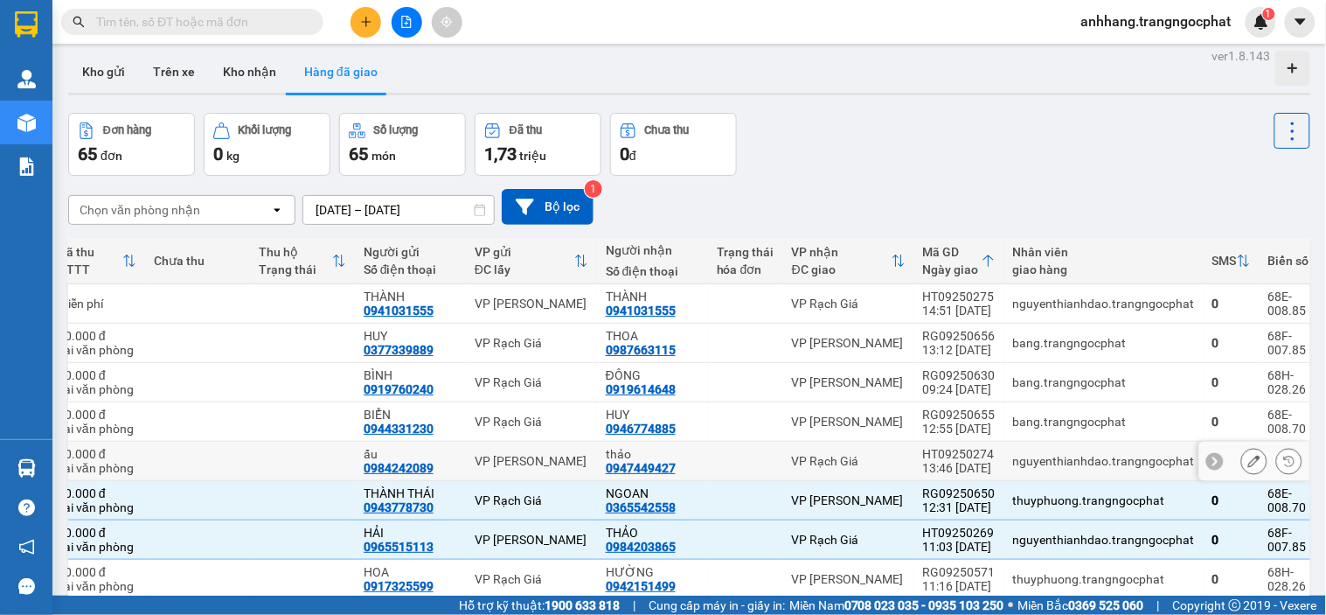
click at [944, 466] on div "13:46 [DATE]" at bounding box center [959, 468] width 73 height 14
checkbox input "true"
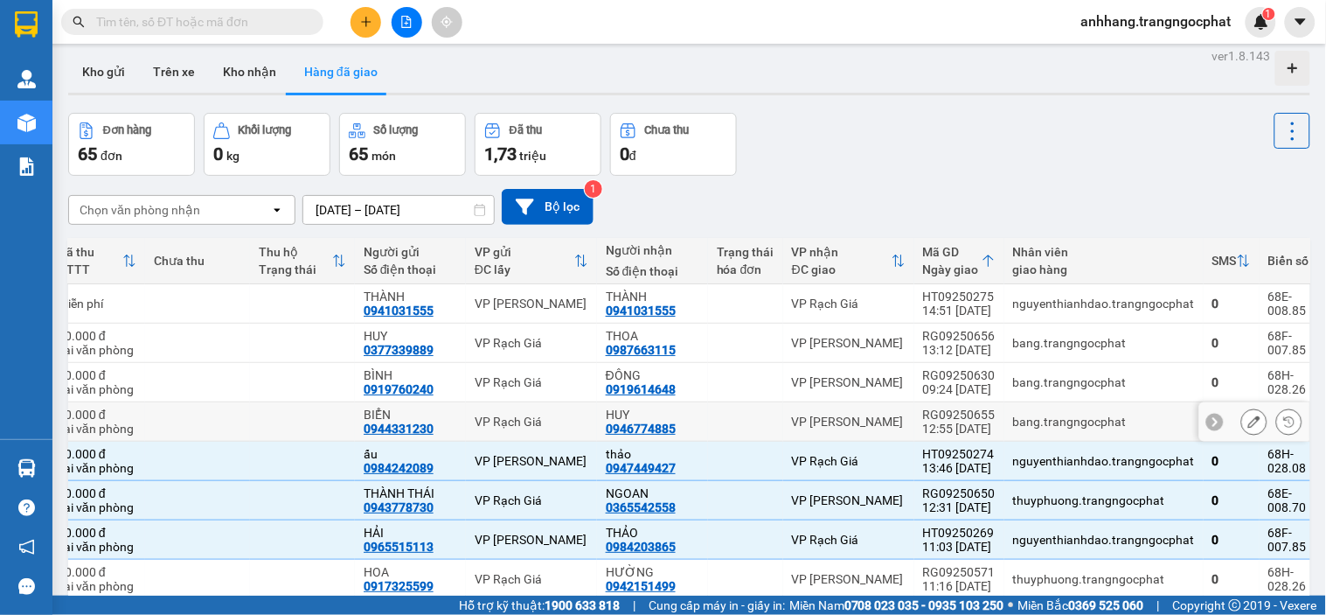
click at [944, 422] on div "12:55 [DATE]" at bounding box center [959, 428] width 73 height 14
checkbox input "true"
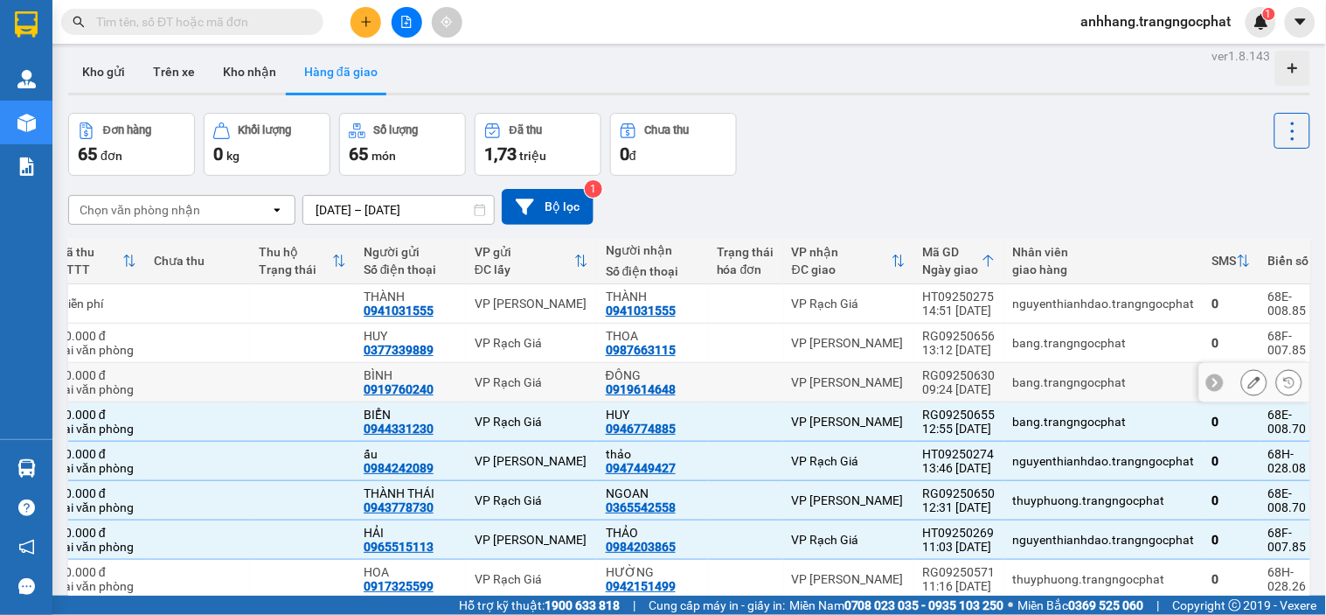
click at [940, 387] on div "09:24 [DATE]" at bounding box center [959, 389] width 73 height 14
checkbox input "true"
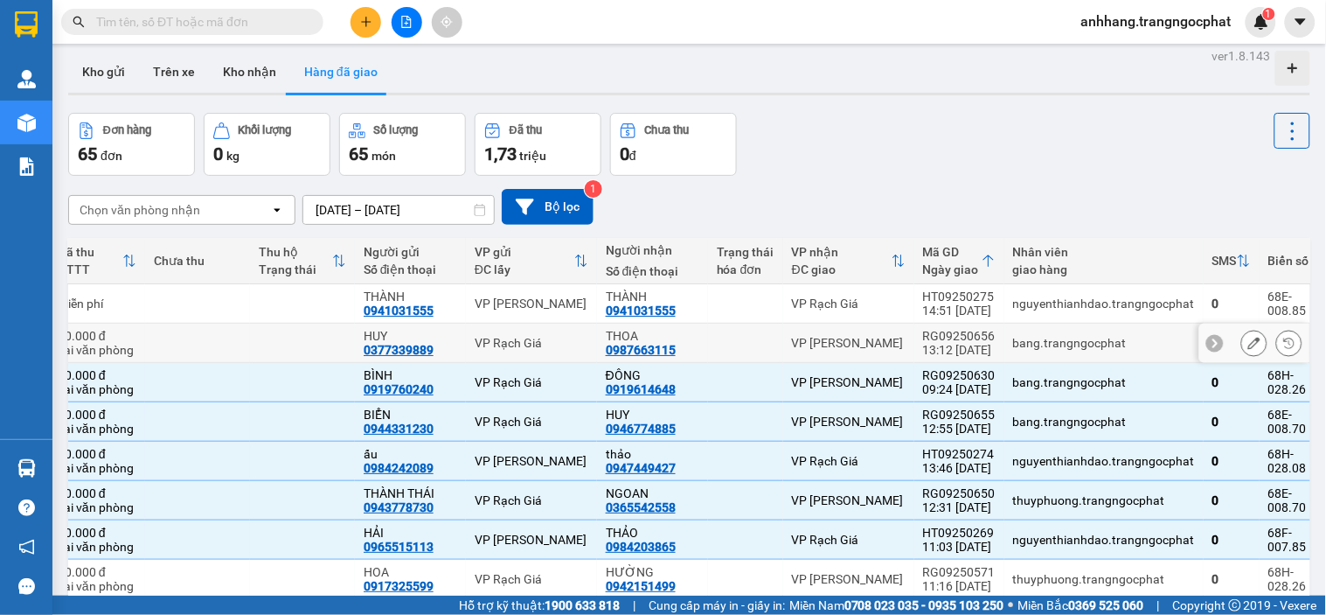
click at [941, 343] on div "13:12 [DATE]" at bounding box center [959, 350] width 73 height 14
checkbox input "true"
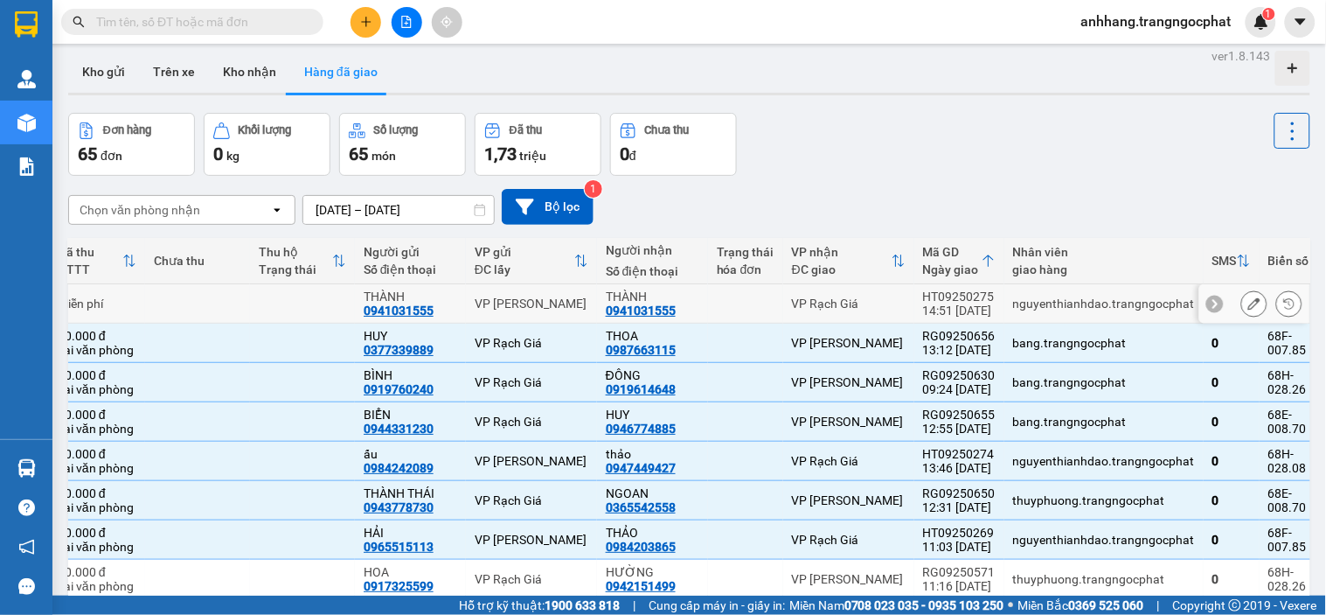
click at [945, 310] on div "14:51 [DATE]" at bounding box center [959, 310] width 73 height 14
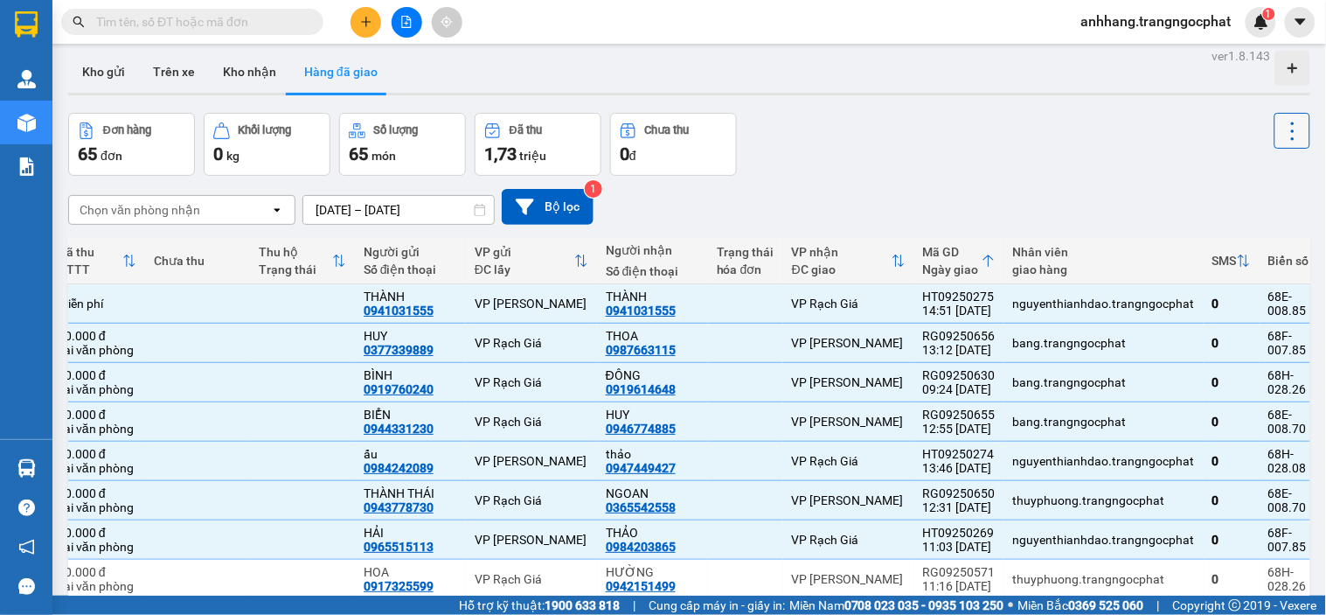
click at [1001, 137] on icon at bounding box center [1293, 131] width 24 height 24
click at [1001, 225] on li "Xóa hoàn toàn" at bounding box center [1241, 209] width 143 height 31
click at [1001, 141] on icon at bounding box center [1293, 131] width 24 height 24
click at [1001, 212] on span "Xóa hoàn toàn" at bounding box center [1259, 209] width 80 height 17
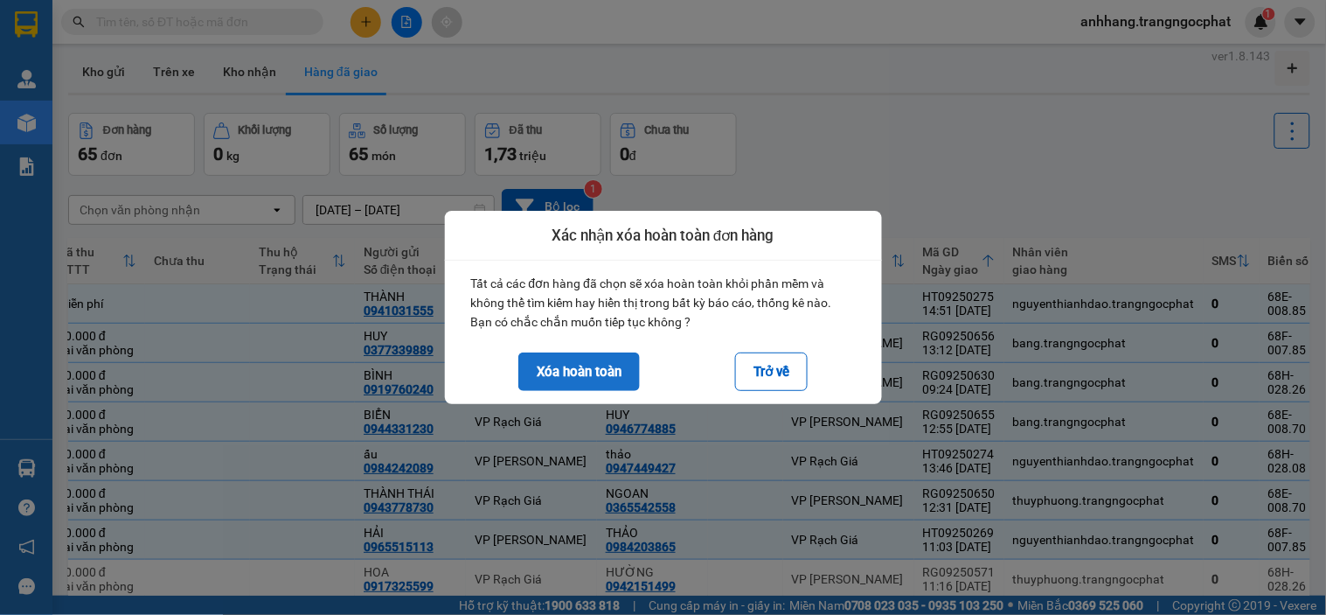
click at [581, 378] on button "Xóa hoàn toàn" at bounding box center [579, 371] width 122 height 38
checkbox input "false"
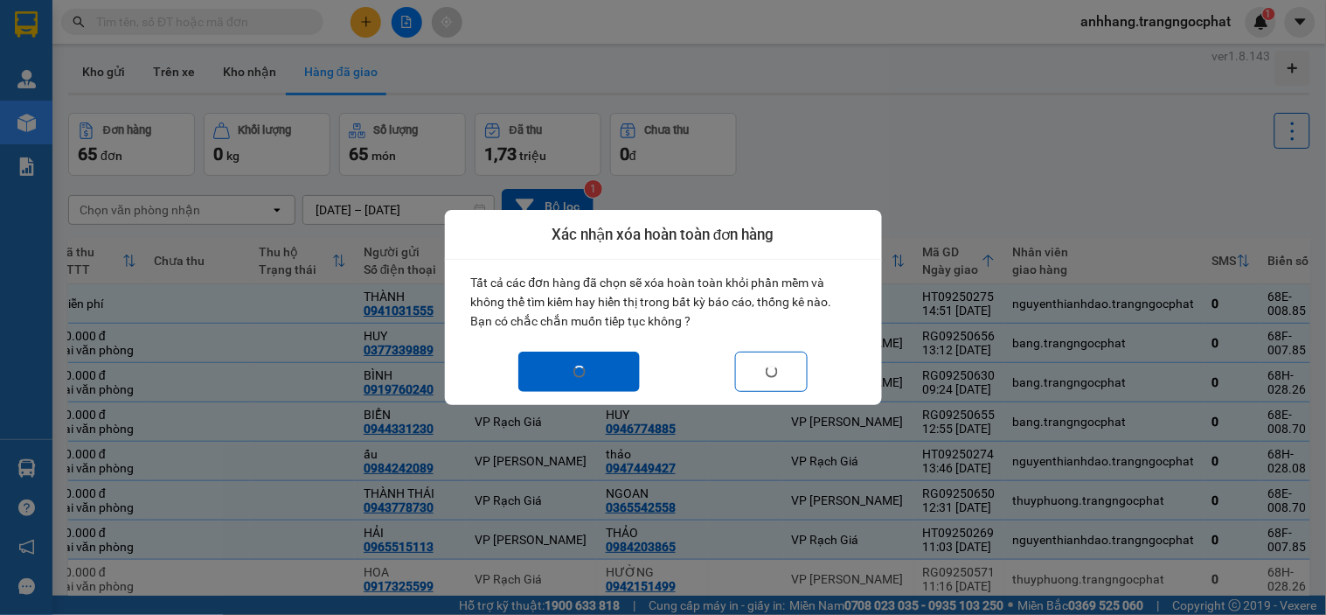
checkbox input "false"
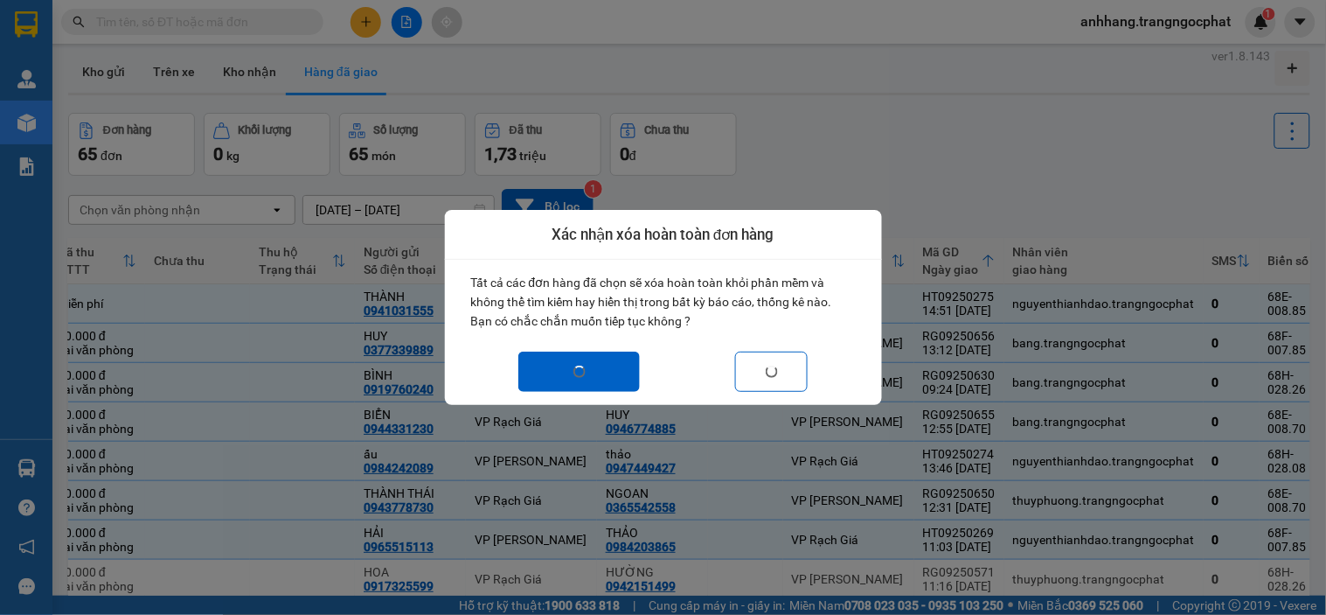
checkbox input "false"
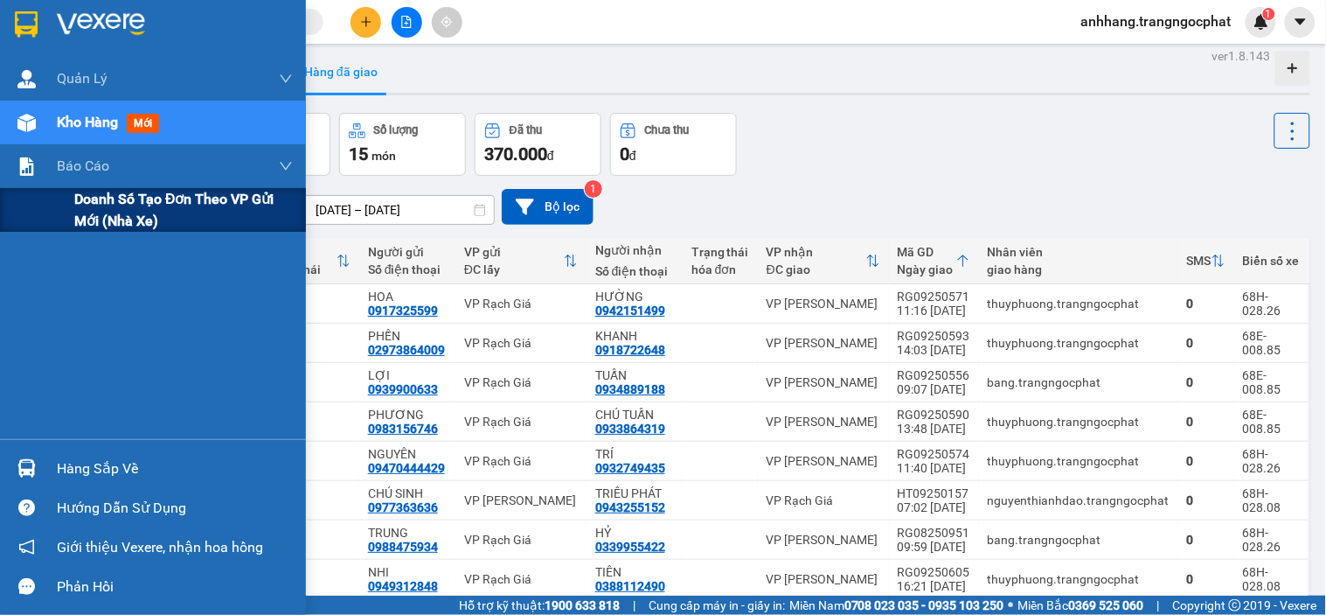
click at [112, 217] on span "Doanh số tạo đơn theo VP gửi mới (nhà xe)" at bounding box center [183, 210] width 219 height 44
